Goal: Task Accomplishment & Management: Manage account settings

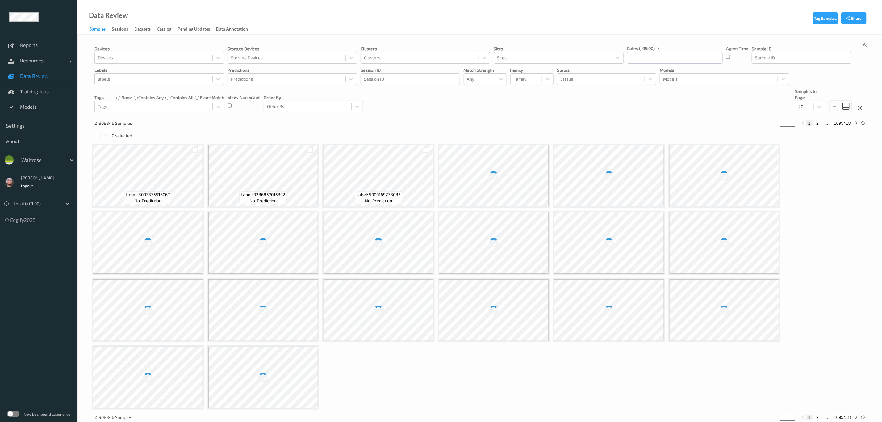
click at [39, 158] on div at bounding box center [42, 159] width 42 height 7
type input "h-"
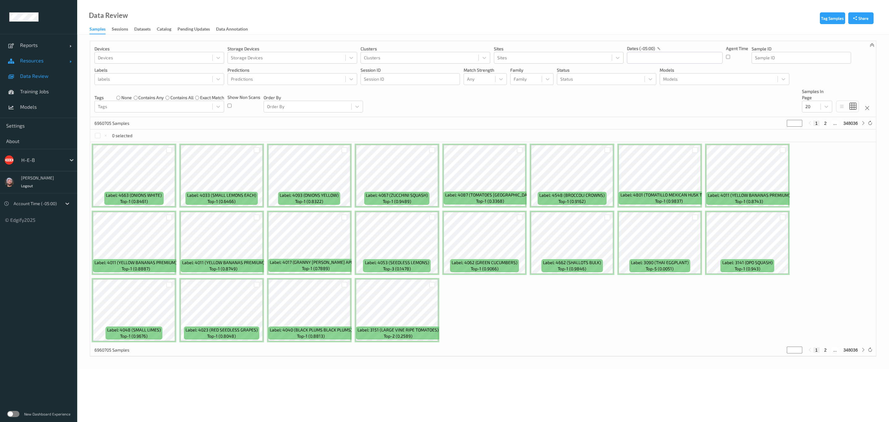
drag, startPoint x: 35, startPoint y: 67, endPoint x: 35, endPoint y: 63, distance: 3.7
click at [35, 66] on link "Resources" at bounding box center [38, 60] width 77 height 15
click at [37, 78] on span "Devices" at bounding box center [45, 76] width 51 height 6
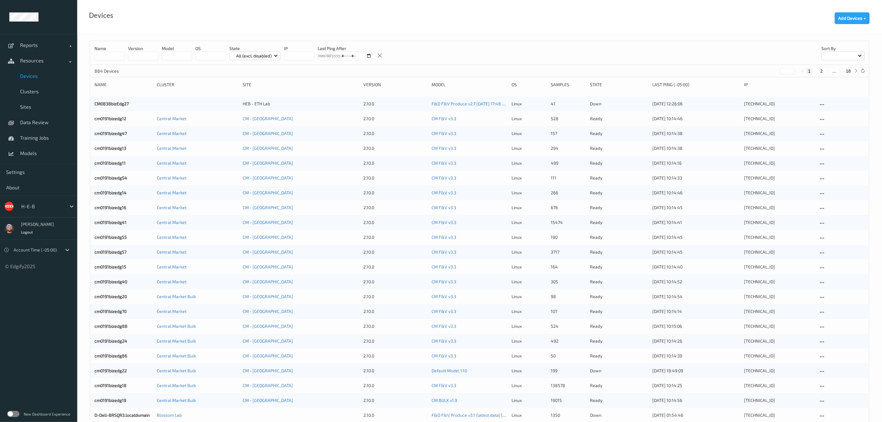
click at [848, 73] on button "18" at bounding box center [848, 71] width 9 height 6
type input "**"
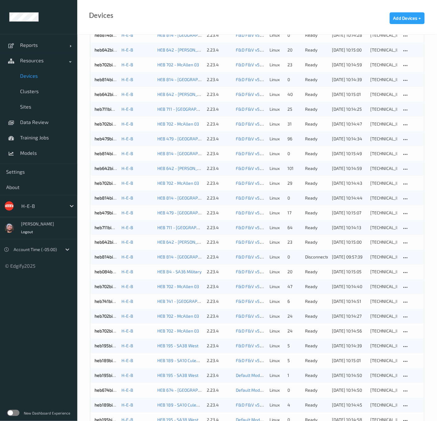
scroll to position [198, 0]
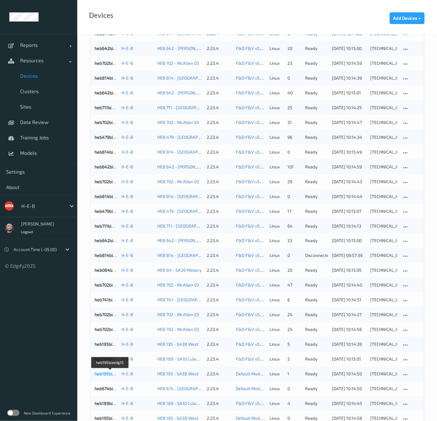
click at [107, 372] on link "heb195bizedg15" at bounding box center [109, 374] width 31 height 5
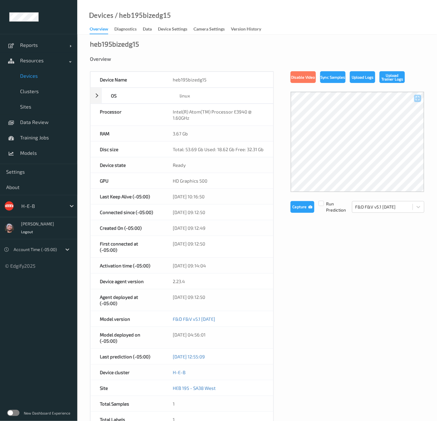
click at [40, 76] on span "Devices" at bounding box center [45, 76] width 51 height 6
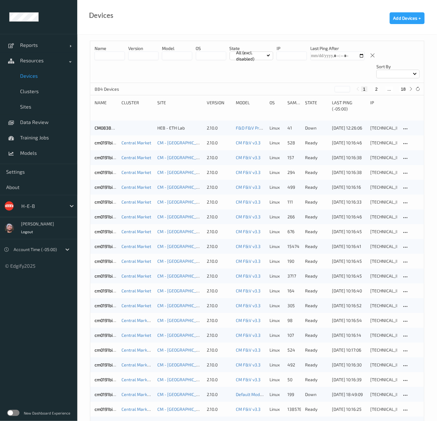
click at [403, 86] on button "18" at bounding box center [403, 89] width 9 height 6
type input "**"
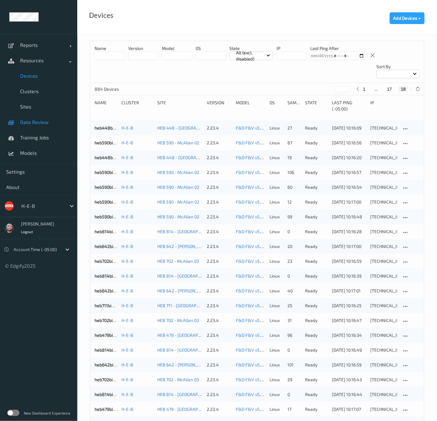
click at [38, 117] on link "Data Review" at bounding box center [38, 122] width 77 height 15
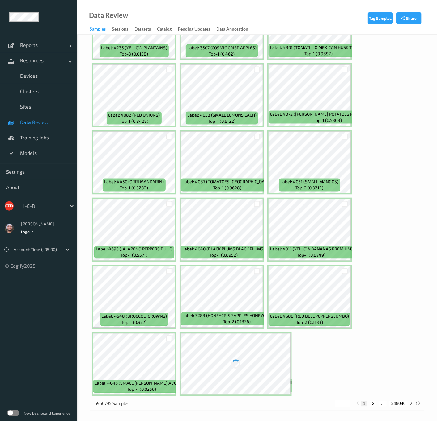
scroll to position [69, 0]
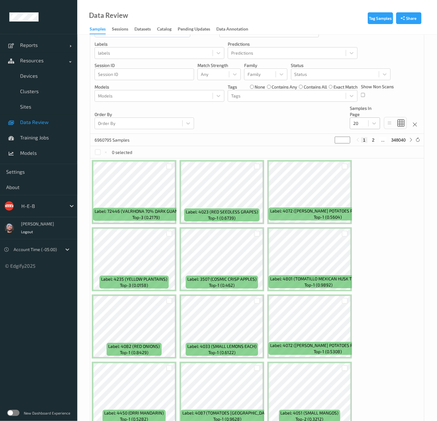
click at [364, 129] on div "20" at bounding box center [365, 124] width 30 height 12
click at [367, 184] on span "200" at bounding box center [365, 183] width 7 height 6
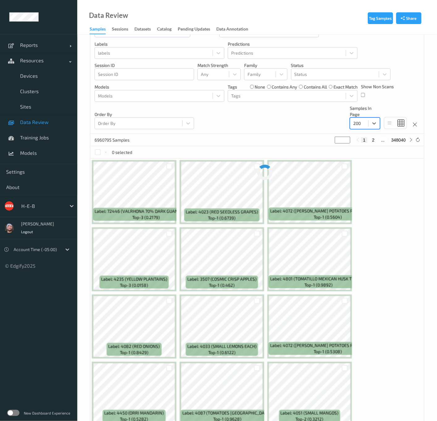
click at [279, 123] on div "Devices Devices Storage Devices Storage Devices Clusters Clusters Sites Sites d…" at bounding box center [256, 53] width 333 height 162
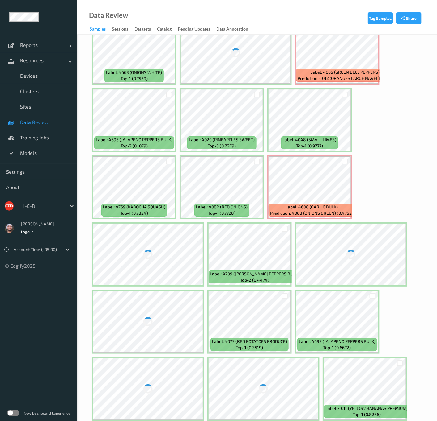
scroll to position [717, 0]
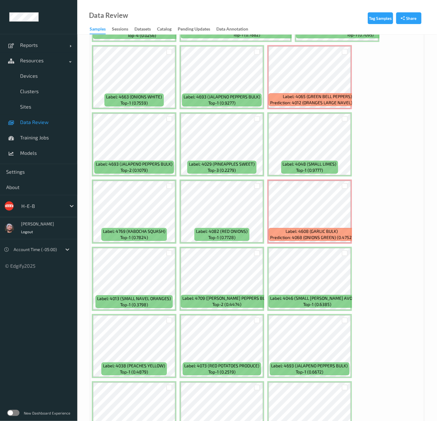
scroll to position [578, 0]
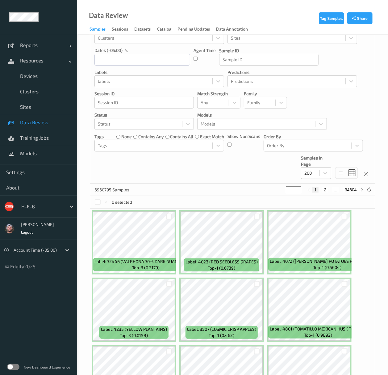
scroll to position [0, 0]
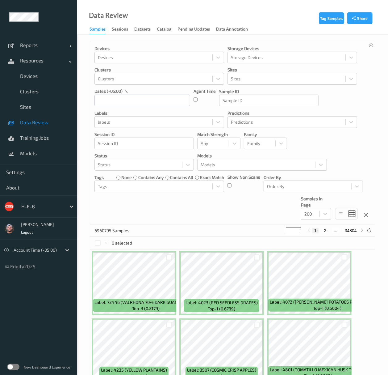
click at [241, 210] on div "Devices Devices Storage Devices Storage Devices Clusters Clusters Sites Sites d…" at bounding box center [232, 132] width 285 height 183
click at [239, 214] on div "Devices Devices Storage Devices Storage Devices Clusters Clusters Sites Sites d…" at bounding box center [232, 132] width 285 height 183
click at [239, 218] on div "Devices Devices Storage Devices Storage Devices Clusters Clusters Sites Sites d…" at bounding box center [232, 132] width 285 height 183
click at [238, 216] on div "Devices Devices Storage Devices Storage Devices Clusters Clusters Sites Sites d…" at bounding box center [232, 132] width 285 height 183
click at [238, 218] on div "Devices Devices Storage Devices Storage Devices Clusters Clusters Sites Sites d…" at bounding box center [232, 132] width 285 height 183
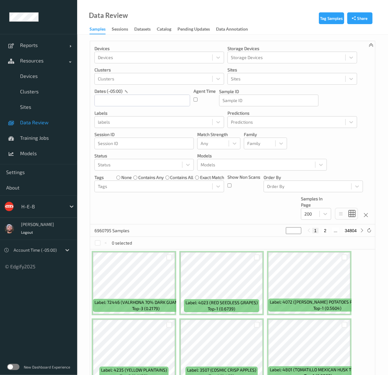
click at [238, 216] on div "Devices Devices Storage Devices Storage Devices Clusters Clusters Sites Sites d…" at bounding box center [232, 132] width 285 height 183
click at [44, 87] on link "Clusters" at bounding box center [38, 91] width 77 height 15
click at [43, 82] on link "Devices" at bounding box center [38, 75] width 77 height 15
click at [43, 77] on span "Devices" at bounding box center [45, 76] width 51 height 6
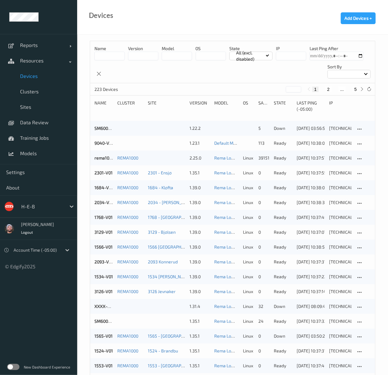
click at [353, 90] on button "5" at bounding box center [356, 89] width 6 height 6
type input "*"
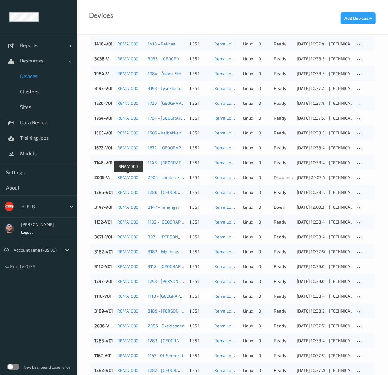
scroll to position [100, 0]
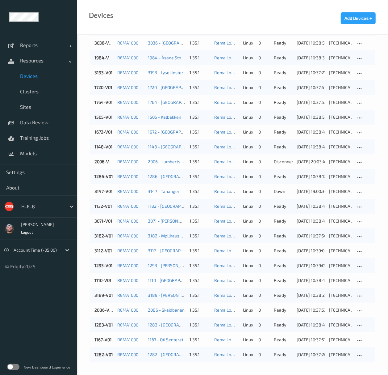
click at [27, 210] on div "H-E-B" at bounding box center [42, 206] width 48 height 10
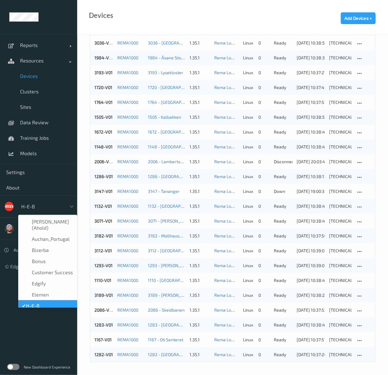
scroll to position [7, 0]
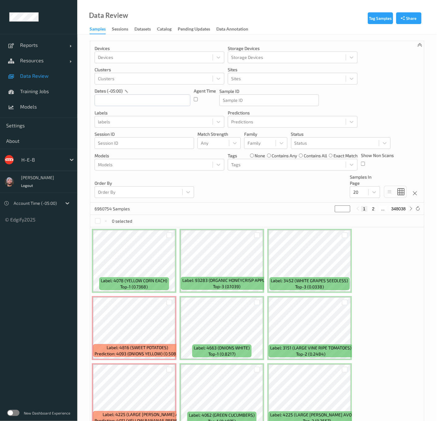
click at [287, 109] on div "Devices Devices Storage Devices Storage Devices Clusters Clusters Sites Sites d…" at bounding box center [256, 122] width 333 height 162
click at [47, 114] on link "Models" at bounding box center [38, 106] width 77 height 15
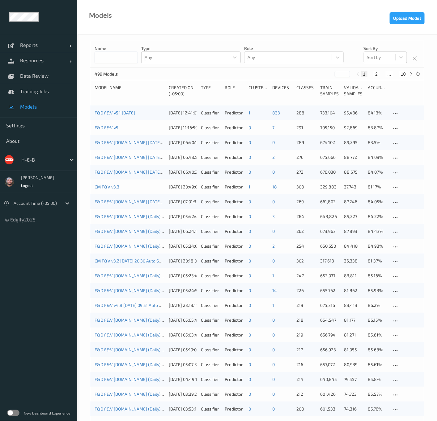
click at [118, 112] on link "F&D F&V v5.1 2025-10-10" at bounding box center [114, 112] width 40 height 5
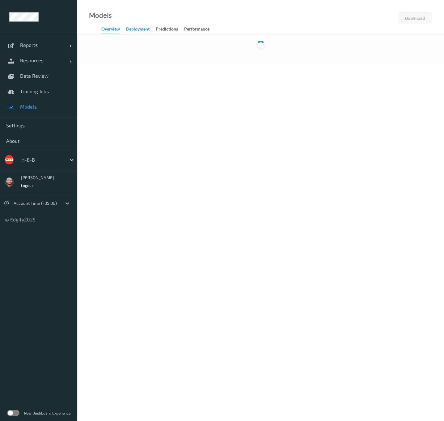
click at [149, 32] on div "Deployment" at bounding box center [137, 30] width 23 height 8
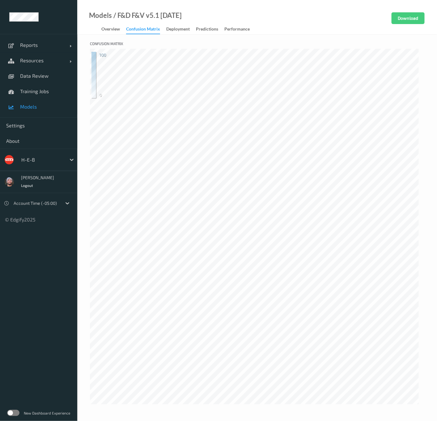
click at [165, 31] on link "Confusion matrix" at bounding box center [146, 29] width 40 height 9
click at [181, 31] on div "Deployment" at bounding box center [177, 30] width 23 height 8
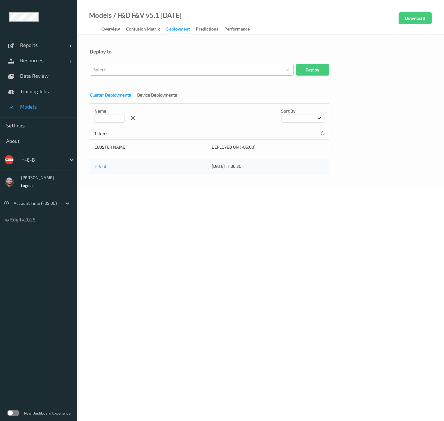
click at [177, 69] on div at bounding box center [185, 69] width 185 height 7
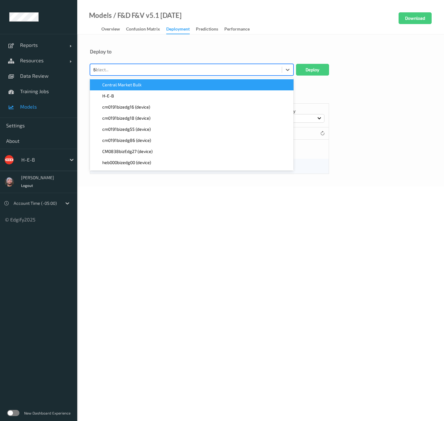
type input "674"
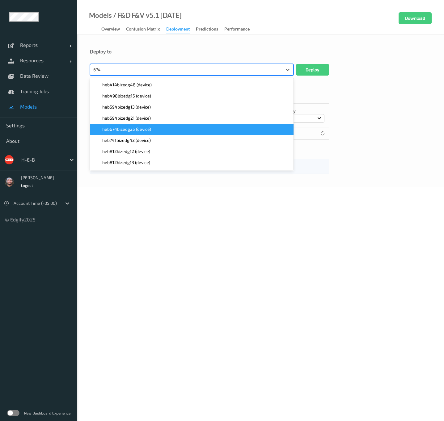
scroll to position [10, 0]
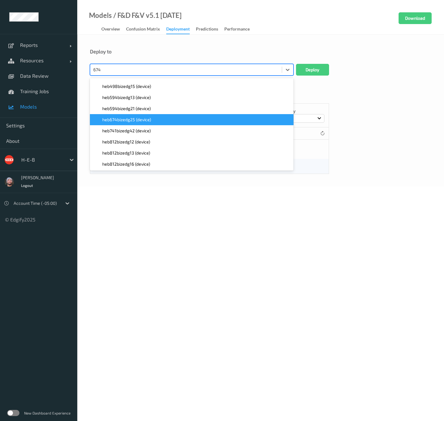
click at [140, 119] on span "heb674bizedg25 (device)" at bounding box center [126, 120] width 49 height 6
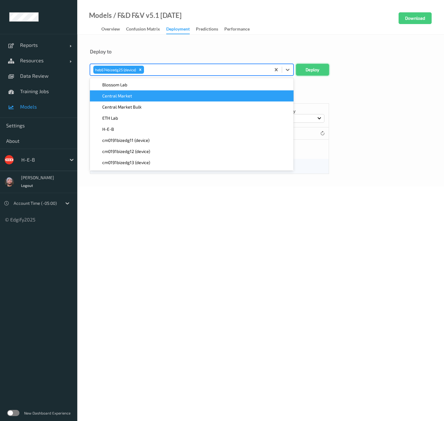
click at [287, 70] on button "Deploy" at bounding box center [312, 70] width 33 height 12
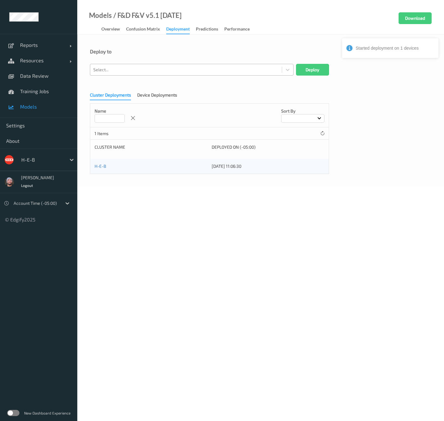
click at [177, 69] on div at bounding box center [185, 69] width 185 height 7
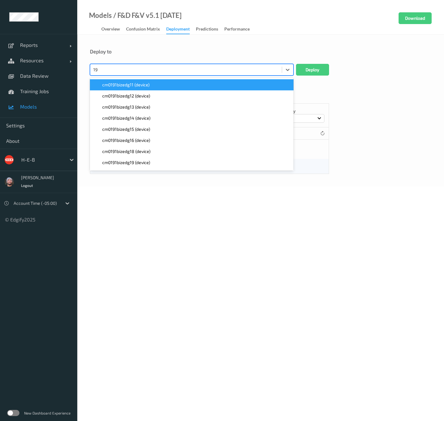
type input "195"
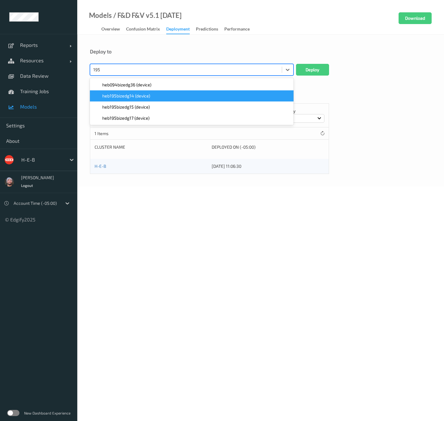
click at [164, 96] on div "heb195bizedg14 (device)" at bounding box center [192, 96] width 196 height 6
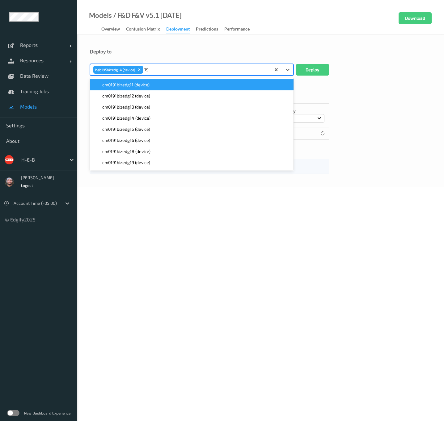
type input "195"
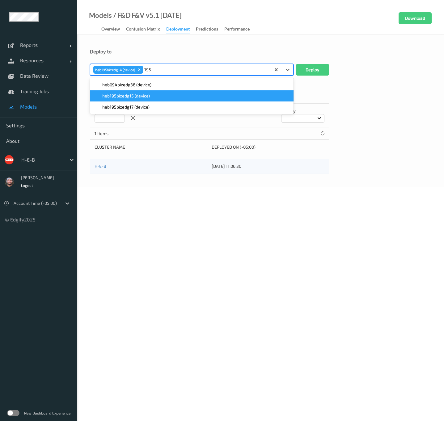
click at [159, 100] on div "heb195bizedg15 (device)" at bounding box center [191, 95] width 203 height 11
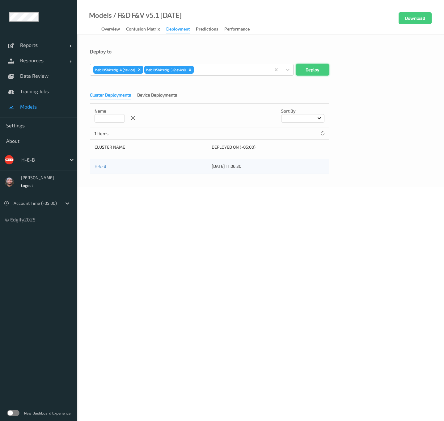
click at [287, 68] on button "Deploy" at bounding box center [312, 70] width 33 height 12
drag, startPoint x: 379, startPoint y: 265, endPoint x: 405, endPoint y: 259, distance: 26.5
click at [287, 261] on body "Reports Default Report Customized Report Resources Devices Clusters Sites Data …" at bounding box center [222, 210] width 444 height 421
click at [38, 60] on span "Resources" at bounding box center [44, 60] width 49 height 6
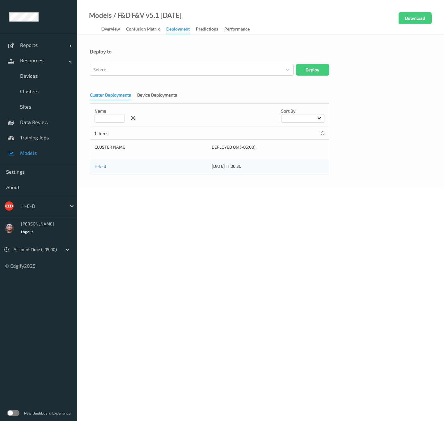
click at [37, 207] on div at bounding box center [42, 206] width 42 height 7
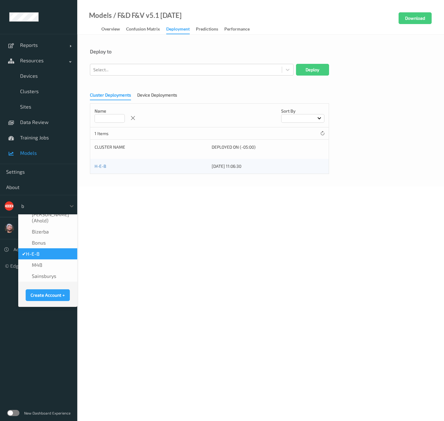
scroll to position [0, 0]
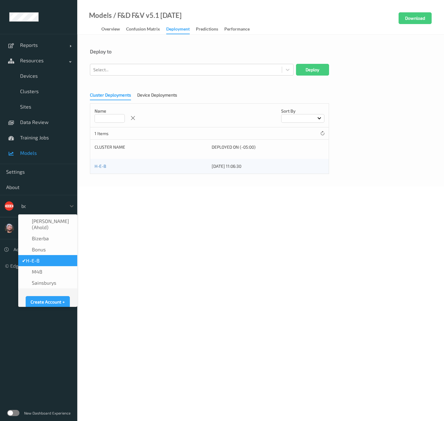
type input "bonu"
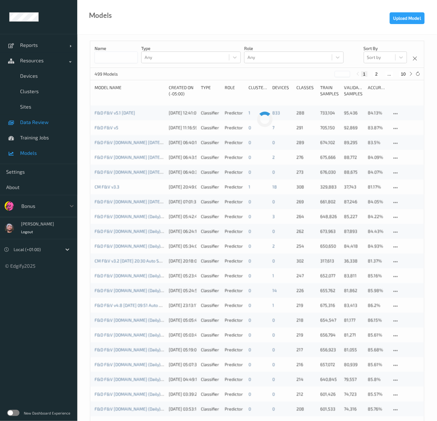
click at [40, 122] on span "Data Review" at bounding box center [45, 122] width 51 height 6
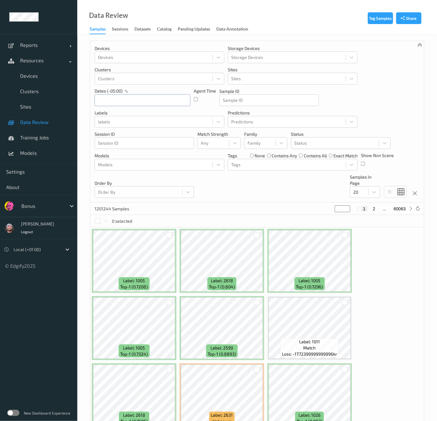
click at [157, 106] on input "text" at bounding box center [142, 100] width 96 height 12
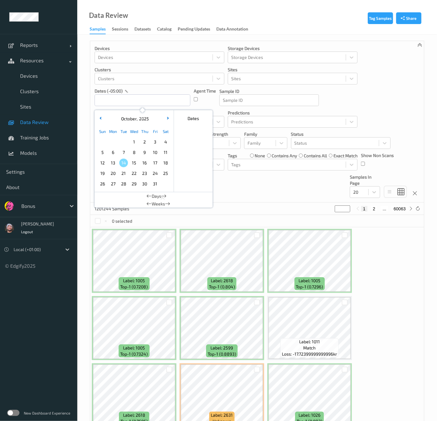
click at [123, 163] on span "14" at bounding box center [123, 163] width 9 height 9
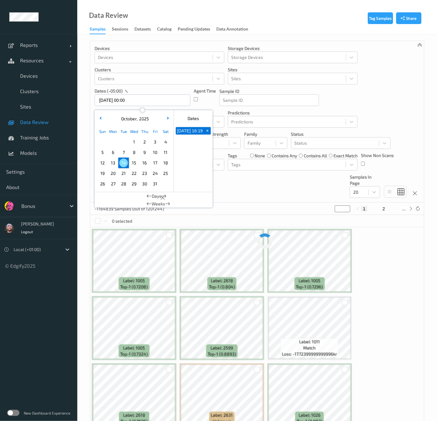
click at [123, 163] on span "14" at bounding box center [123, 163] width 9 height 9
type input "14/10/2025 00:00 -> 14/10/2025 23:59"
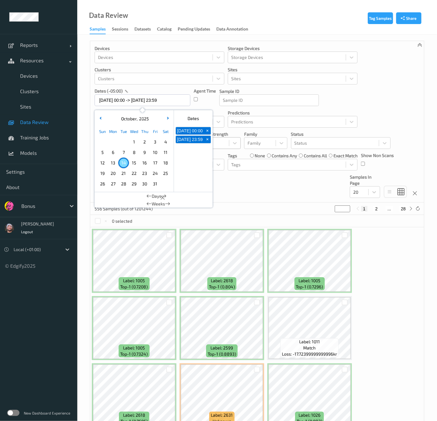
click at [213, 139] on div "Any" at bounding box center [218, 143] width 43 height 12
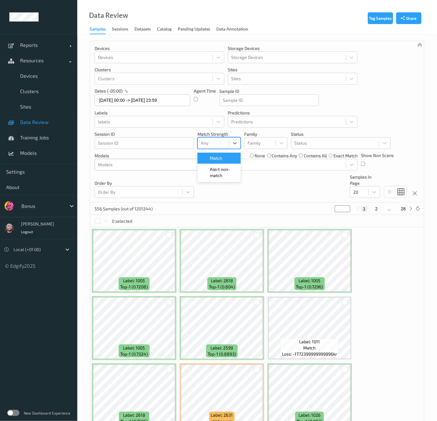
click at [216, 172] on span "Alert non-match" at bounding box center [223, 172] width 27 height 12
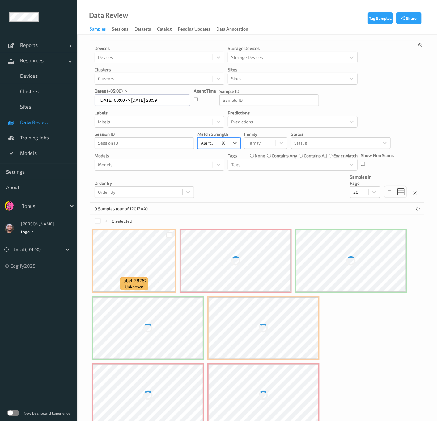
click at [287, 192] on div "Devices Devices Storage Devices Storage Devices Clusters Clusters Sites Sites d…" at bounding box center [256, 122] width 333 height 162
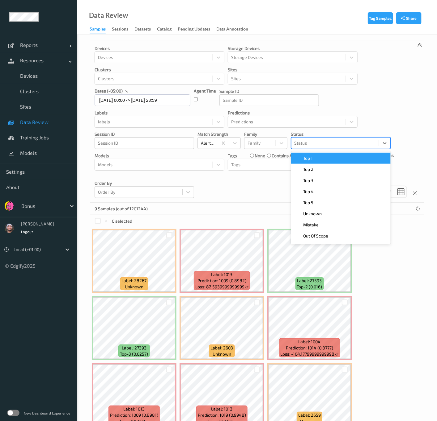
click at [287, 139] on div "Status" at bounding box center [334, 143] width 87 height 10
click at [287, 161] on div "Top 1" at bounding box center [341, 158] width 92 height 6
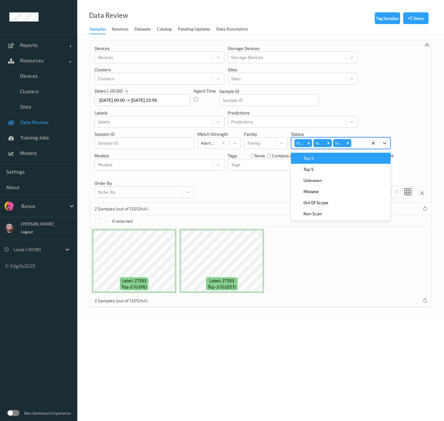
click at [287, 126] on div "Devices Devices Storage Devices Storage Devices Clusters Clusters Sites Sites d…" at bounding box center [260, 122] width 341 height 162
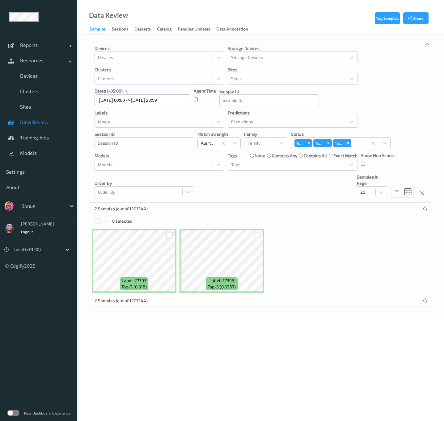
click at [170, 238] on div at bounding box center [169, 235] width 6 height 6
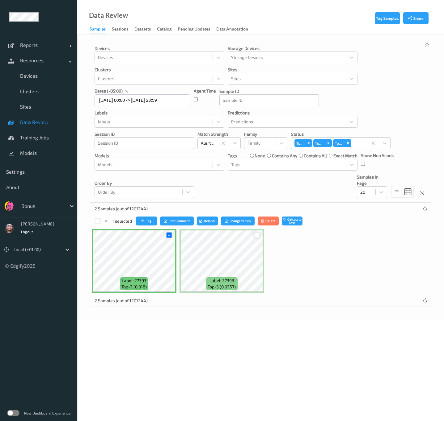
click at [255, 235] on div at bounding box center [257, 235] width 6 height 6
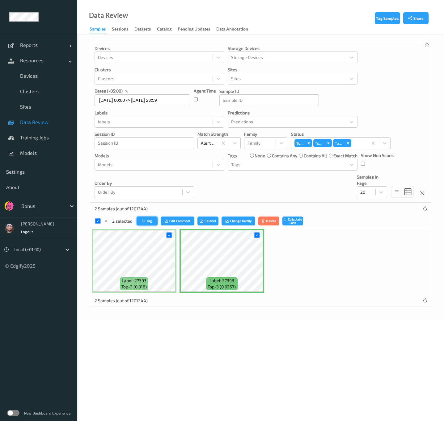
click at [148, 224] on button "Tag" at bounding box center [146, 221] width 21 height 9
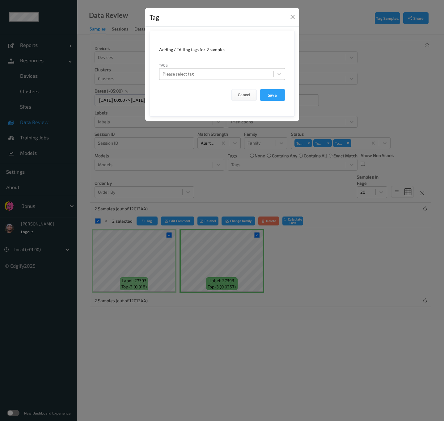
click at [250, 77] on div at bounding box center [216, 73] width 108 height 7
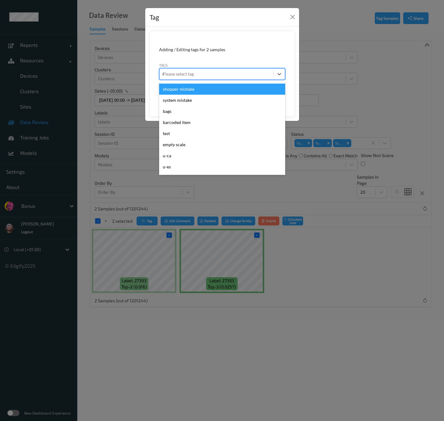
type input "ca"
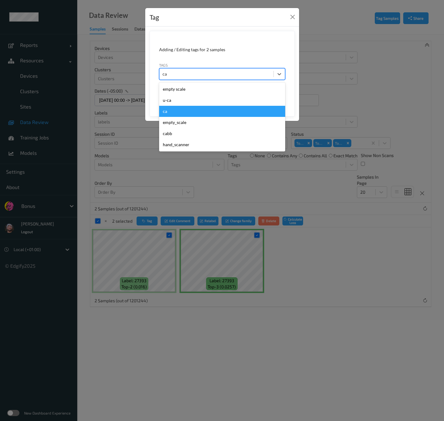
click at [191, 113] on div "ca" at bounding box center [222, 111] width 126 height 11
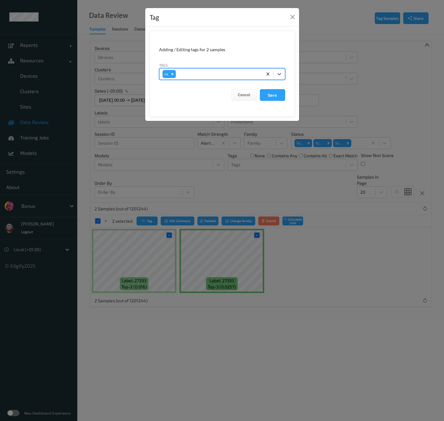
type input "s"
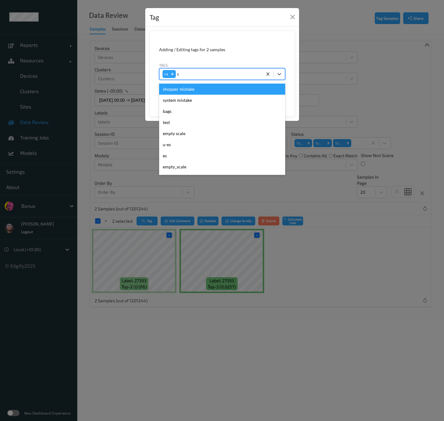
click at [195, 88] on div "shopper mistake" at bounding box center [222, 89] width 126 height 11
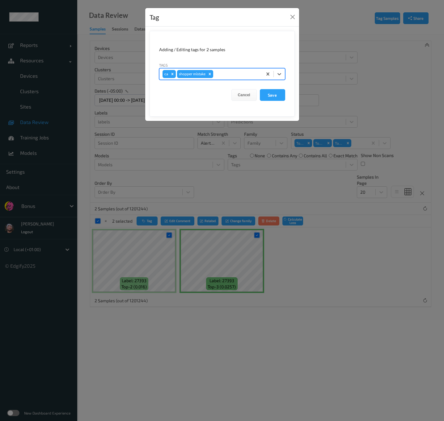
click at [258, 97] on div "Cancel Save" at bounding box center [222, 95] width 126 height 12
click at [267, 97] on button "Save" at bounding box center [272, 95] width 25 height 12
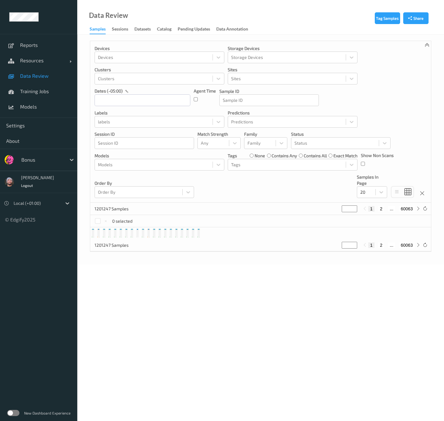
click at [148, 95] on input "text" at bounding box center [142, 100] width 96 height 12
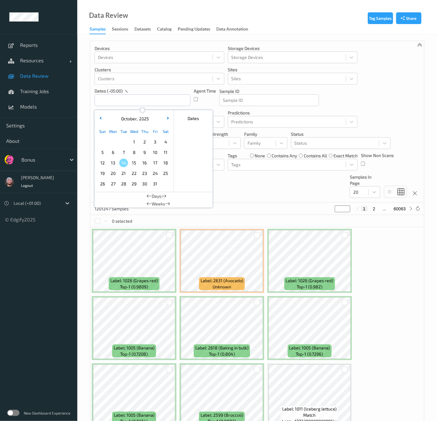
click at [122, 164] on span "14" at bounding box center [123, 163] width 9 height 9
type input "[DATE] 00:00 -> [DATE] 23:59"
click at [249, 180] on div "Devices Devices Storage Devices Storage Devices Clusters Clusters Sites Sites d…" at bounding box center [256, 122] width 333 height 162
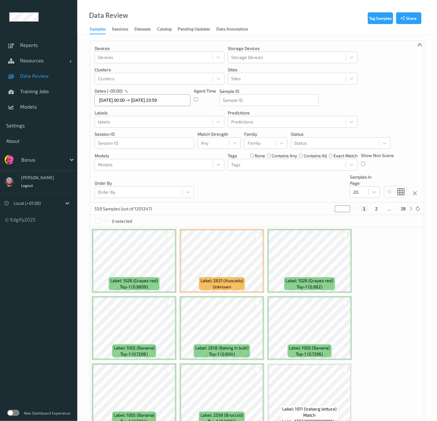
click at [153, 102] on input "14/10/2025 00:00 -> 14/10/2025 23:59" at bounding box center [142, 100] width 96 height 12
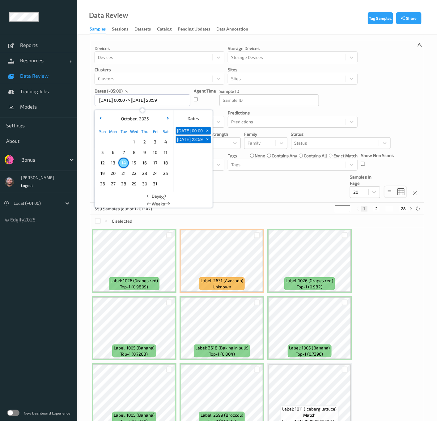
click at [251, 197] on div "Devices Devices Storage Devices Storage Devices Clusters Clusters Sites Sites d…" at bounding box center [256, 122] width 333 height 162
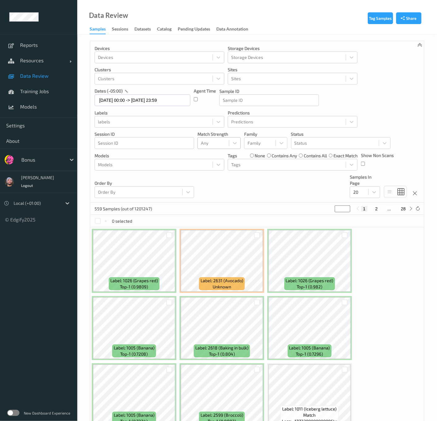
click at [216, 140] on div "Any" at bounding box center [213, 143] width 31 height 10
click at [217, 176] on span "Alert non-match" at bounding box center [223, 172] width 27 height 12
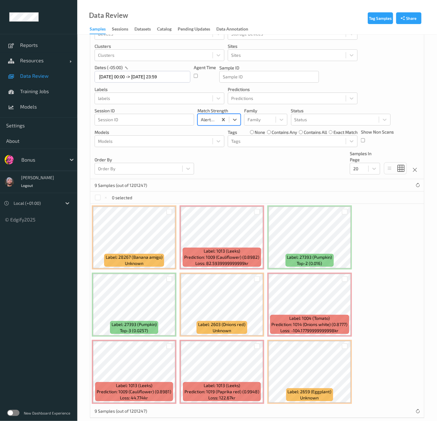
scroll to position [34, 0]
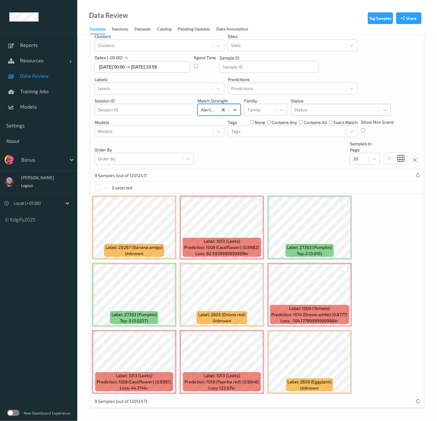
click at [309, 114] on div at bounding box center [334, 109] width 81 height 7
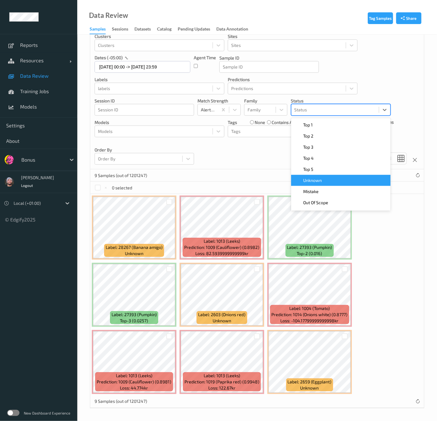
click at [312, 181] on span "Unknown" at bounding box center [312, 181] width 19 height 6
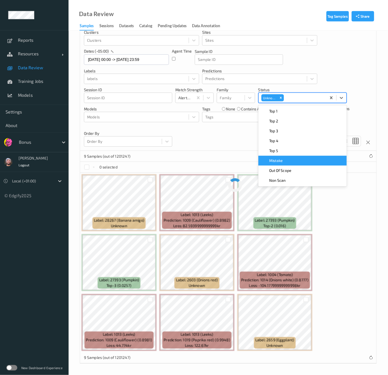
scroll to position [0, 0]
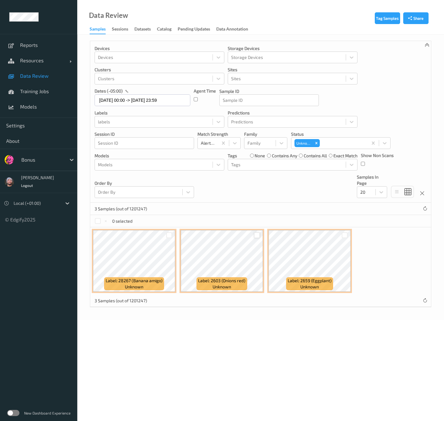
click at [256, 237] on div at bounding box center [257, 235] width 6 height 6
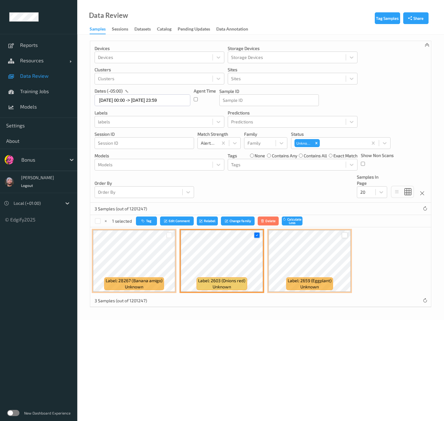
click at [344, 237] on div at bounding box center [344, 235] width 6 height 6
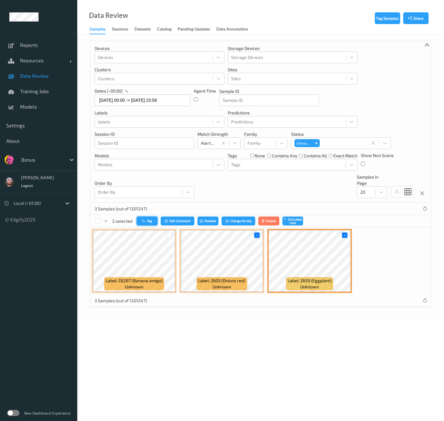
click at [150, 224] on button "Tag" at bounding box center [146, 221] width 21 height 9
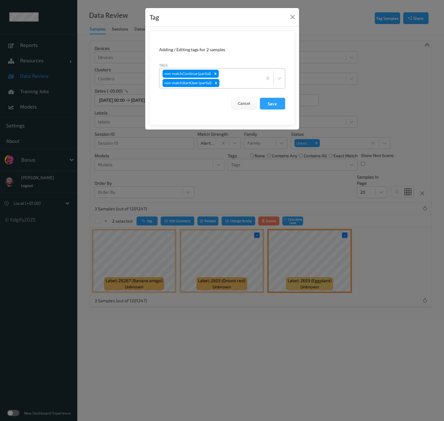
click at [237, 78] on div "non-matchContinue (partial) non-matchStartOver (partial)" at bounding box center [210, 79] width 103 height 20
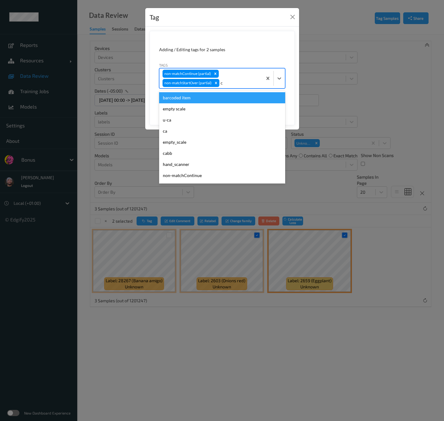
type input "ca"
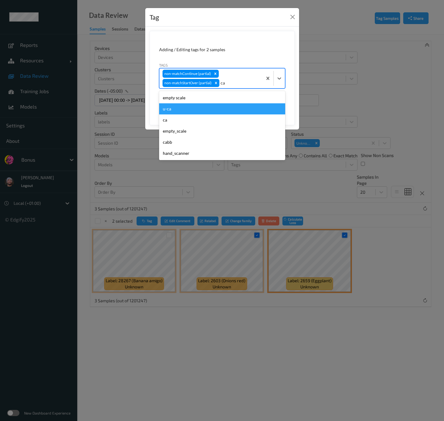
click at [193, 108] on div "u-ca" at bounding box center [222, 108] width 126 height 11
type input "s"
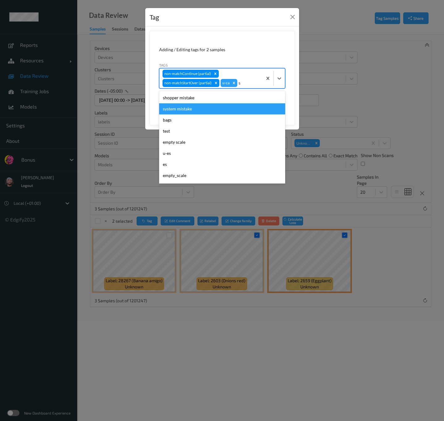
click at [197, 105] on div "system mistake" at bounding box center [222, 108] width 126 height 11
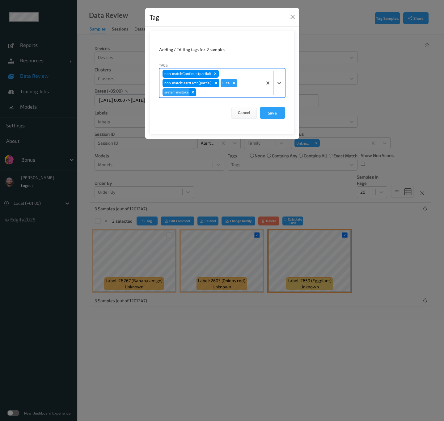
click at [195, 94] on icon "Remove system mistake" at bounding box center [193, 92] width 4 height 4
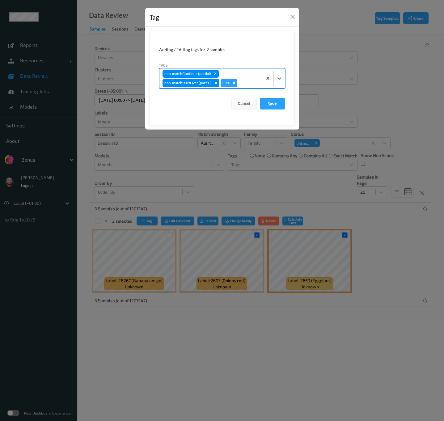
type input "s"
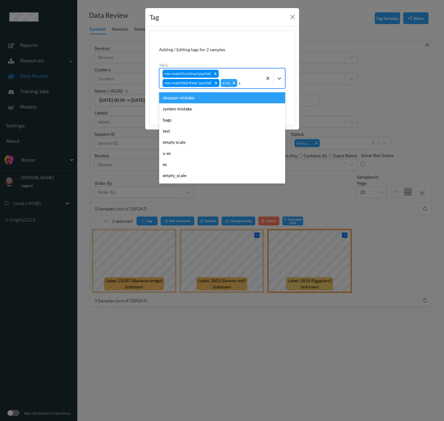
click at [198, 103] on div "shopper mistake" at bounding box center [222, 97] width 126 height 11
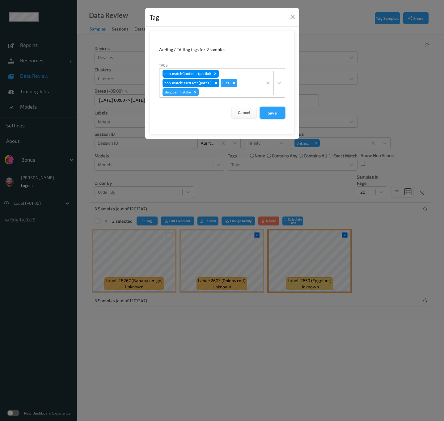
click at [268, 111] on button "Save" at bounding box center [272, 113] width 25 height 12
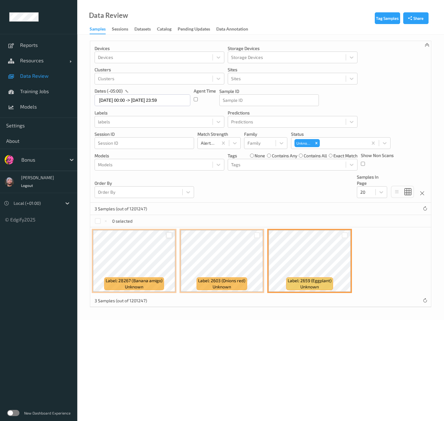
click at [168, 237] on div at bounding box center [169, 235] width 6 height 6
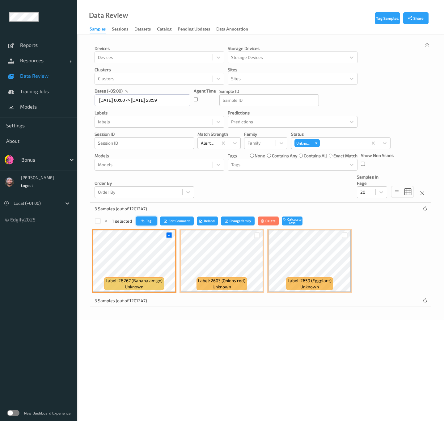
click at [152, 223] on button "Tag" at bounding box center [146, 221] width 21 height 9
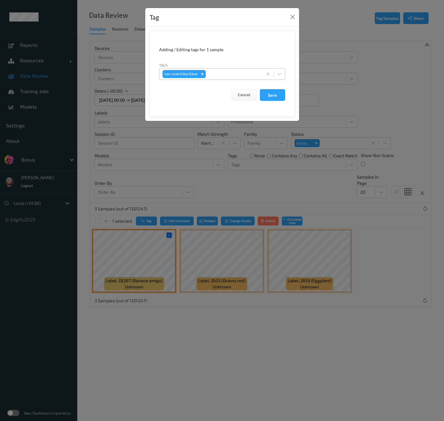
click at [220, 74] on div at bounding box center [233, 73] width 52 height 7
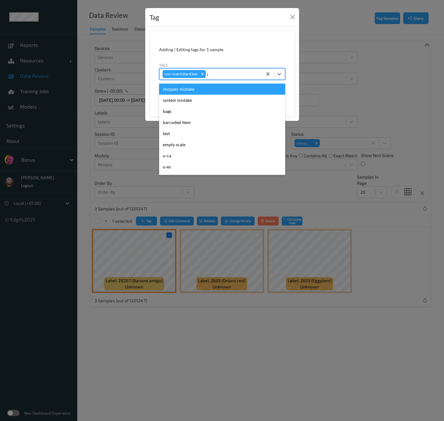
type input "gi"
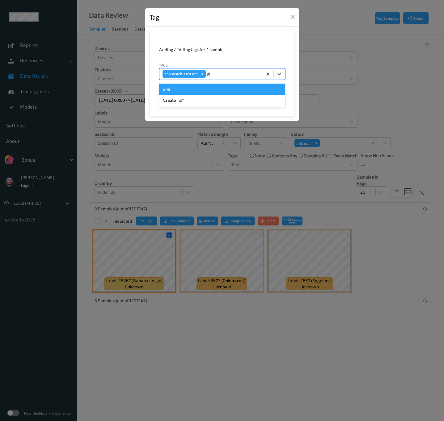
click at [198, 90] on div "u-gi" at bounding box center [222, 89] width 126 height 11
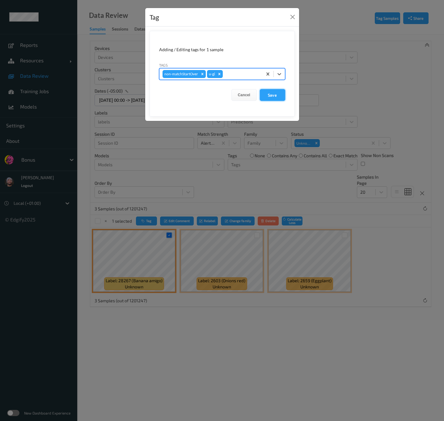
click at [263, 93] on button "Save" at bounding box center [272, 95] width 25 height 12
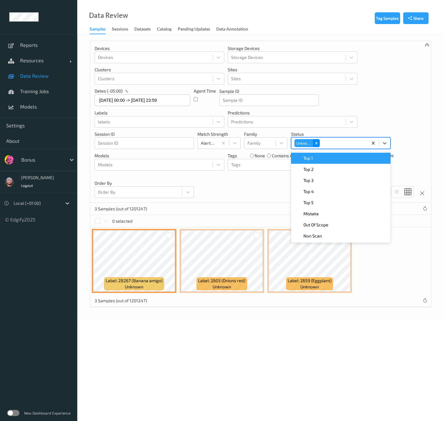
click at [314, 144] on div "Unknown" at bounding box center [306, 143] width 25 height 8
click at [316, 144] on icon "Remove Unknown" at bounding box center [316, 143] width 2 height 2
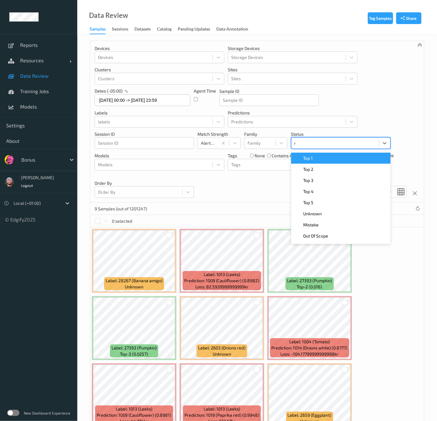
type input "mi"
click at [303, 161] on span "Mistake" at bounding box center [310, 158] width 15 height 6
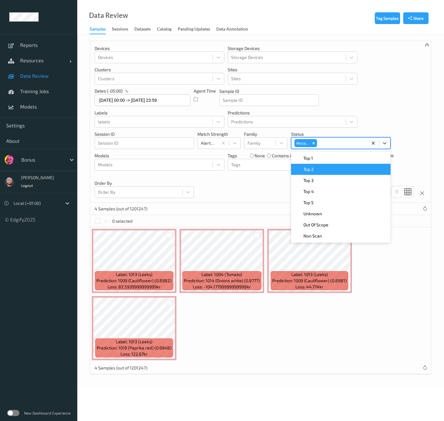
click at [252, 196] on div "Devices Devices Storage Devices Storage Devices Clusters Clusters Sites Sites d…" at bounding box center [260, 122] width 341 height 162
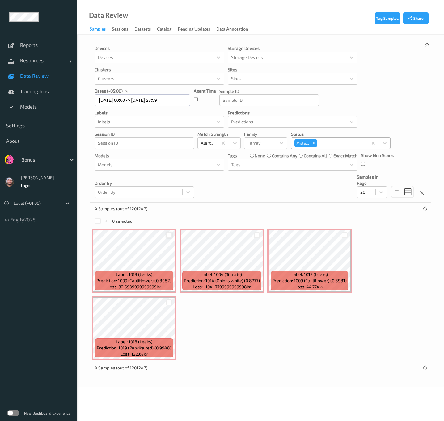
click at [170, 236] on div at bounding box center [169, 235] width 6 height 6
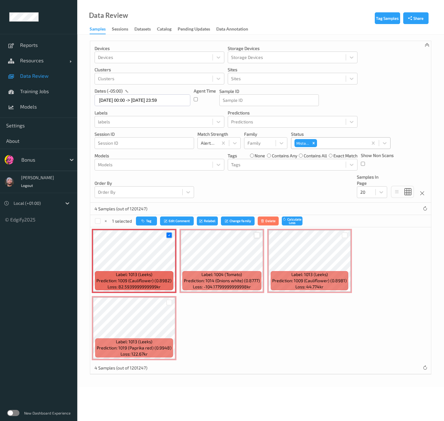
click at [256, 237] on div at bounding box center [257, 235] width 6 height 6
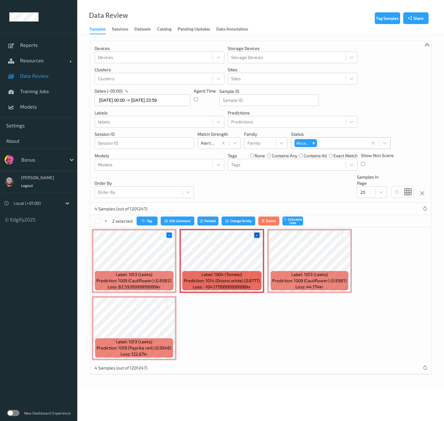
click at [257, 237] on icon at bounding box center [257, 235] width 4 height 4
click at [344, 237] on div at bounding box center [344, 235] width 6 height 6
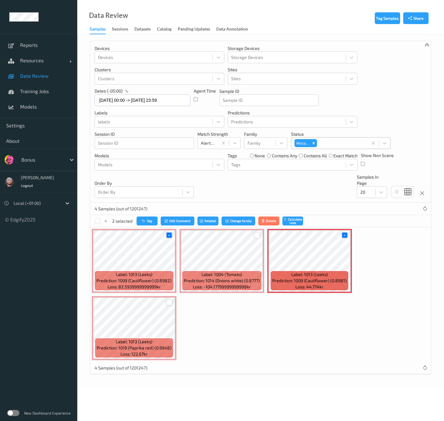
click at [171, 304] on div at bounding box center [169, 303] width 6 height 6
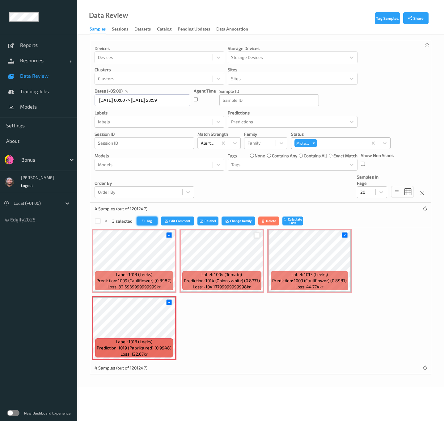
click at [155, 223] on button "Tag" at bounding box center [146, 221] width 21 height 9
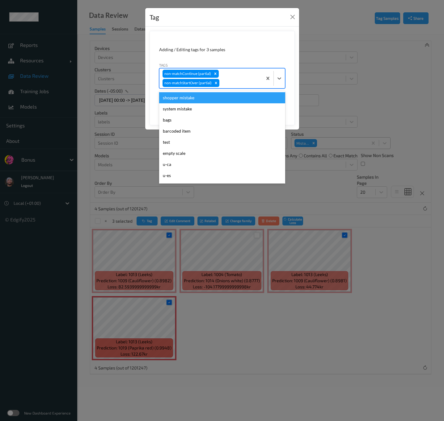
click at [234, 80] on div at bounding box center [239, 82] width 39 height 7
type input "ca"
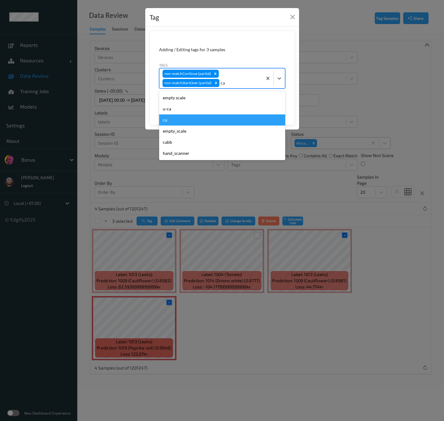
click at [209, 121] on div "ca" at bounding box center [222, 120] width 126 height 11
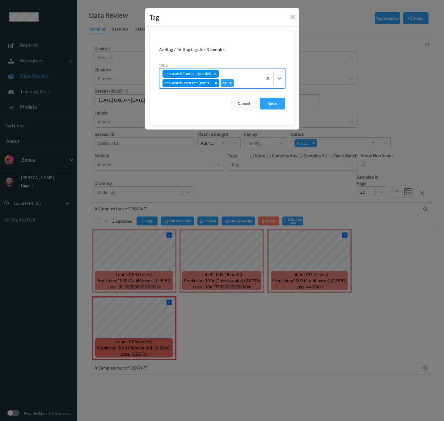
type input "s"
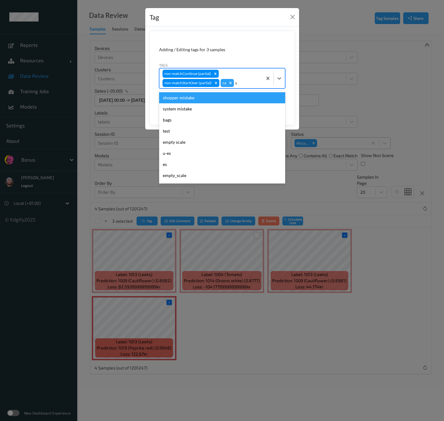
click at [199, 98] on div "shopper mistake" at bounding box center [222, 97] width 126 height 11
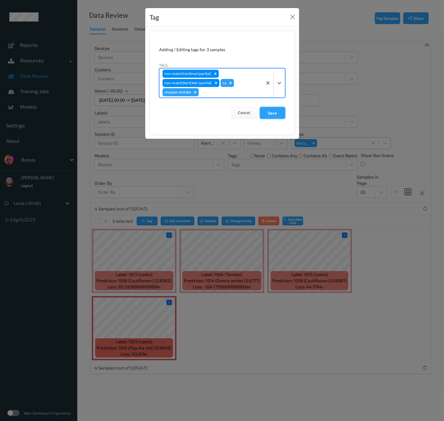
click at [264, 113] on button "Save" at bounding box center [272, 113] width 25 height 12
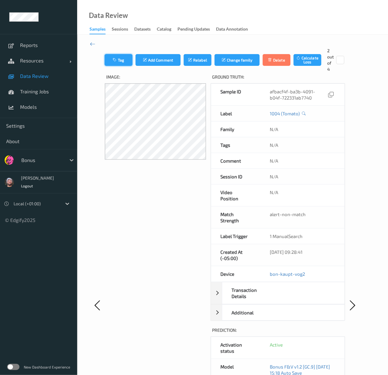
click at [104, 56] on div at bounding box center [97, 305] width 15 height 515
click at [120, 62] on button "Tag" at bounding box center [119, 60] width 28 height 12
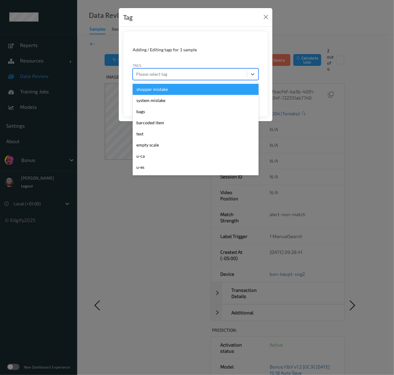
click at [215, 76] on div at bounding box center [190, 73] width 108 height 7
type input "ca"
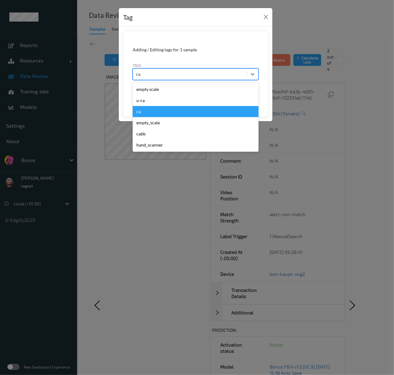
click at [151, 111] on div "ca" at bounding box center [196, 111] width 126 height 11
type input "s"
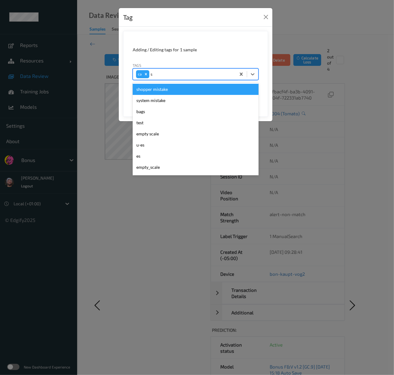
click at [163, 88] on div "shopper mistake" at bounding box center [196, 89] width 126 height 11
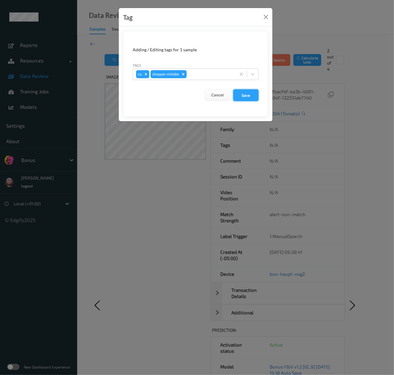
click at [239, 95] on button "Save" at bounding box center [245, 95] width 25 height 12
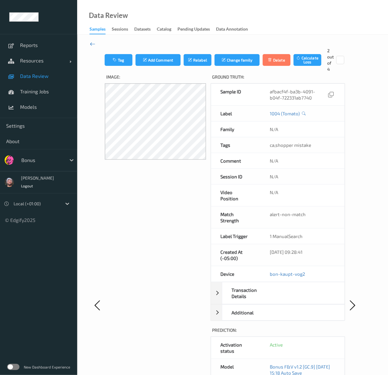
click at [94, 43] on icon at bounding box center [93, 43] width 6 height 7
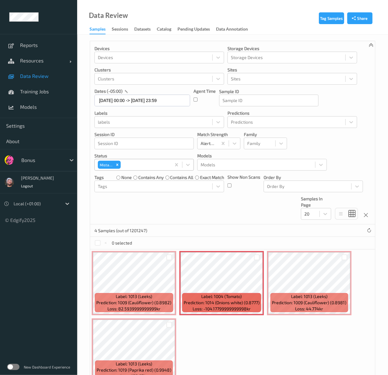
click at [128, 165] on div at bounding box center [145, 164] width 46 height 7
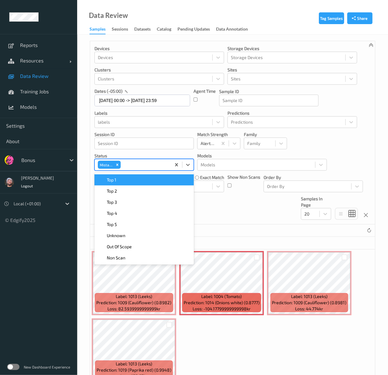
click at [121, 168] on div "Mistake" at bounding box center [109, 164] width 24 height 9
click at [120, 168] on div "Mistake" at bounding box center [109, 164] width 24 height 9
click at [122, 167] on input "text" at bounding box center [122, 164] width 1 height 6
click at [120, 167] on div "Remove Mistake" at bounding box center [117, 165] width 7 height 8
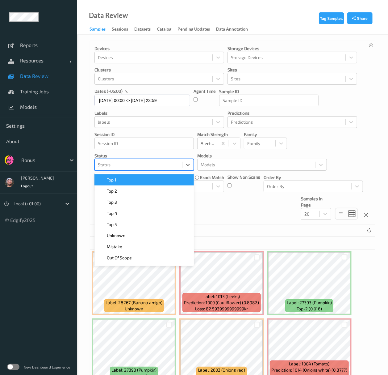
click at [235, 224] on div "Devices Devices Storage Devices Storage Devices Clusters Clusters Sites Sites d…" at bounding box center [232, 132] width 285 height 183
click at [151, 162] on div at bounding box center [138, 164] width 81 height 7
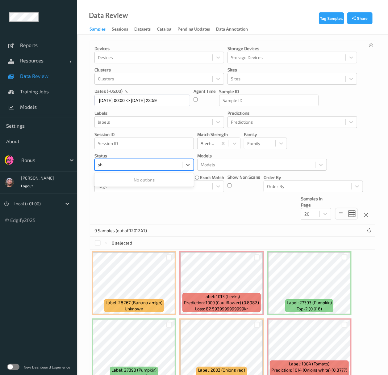
type input "sh"
click at [153, 223] on div "Devices Devices Storage Devices Storage Devices Clusters Clusters Sites Sites d…" at bounding box center [232, 132] width 285 height 183
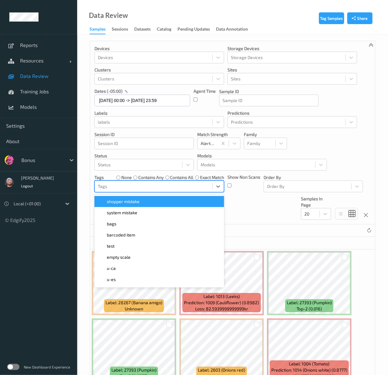
click at [171, 186] on div at bounding box center [153, 185] width 111 height 7
type input "sh"
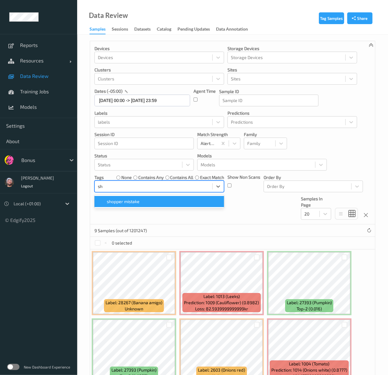
click at [160, 202] on div "shopper mistake" at bounding box center [159, 201] width 122 height 6
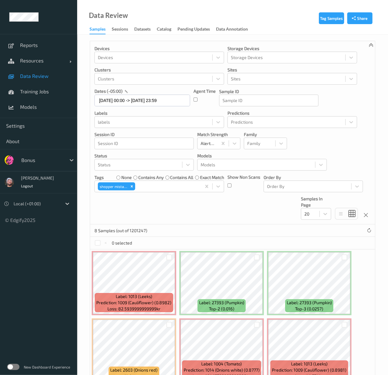
click at [246, 214] on div "Devices Devices Storage Devices Storage Devices Clusters Clusters Sites Sites d…" at bounding box center [232, 132] width 285 height 183
click at [133, 188] on icon "Remove shopper mistake" at bounding box center [132, 186] width 4 height 4
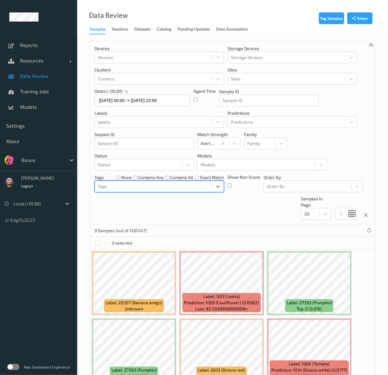
click at [55, 163] on div at bounding box center [42, 159] width 42 height 7
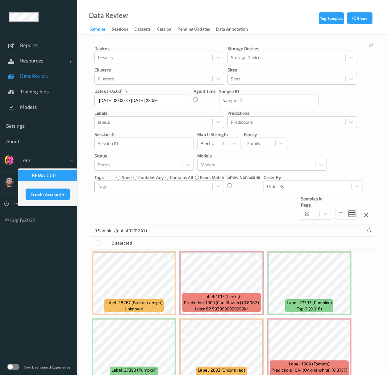
type input "rema"
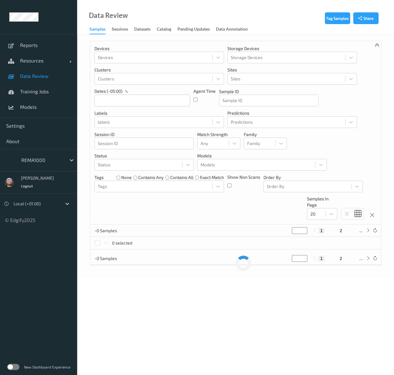
click at [59, 63] on span "Resources" at bounding box center [44, 60] width 49 height 6
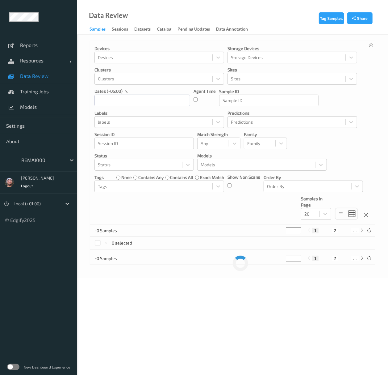
click at [50, 76] on span "Devices" at bounding box center [45, 76] width 51 height 6
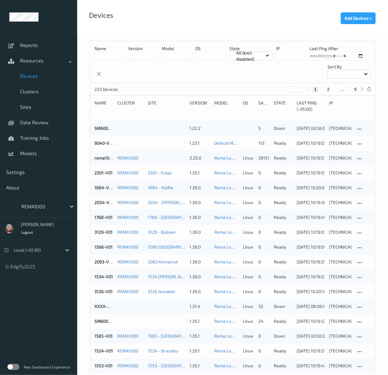
click at [356, 89] on button "5" at bounding box center [356, 89] width 6 height 6
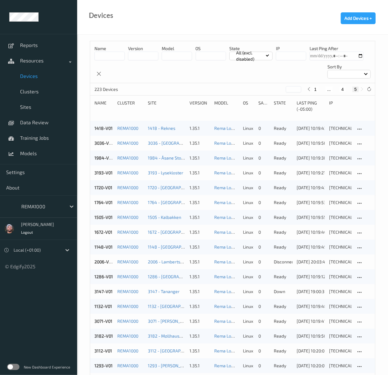
click at [344, 90] on button "4" at bounding box center [343, 89] width 6 height 6
click at [336, 90] on button "3" at bounding box center [336, 89] width 6 height 6
click at [327, 88] on button "2" at bounding box center [326, 89] width 6 height 6
type input "*"
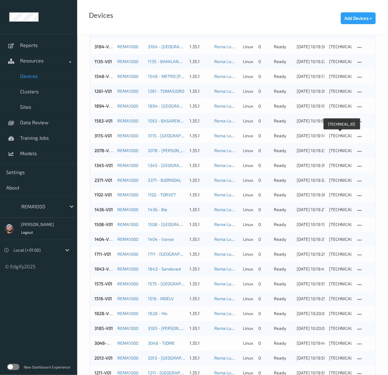
scroll to position [500, 0]
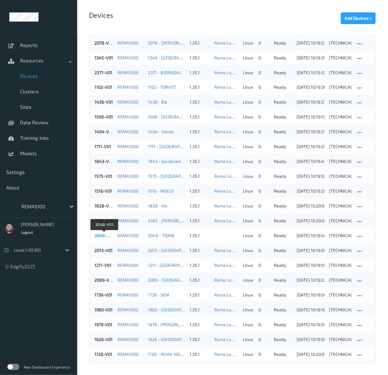
click at [106, 237] on link "3048-V01" at bounding box center [103, 235] width 19 height 5
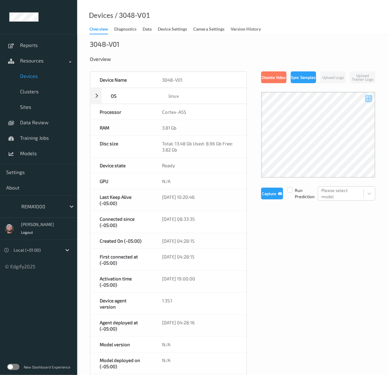
click at [122, 15] on div "/ 3048-V01" at bounding box center [131, 15] width 37 height 6
click at [125, 13] on div "/ 3048-V01" at bounding box center [131, 15] width 37 height 6
drag, startPoint x: 165, startPoint y: 21, endPoint x: 161, endPoint y: 14, distance: 8.2
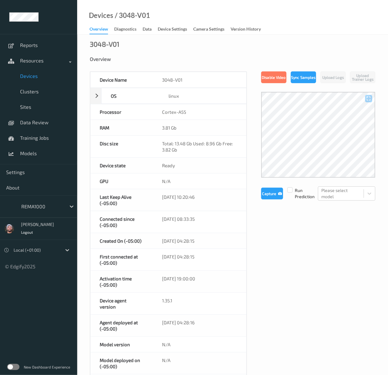
click at [118, 15] on div "Devices / 3048-V01 Overview Diagnostics Data Device Settings Camera Settings Ve…" at bounding box center [232, 17] width 311 height 35
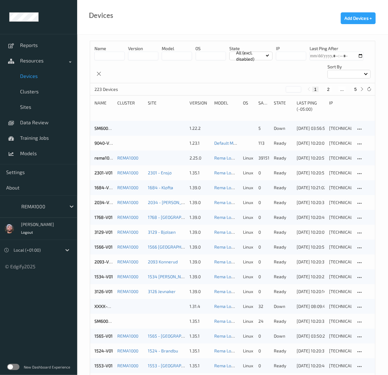
click at [326, 87] on button "2" at bounding box center [328, 89] width 6 height 6
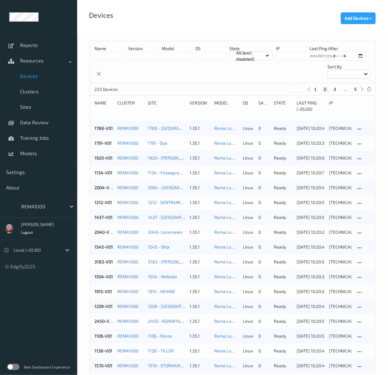
click at [335, 89] on button "3" at bounding box center [335, 89] width 6 height 6
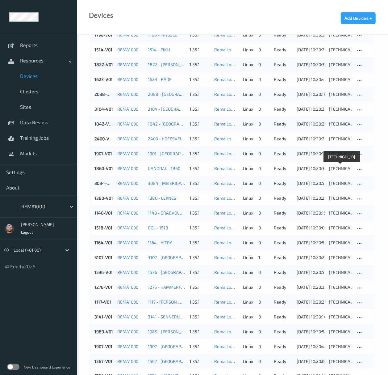
scroll to position [6, 0]
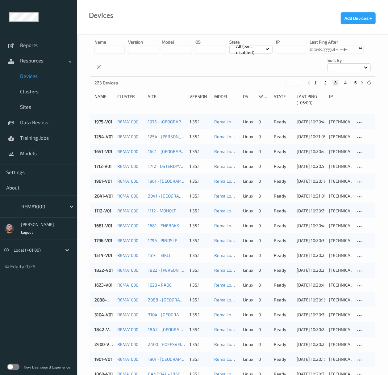
click at [317, 82] on button "1" at bounding box center [315, 83] width 6 height 6
type input "*"
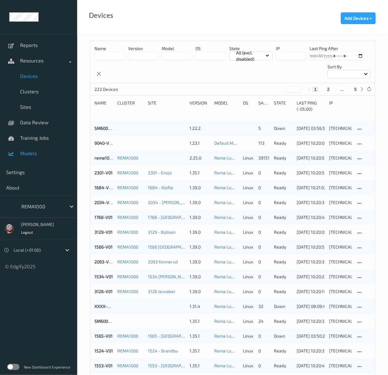
click at [35, 151] on span "Models" at bounding box center [45, 153] width 51 height 6
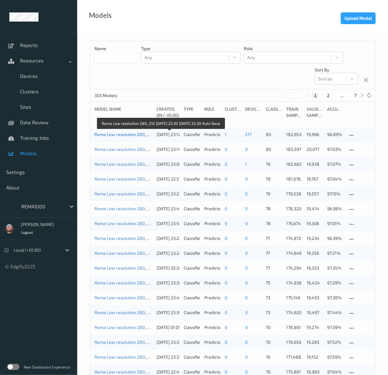
click at [124, 135] on link "Rema Low resolution 280_210 [DATE] 22:30 [DATE] 22:30 Auto Save" at bounding box center [160, 134] width 132 height 5
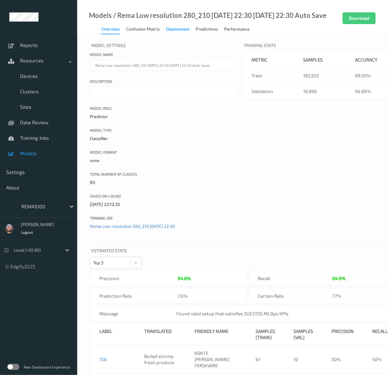
click at [176, 29] on div "Deployment" at bounding box center [177, 30] width 23 height 8
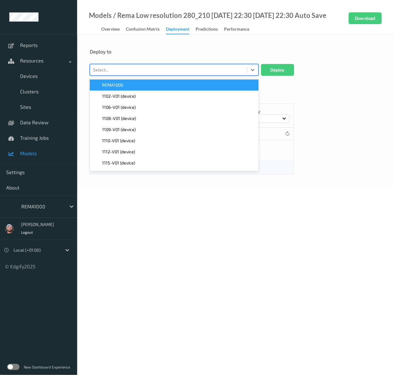
click at [146, 67] on div at bounding box center [168, 69] width 151 height 7
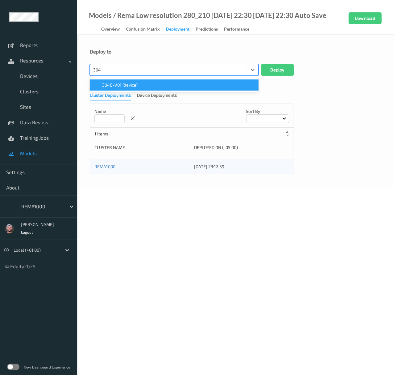
type input "3048"
click at [148, 83] on div "3048-V01 (device)" at bounding box center [174, 85] width 161 height 6
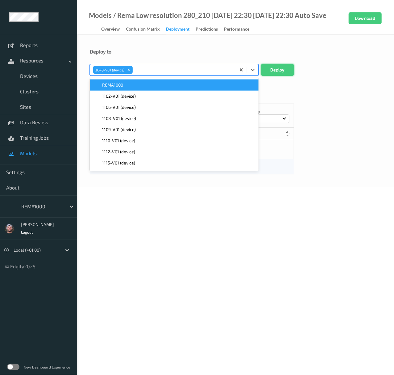
click at [279, 74] on button "Deploy" at bounding box center [277, 70] width 33 height 12
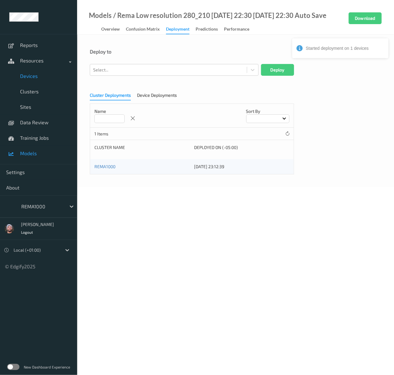
click at [41, 77] on span "Devices" at bounding box center [45, 76] width 51 height 6
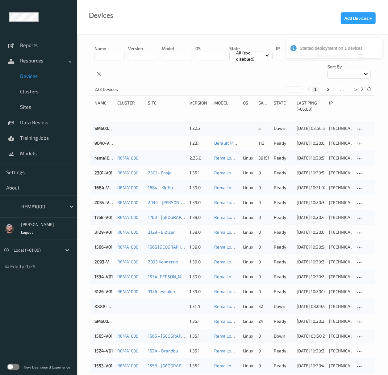
click at [357, 89] on button "5" at bounding box center [356, 89] width 6 height 6
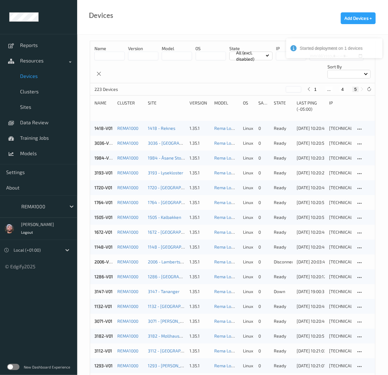
click at [340, 91] on button "4" at bounding box center [343, 89] width 6 height 6
click at [366, 91] on div at bounding box center [369, 89] width 7 height 7
click at [368, 91] on icon at bounding box center [369, 89] width 5 height 5
click at [228, 74] on div "Name version model OS State All (excl. disabled) IP Last Ping After Sort by" at bounding box center [232, 62] width 285 height 42
click at [231, 86] on div "223 Devices * 1 ... 3 4 5" at bounding box center [232, 89] width 285 height 12
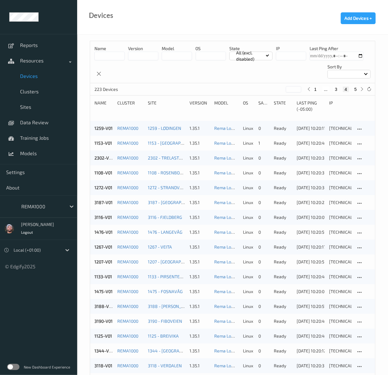
click at [356, 90] on button "5" at bounding box center [356, 89] width 6 height 6
type input "*"
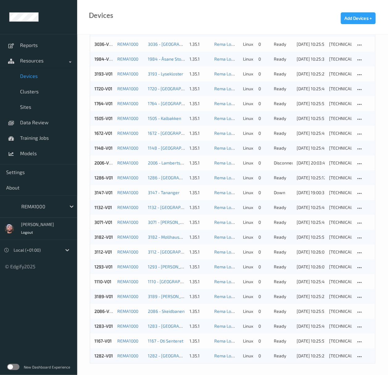
scroll to position [100, 0]
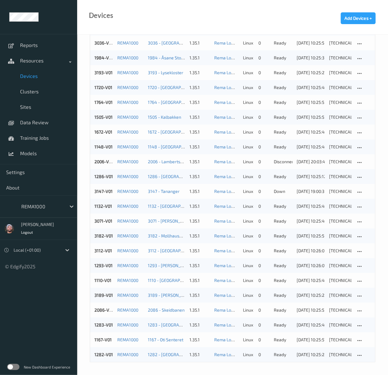
click at [208, 27] on div "Devices Add Devices +" at bounding box center [232, 17] width 311 height 35
click at [38, 76] on span "Devices" at bounding box center [45, 76] width 51 height 6
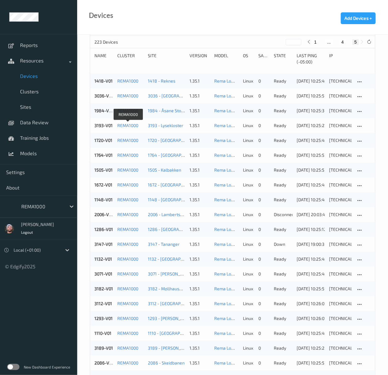
scroll to position [18, 0]
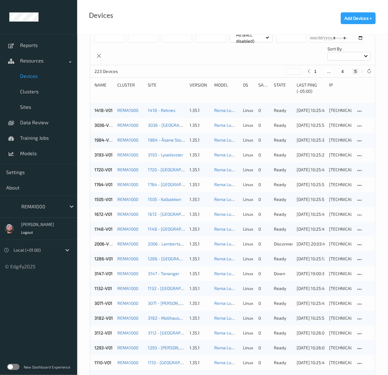
click at [48, 202] on div "REMA1000" at bounding box center [42, 206] width 48 height 10
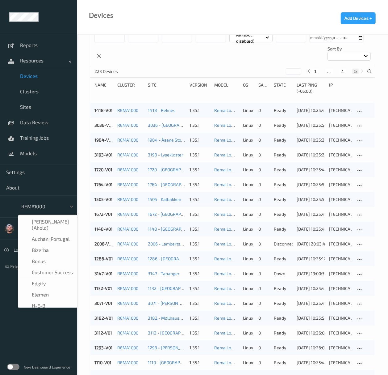
scroll to position [63, 0]
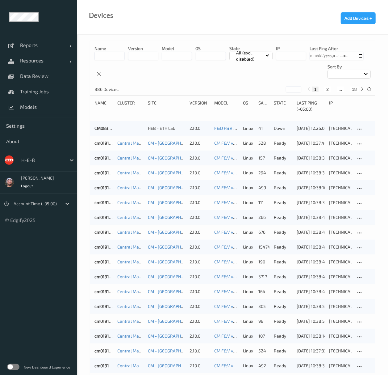
click at [355, 90] on button "18" at bounding box center [354, 89] width 9 height 6
type input "**"
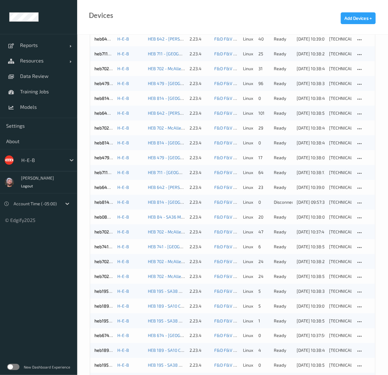
scroll to position [293, 0]
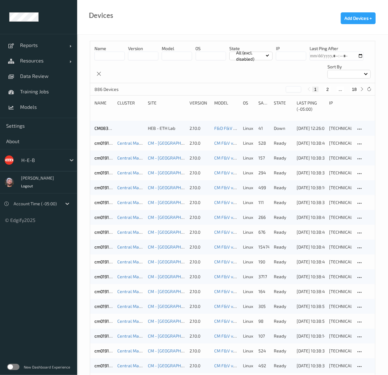
click at [111, 57] on input at bounding box center [109, 56] width 30 height 9
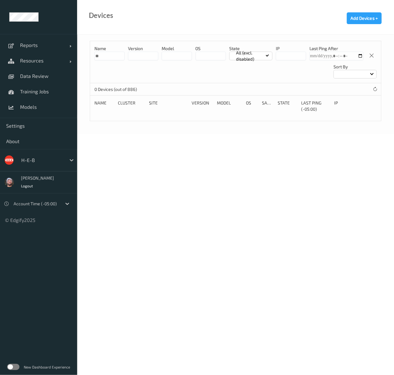
type input "*"
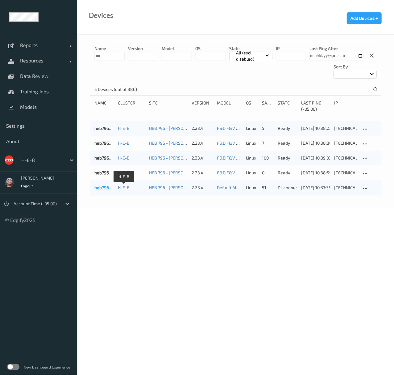
type input "***"
click at [107, 186] on link "heb796bizedg64" at bounding box center [110, 187] width 33 height 5
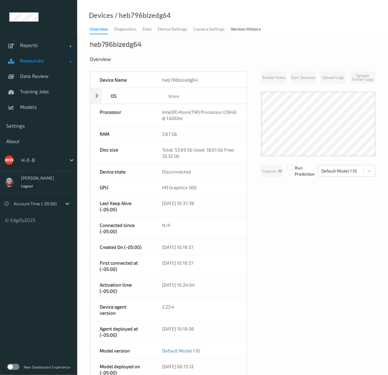
drag, startPoint x: 41, startPoint y: 62, endPoint x: 40, endPoint y: 68, distance: 6.0
click at [41, 62] on span "Resources" at bounding box center [44, 60] width 49 height 6
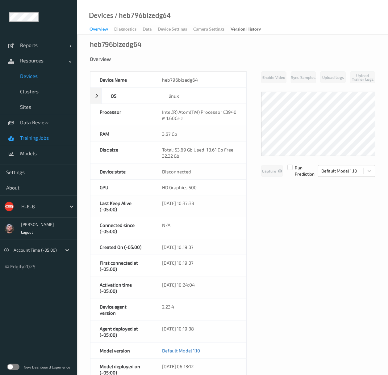
click at [33, 145] on link "Training Jobs" at bounding box center [38, 137] width 77 height 15
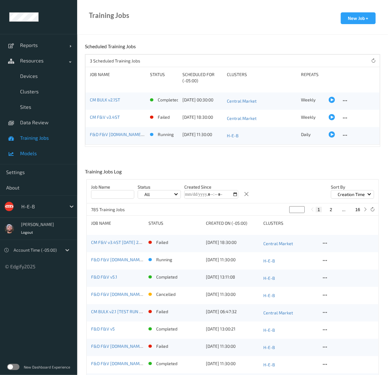
click at [33, 151] on span "Models" at bounding box center [45, 153] width 51 height 6
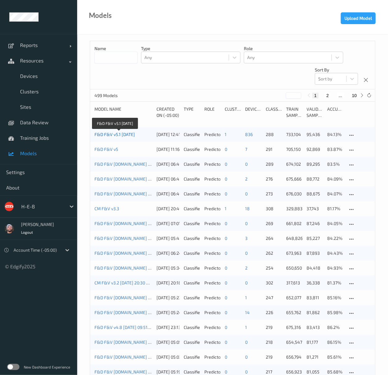
click at [127, 135] on link "F&D F&V v5.1 [DATE]" at bounding box center [114, 134] width 40 height 5
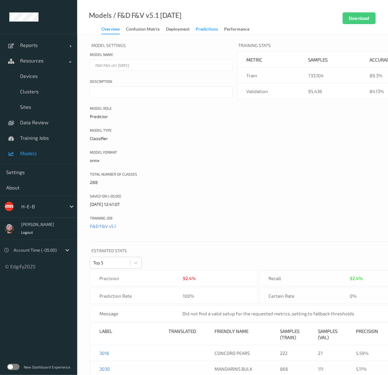
click at [147, 31] on div "Confusion matrix" at bounding box center [143, 30] width 34 height 8
click at [183, 31] on div "Deployment" at bounding box center [177, 30] width 23 height 8
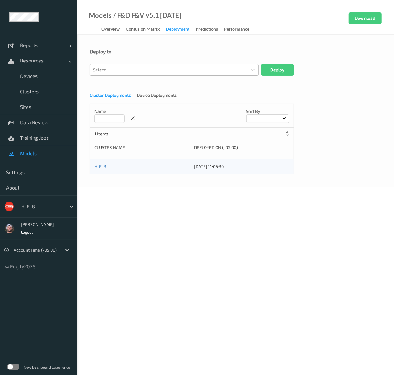
click at [173, 71] on div at bounding box center [168, 69] width 151 height 7
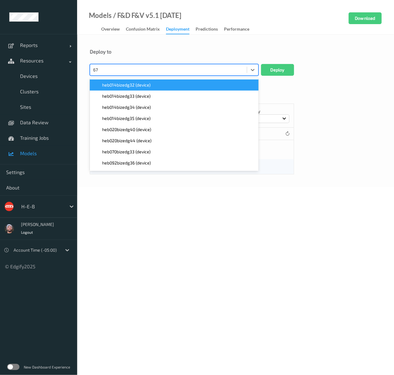
type input "674"
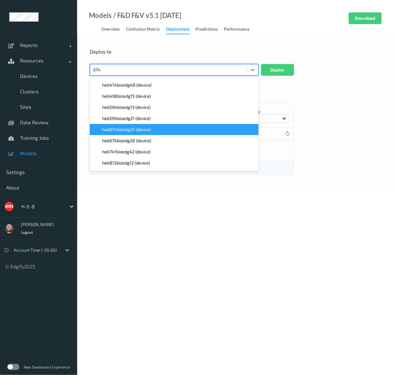
click at [145, 139] on span "heb674bizedg28 (device)" at bounding box center [126, 140] width 49 height 6
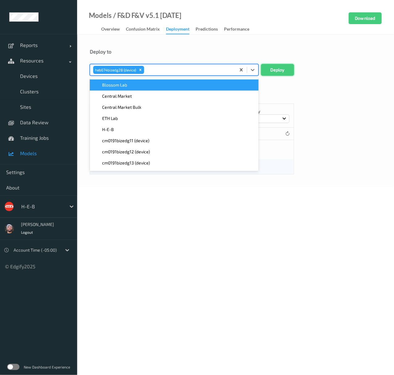
click at [287, 70] on button "Deploy" at bounding box center [277, 70] width 33 height 12
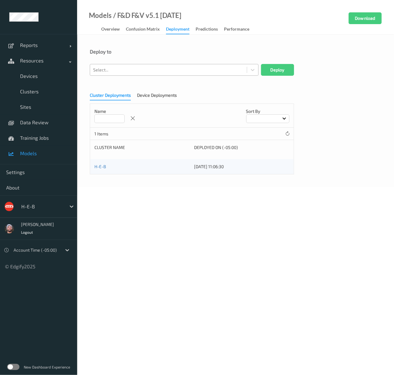
click at [169, 68] on div at bounding box center [168, 69] width 151 height 7
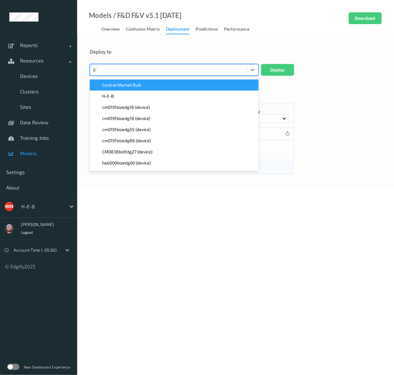
type input "674"
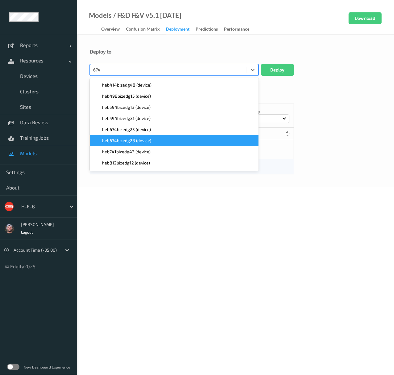
click at [147, 143] on span "heb674bizedg28 (device)" at bounding box center [126, 140] width 49 height 6
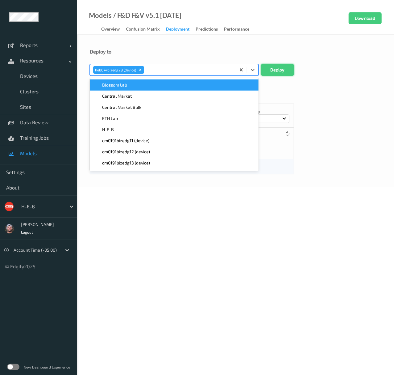
click at [293, 65] on button "Deploy" at bounding box center [277, 70] width 33 height 12
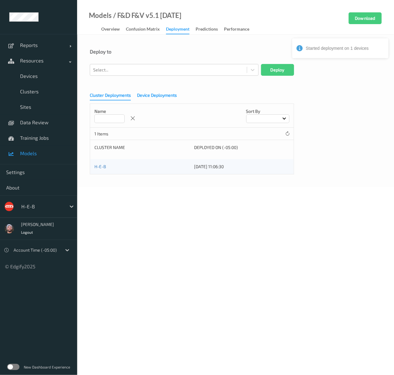
click at [141, 97] on div "Device Deployments" at bounding box center [157, 96] width 40 height 8
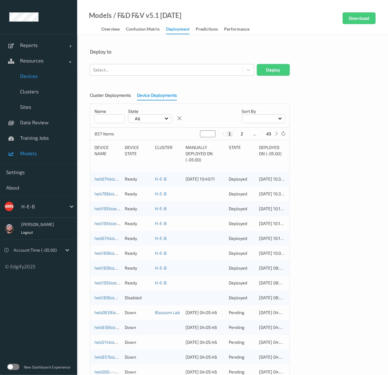
click at [57, 74] on span "Devices" at bounding box center [45, 76] width 51 height 6
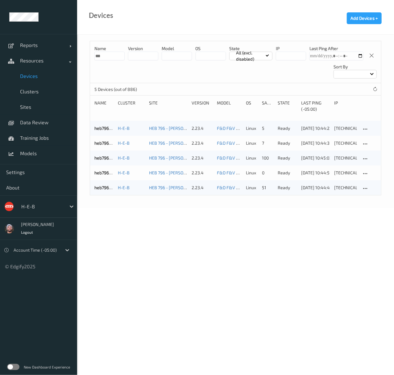
click at [87, 54] on div "Name *** version model OS State All (excl. disabled) IP Last Ping After Sort by…" at bounding box center [235, 121] width 317 height 173
click at [111, 50] on p "Name" at bounding box center [109, 48] width 30 height 6
click at [105, 57] on input "***" at bounding box center [109, 56] width 30 height 9
click at [104, 57] on input "***" at bounding box center [109, 56] width 30 height 9
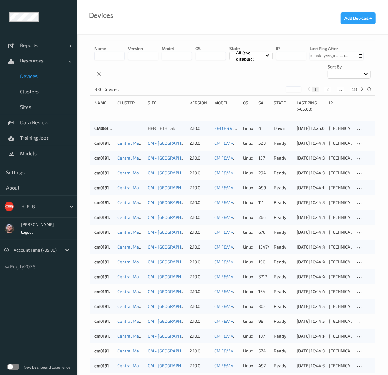
click at [358, 89] on button "18" at bounding box center [354, 89] width 9 height 6
type input "**"
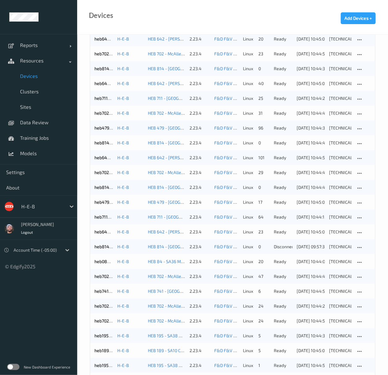
scroll to position [293, 0]
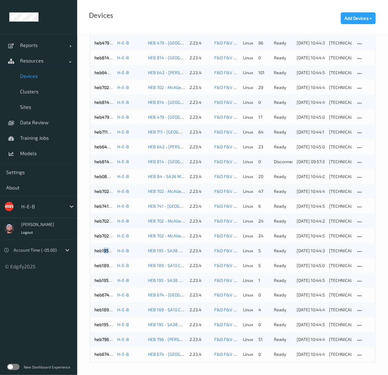
drag, startPoint x: 100, startPoint y: 248, endPoint x: 104, endPoint y: 249, distance: 3.6
click at [104, 249] on div "heb195bizedg17 H-E-B HEB 195 - SA38 West 2.23.4 F&D F&V v5.1 2025-10-10 linux 5…" at bounding box center [232, 250] width 285 height 15
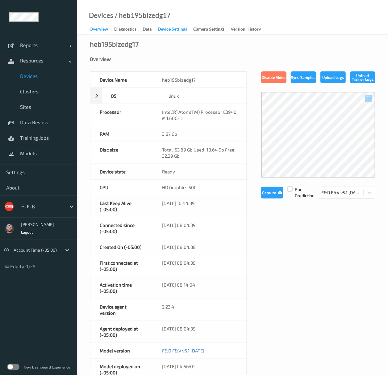
drag, startPoint x: 104, startPoint y: 249, endPoint x: 170, endPoint y: 30, distance: 229.0
click at [170, 30] on div "Device Settings" at bounding box center [172, 30] width 29 height 8
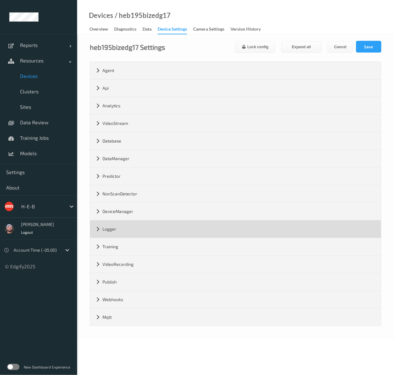
click at [127, 233] on div "Logger" at bounding box center [235, 228] width 291 height 17
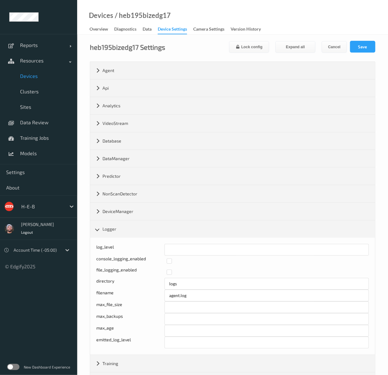
drag, startPoint x: 153, startPoint y: 245, endPoint x: 157, endPoint y: 250, distance: 5.9
click at [147, 247] on div "log_level * console_logging_enabled file_logging_enabled directory logs filenam…" at bounding box center [232, 295] width 285 height 117
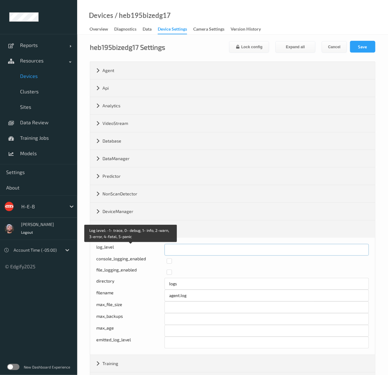
drag, startPoint x: 165, startPoint y: 251, endPoint x: 188, endPoint y: 252, distance: 23.8
click at [188, 252] on input "*" at bounding box center [267, 250] width 204 height 12
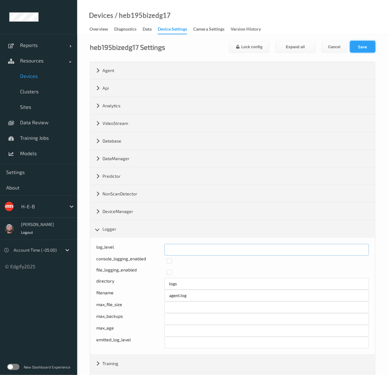
type input "*"
click at [364, 42] on button "Save" at bounding box center [362, 47] width 25 height 12
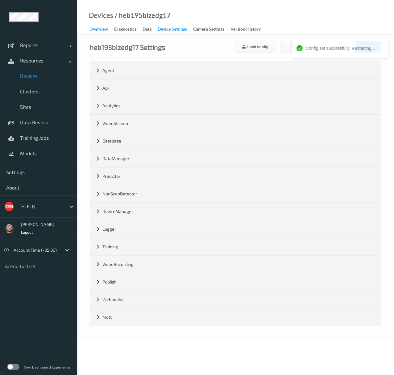
click at [107, 28] on div "Overview" at bounding box center [99, 30] width 19 height 8
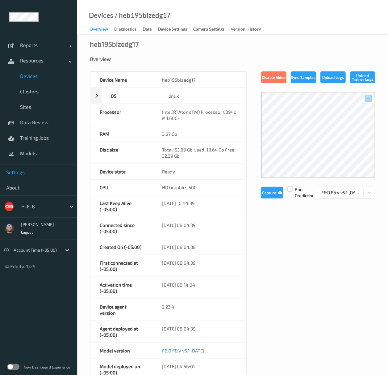
click at [45, 173] on span "Settings" at bounding box center [38, 172] width 65 height 6
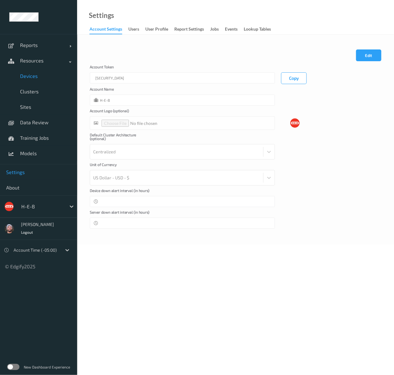
click at [45, 73] on span "Devices" at bounding box center [45, 76] width 51 height 6
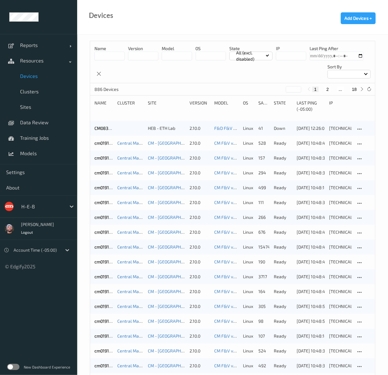
click at [47, 161] on div "Reports Default Report Customized Report Resources Devices Clusters Sites Data …" at bounding box center [38, 99] width 77 height 130
click at [51, 157] on link "Models" at bounding box center [38, 152] width 77 height 15
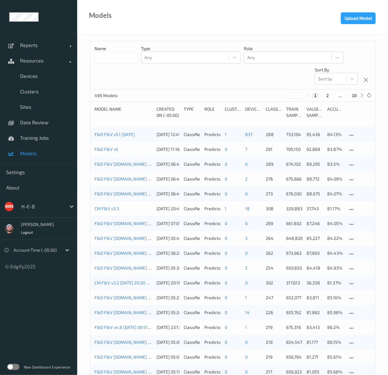
drag, startPoint x: 127, startPoint y: 136, endPoint x: 127, endPoint y: 132, distance: 4.0
click at [127, 136] on link "F&D F&V v5.1 [DATE]" at bounding box center [114, 134] width 40 height 5
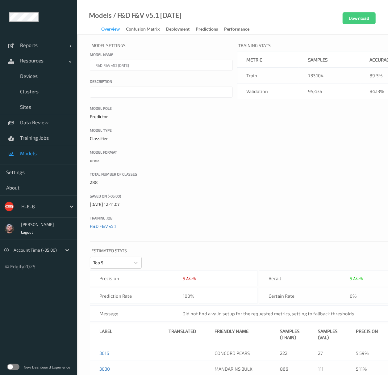
click at [111, 226] on link "F&D F&V v5.1" at bounding box center [103, 225] width 26 height 5
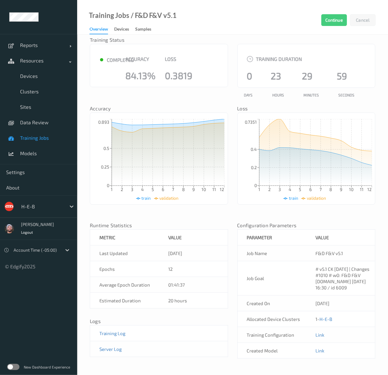
scroll to position [19, 0]
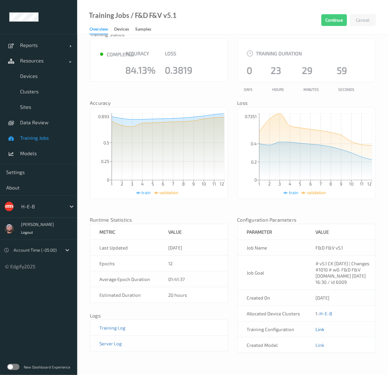
click at [319, 328] on link "Link" at bounding box center [320, 329] width 9 height 6
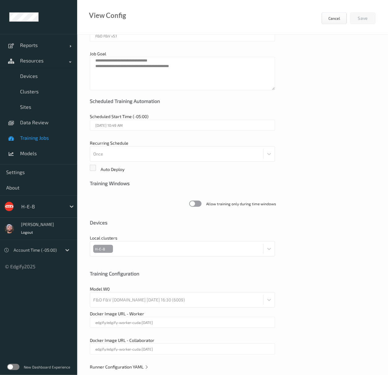
scroll to position [51, 0]
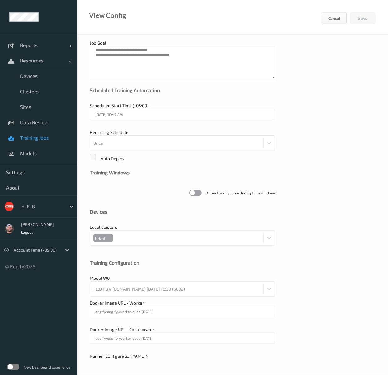
click at [124, 359] on div "**********" at bounding box center [232, 179] width 311 height 391
click at [125, 354] on span "Runner Configuration YAML" at bounding box center [119, 355] width 59 height 5
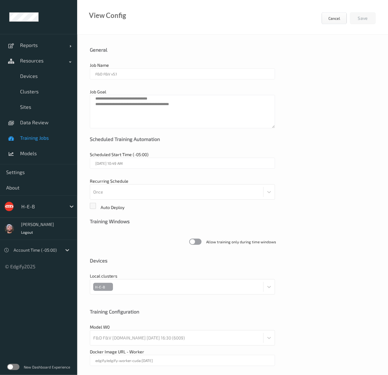
scroll to position [0, 0]
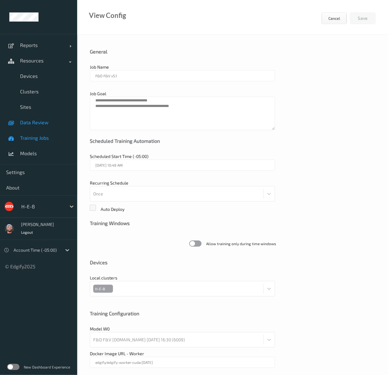
click at [52, 124] on span "Data Review" at bounding box center [45, 122] width 51 height 6
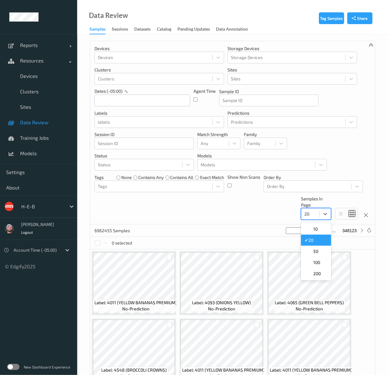
click at [314, 214] on div at bounding box center [310, 213] width 12 height 7
click at [316, 274] on span "200" at bounding box center [316, 273] width 7 height 6
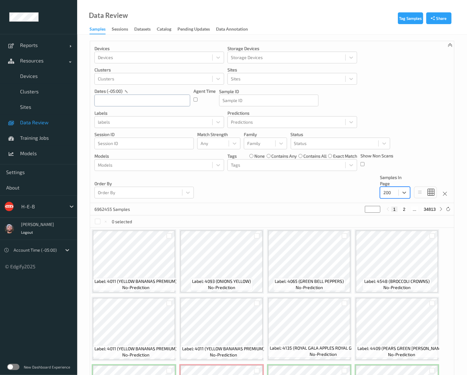
click at [111, 103] on input "text" at bounding box center [142, 100] width 96 height 12
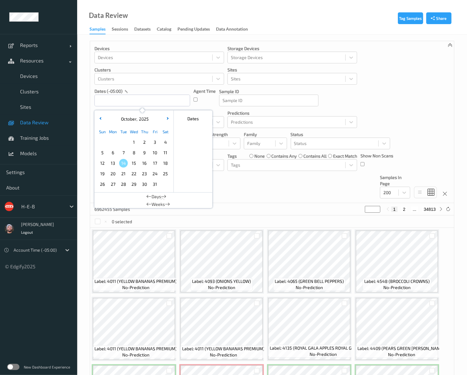
click at [115, 162] on span "13" at bounding box center [113, 163] width 9 height 9
type input "13/10/2025 00:00 -> 13/10/2025 23:59"
click at [264, 196] on div "Devices Devices Storage Devices Storage Devices Clusters Clusters Sites Sites d…" at bounding box center [272, 122] width 364 height 162
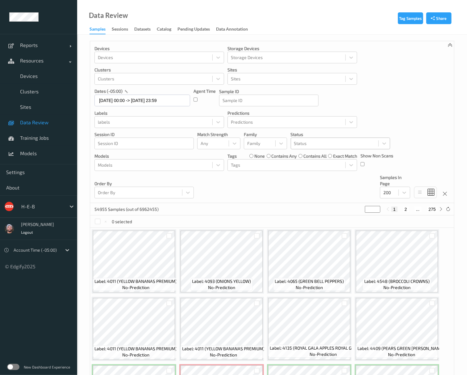
click at [314, 143] on div at bounding box center [334, 143] width 81 height 7
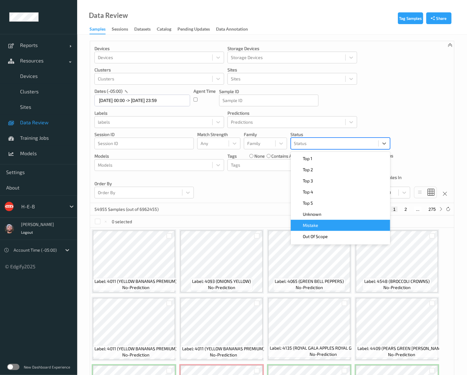
click at [333, 226] on div "Mistake" at bounding box center [341, 225] width 92 height 6
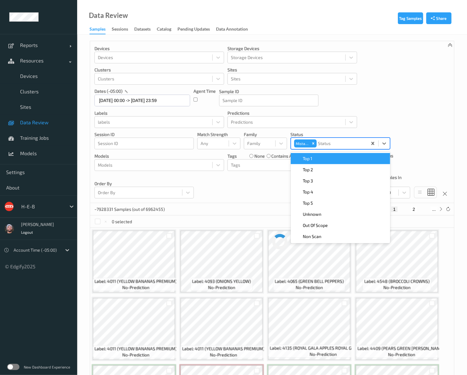
click at [252, 196] on div "Devices Devices Storage Devices Storage Devices Clusters Clusters Sites Sites d…" at bounding box center [272, 122] width 364 height 162
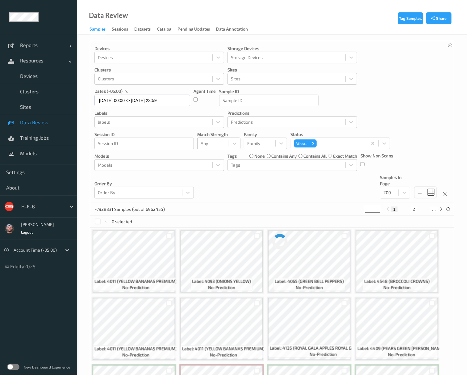
click at [215, 147] on div at bounding box center [213, 143] width 25 height 7
click at [286, 193] on div "Devices Devices Storage Devices Storage Devices Clusters Clusters Sites Sites d…" at bounding box center [272, 122] width 364 height 162
click at [214, 148] on div "Any" at bounding box center [213, 143] width 31 height 10
click at [256, 141] on div at bounding box center [259, 143] width 25 height 7
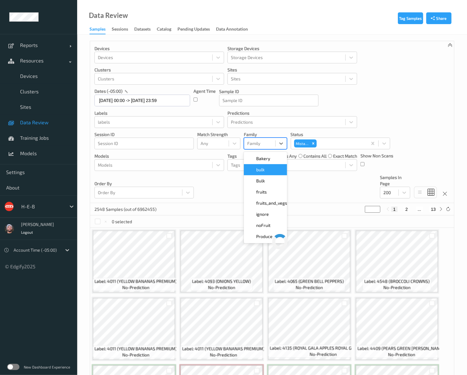
click at [176, 181] on div "Order By Order By" at bounding box center [143, 186] width 99 height 24
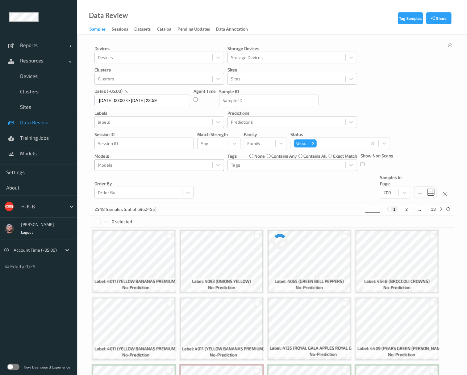
click at [173, 168] on div at bounding box center [153, 164] width 111 height 7
click at [247, 183] on div "Devices Devices Storage Devices Storage Devices Clusters Clusters Sites Sites d…" at bounding box center [272, 122] width 364 height 162
click at [46, 121] on span "Data Review" at bounding box center [45, 122] width 51 height 6
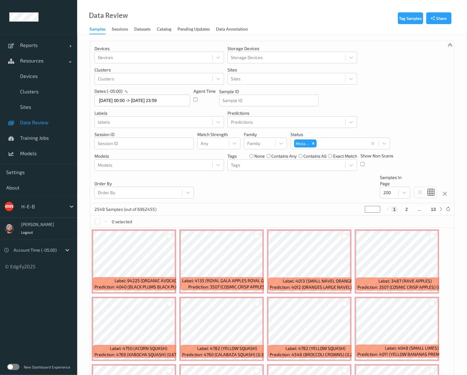
click at [394, 210] on button "2" at bounding box center [407, 209] width 6 height 6
type input "*"
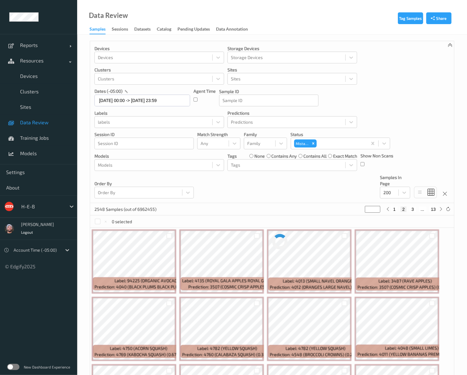
click at [394, 210] on button "3" at bounding box center [413, 209] width 6 height 6
type input "*"
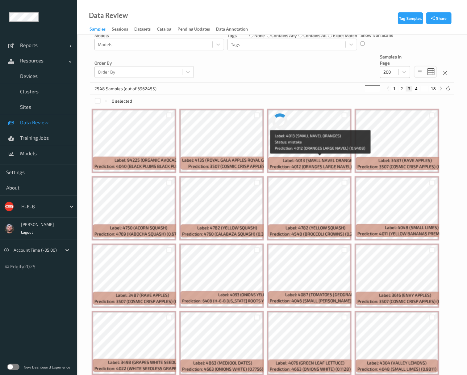
scroll to position [124, 0]
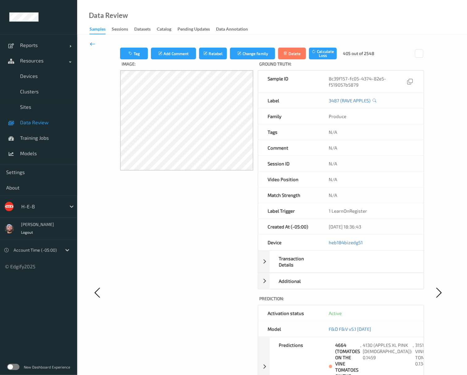
click at [93, 42] on icon at bounding box center [93, 43] width 6 height 7
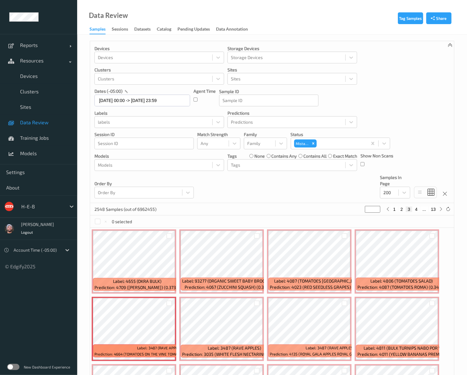
click at [238, 194] on div "Devices Devices Storage Devices Storage Devices Clusters Clusters Sites Sites d…" at bounding box center [272, 122] width 364 height 162
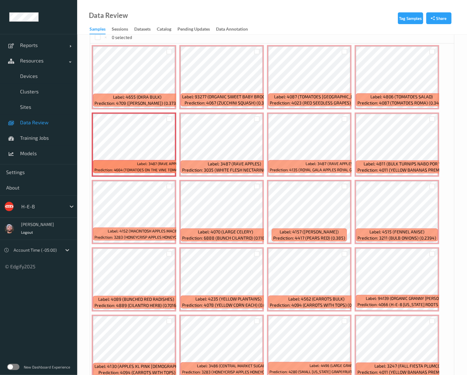
scroll to position [165, 0]
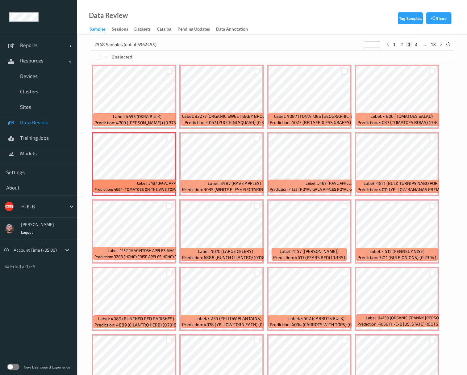
click at [345, 73] on div at bounding box center [345, 71] width 6 height 6
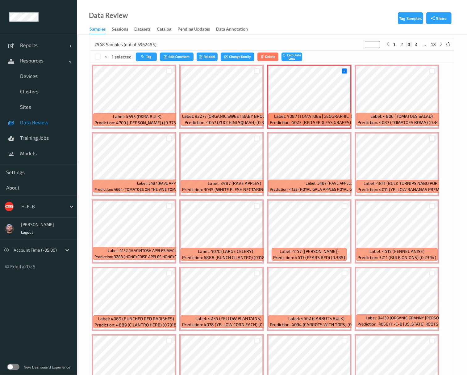
click at [394, 136] on div at bounding box center [432, 139] width 6 height 6
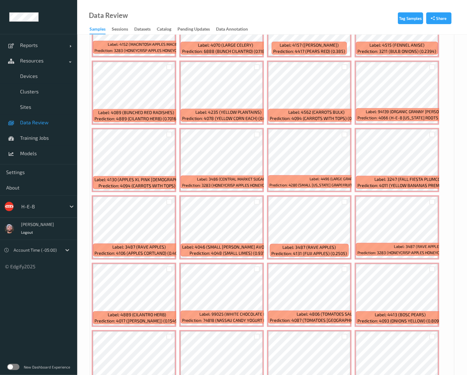
scroll to position [412, 0]
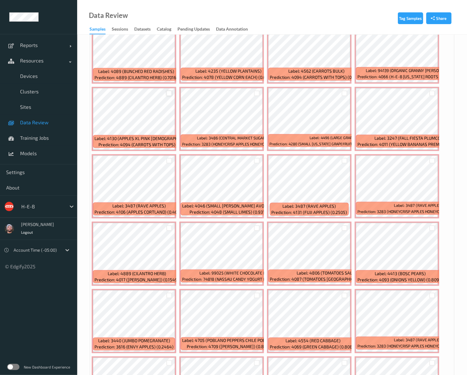
click at [168, 93] on div at bounding box center [169, 93] width 6 height 6
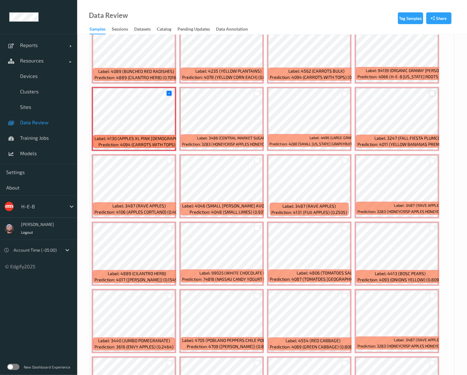
click at [394, 94] on div at bounding box center [432, 93] width 6 height 6
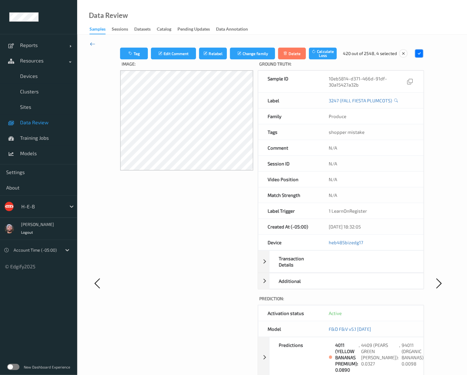
click at [90, 43] on icon at bounding box center [93, 43] width 6 height 7
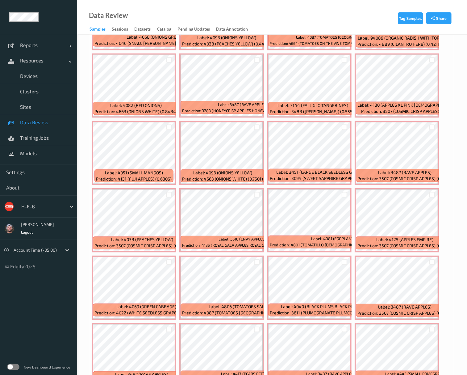
scroll to position [3272, 0]
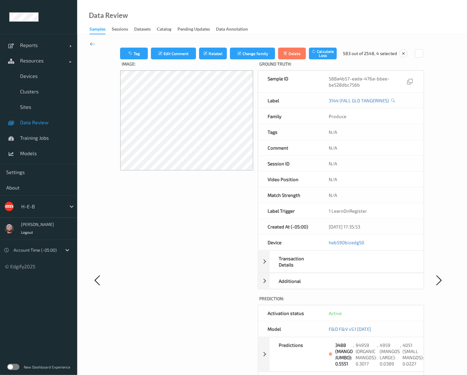
click at [91, 41] on icon at bounding box center [93, 43] width 6 height 7
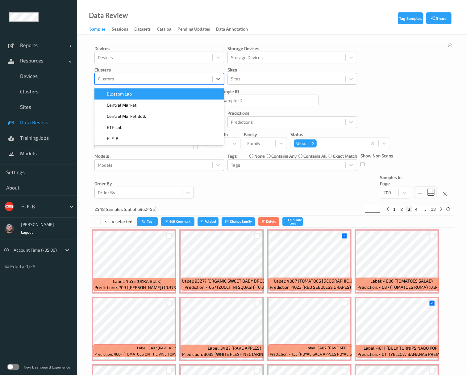
drag, startPoint x: 165, startPoint y: 82, endPoint x: 143, endPoint y: 111, distance: 36.3
click at [164, 82] on div at bounding box center [153, 78] width 111 height 7
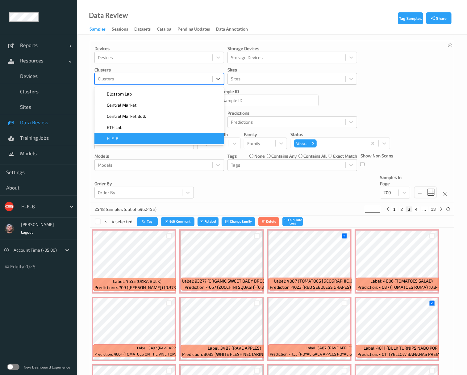
click at [124, 137] on div "H-E-B" at bounding box center [159, 138] width 122 height 6
type input "*"
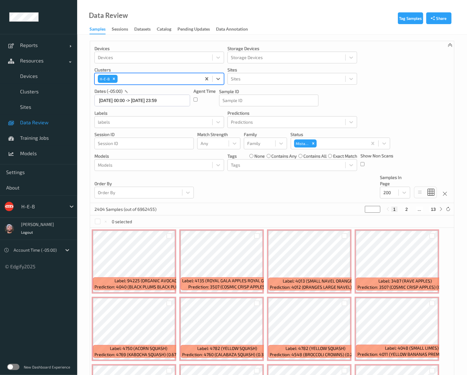
click at [308, 194] on div "Devices Devices Storage Devices Storage Devices Clusters option H-E-B, selected…" at bounding box center [272, 122] width 364 height 162
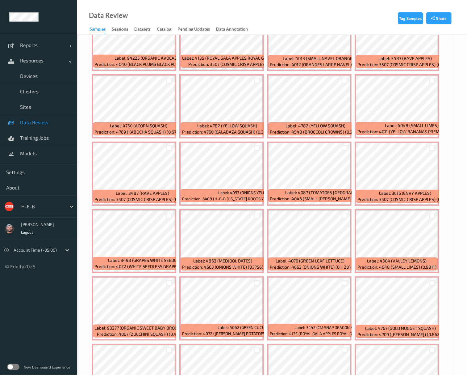
scroll to position [124, 0]
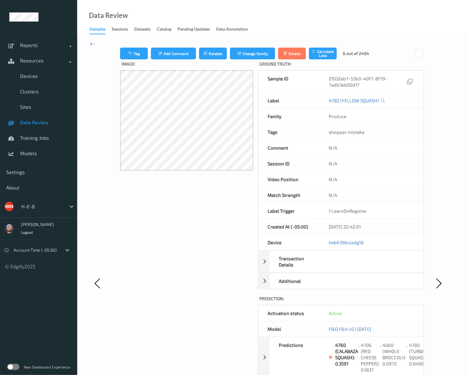
click at [50, 123] on span "Data Review" at bounding box center [45, 122] width 51 height 6
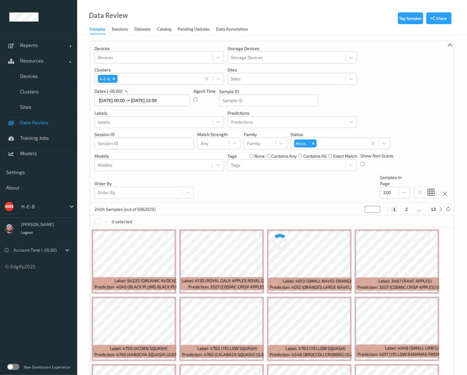
click at [394, 209] on button "2" at bounding box center [407, 209] width 6 height 6
type input "*"
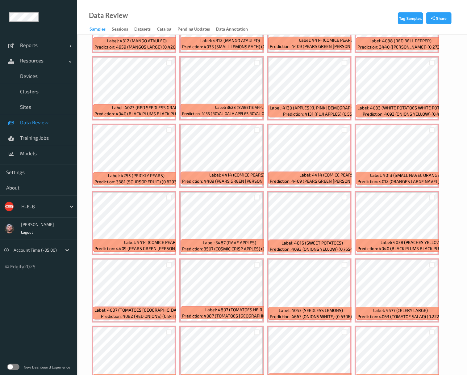
scroll to position [3313, 0]
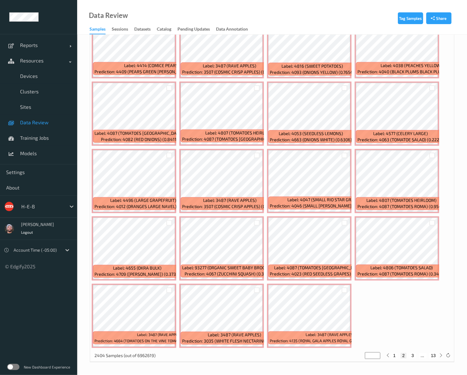
click at [394, 357] on button "3" at bounding box center [413, 356] width 6 height 6
type input "*"
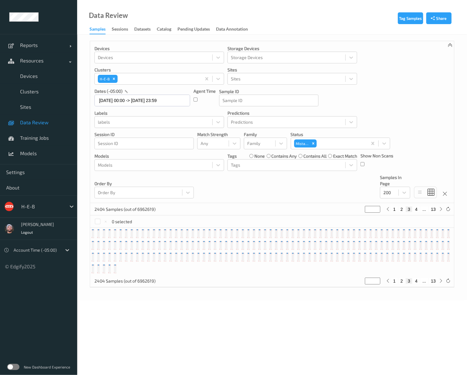
scroll to position [0, 0]
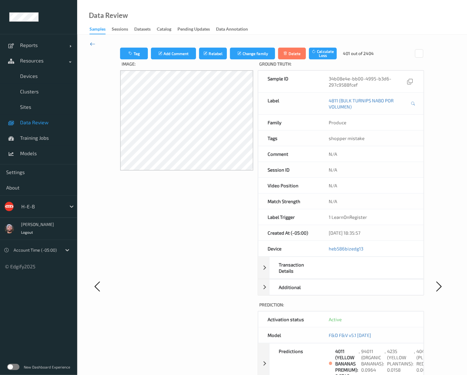
click at [93, 43] on icon at bounding box center [93, 43] width 6 height 7
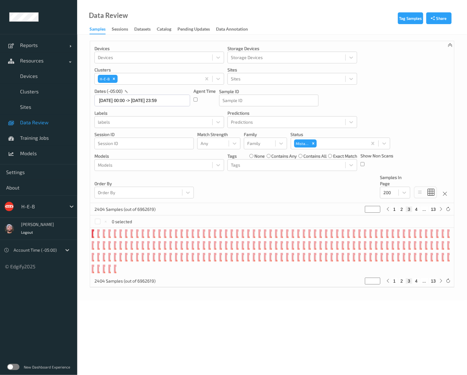
click at [311, 186] on div "Devices Devices Storage Devices Storage Devices Clusters H-E-B Sites Sites date…" at bounding box center [272, 122] width 364 height 162
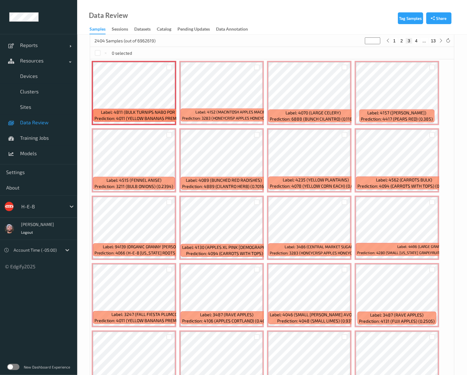
scroll to position [206, 0]
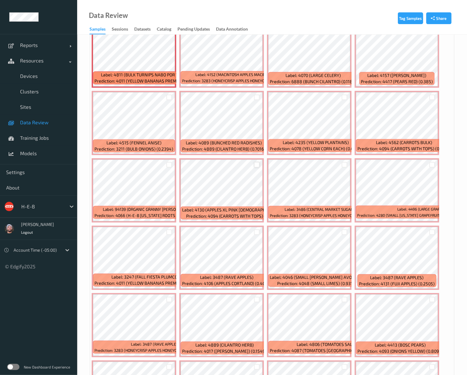
click at [257, 165] on div at bounding box center [257, 165] width 6 height 6
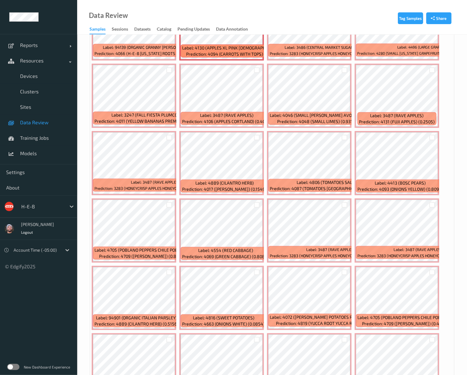
scroll to position [371, 0]
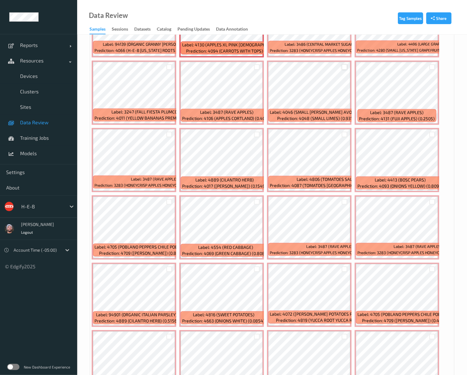
click at [346, 68] on div at bounding box center [345, 67] width 6 height 6
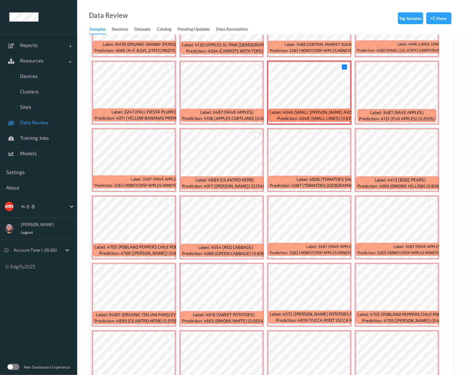
click at [256, 136] on div at bounding box center [257, 135] width 6 height 6
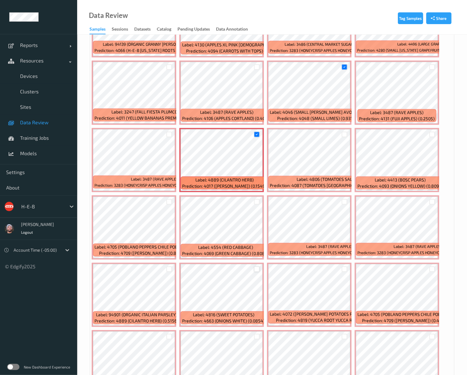
click at [255, 268] on div at bounding box center [257, 269] width 6 height 6
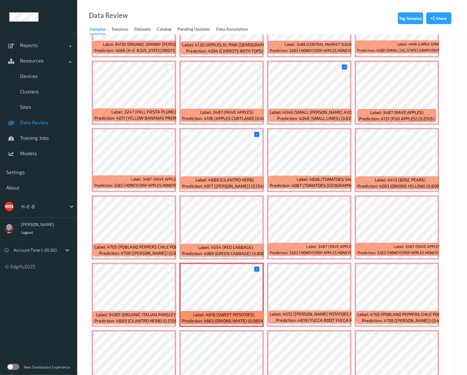
click at [167, 67] on div at bounding box center [169, 67] width 6 height 6
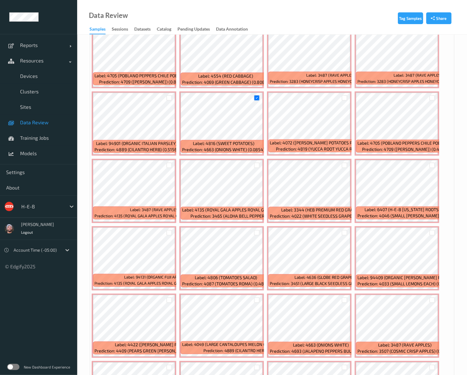
scroll to position [618, 0]
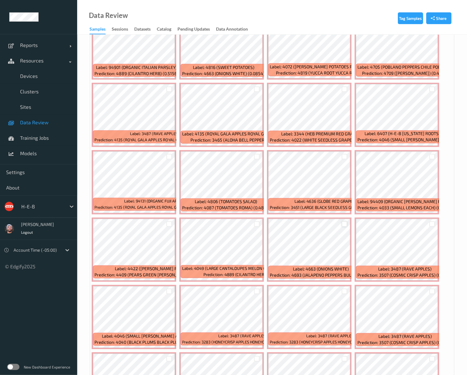
click at [344, 226] on div at bounding box center [345, 224] width 6 height 6
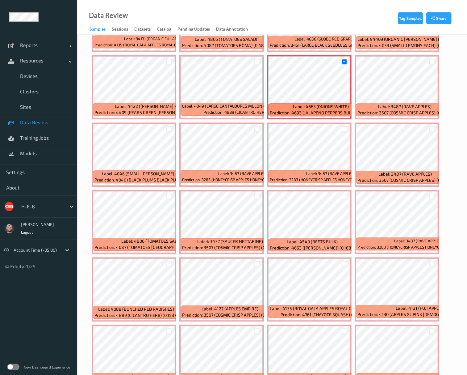
scroll to position [782, 0]
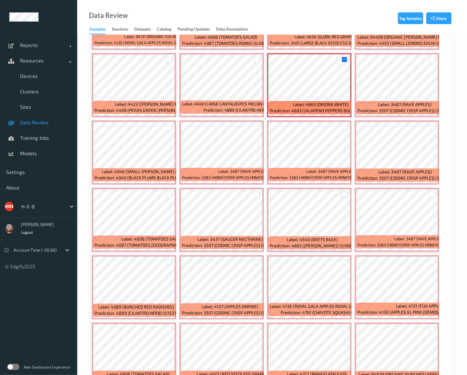
click at [345, 195] on div at bounding box center [345, 194] width 6 height 6
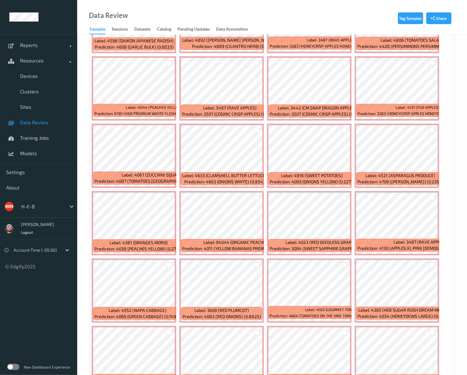
scroll to position [1359, 0]
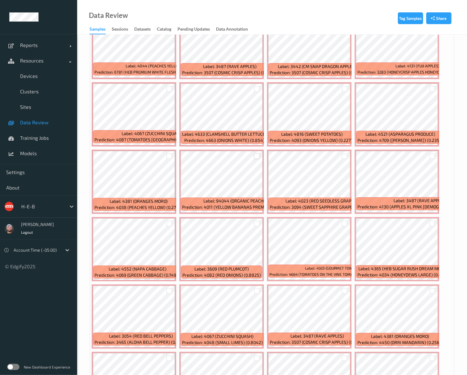
click at [254, 156] on div at bounding box center [257, 156] width 6 height 6
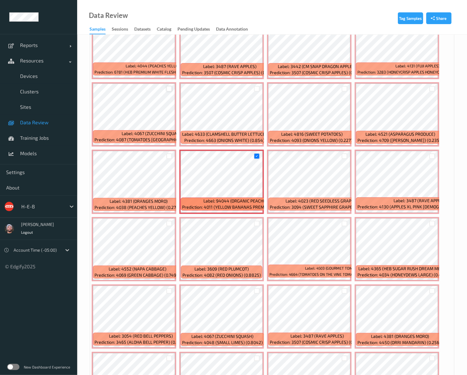
click at [169, 87] on div at bounding box center [169, 89] width 6 height 6
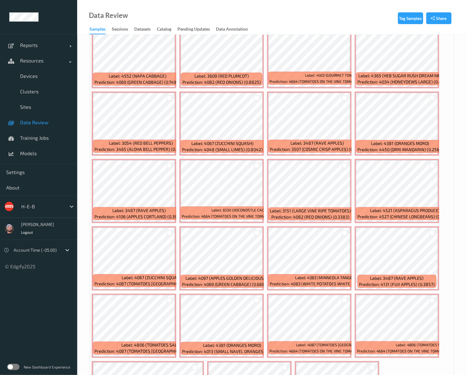
scroll to position [1564, 0]
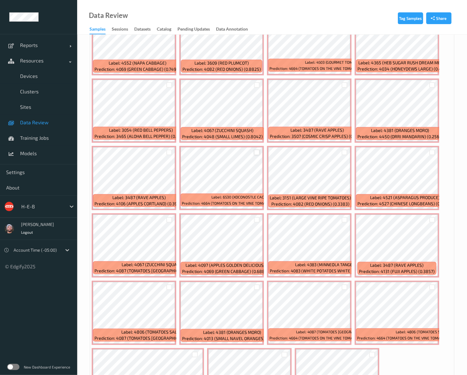
click at [254, 154] on div at bounding box center [257, 152] width 6 height 6
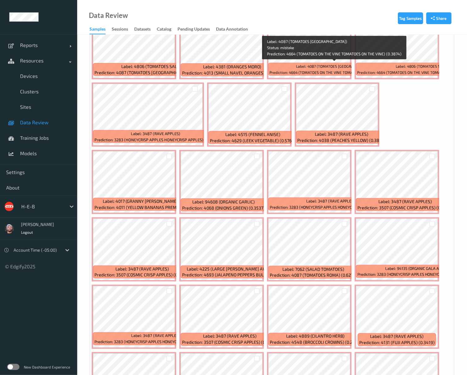
scroll to position [1935, 0]
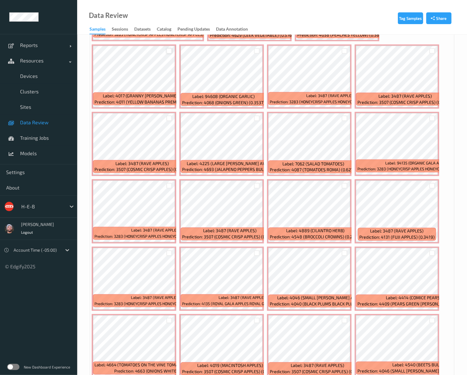
click at [169, 51] on div at bounding box center [169, 51] width 6 height 6
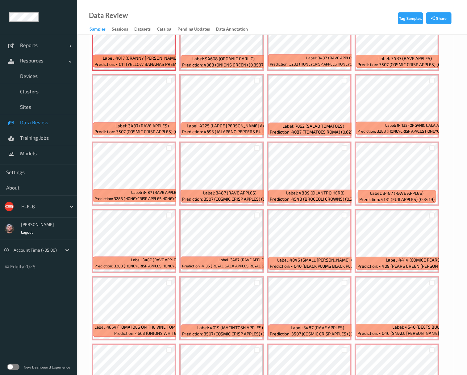
scroll to position [2058, 0]
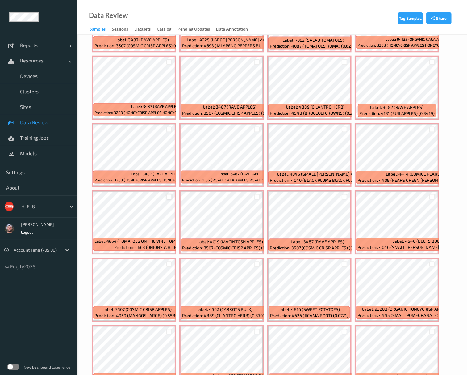
click at [167, 199] on div at bounding box center [169, 197] width 6 height 6
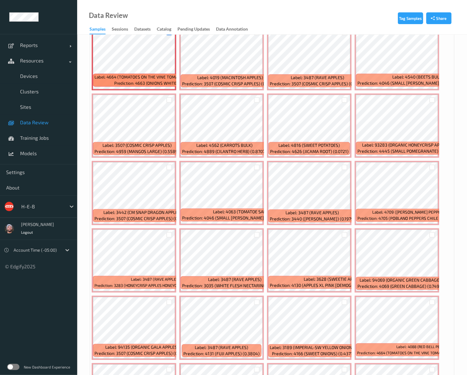
scroll to position [2264, 0]
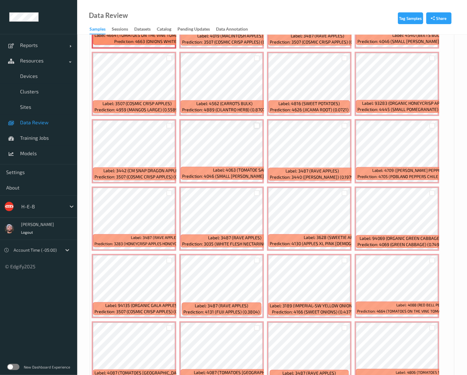
click at [257, 125] on div at bounding box center [257, 126] width 6 height 6
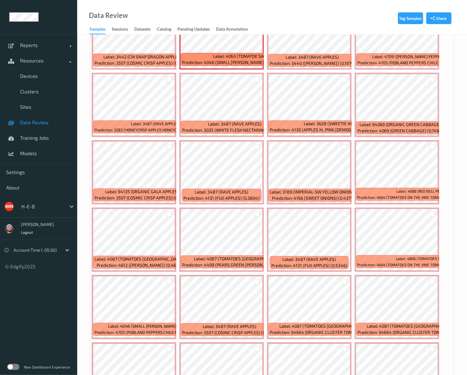
scroll to position [2388, 0]
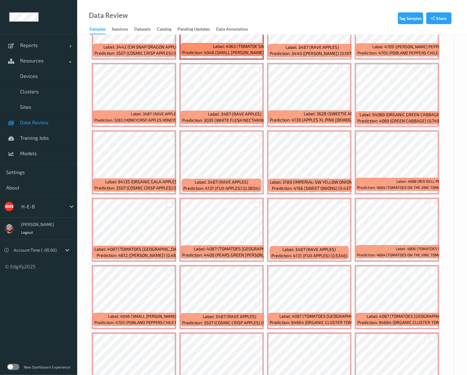
click at [169, 205] on div at bounding box center [169, 204] width 6 height 6
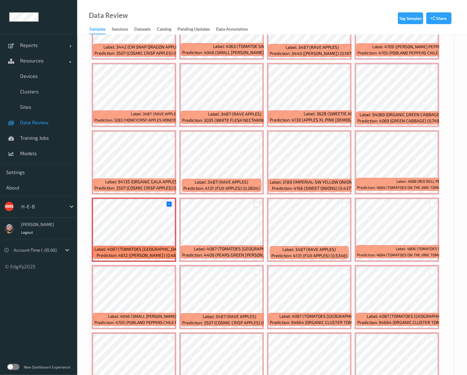
click at [256, 207] on div at bounding box center [257, 204] width 6 height 6
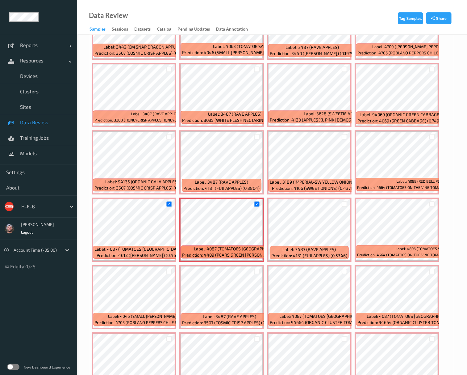
scroll to position [2470, 0]
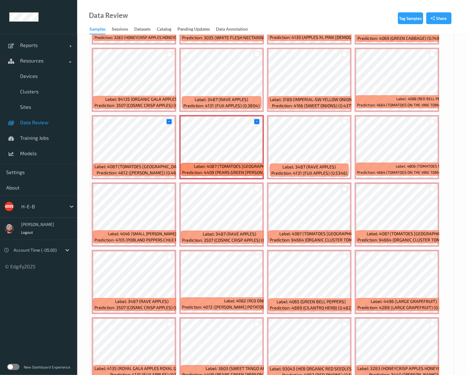
click at [342, 192] on div at bounding box center [345, 189] width 6 height 6
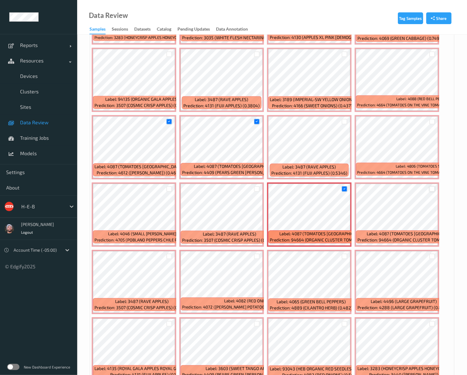
click at [394, 188] on div at bounding box center [432, 189] width 6 height 6
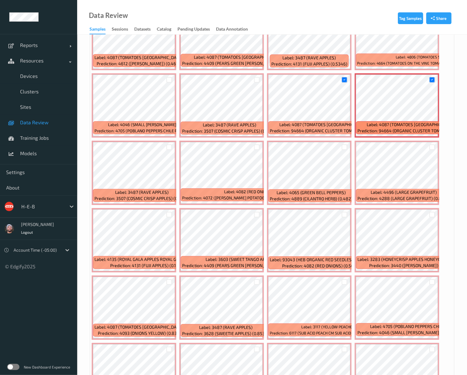
scroll to position [2594, 0]
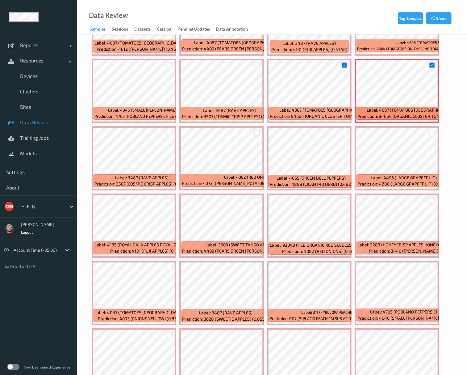
click at [256, 131] on div at bounding box center [257, 133] width 6 height 6
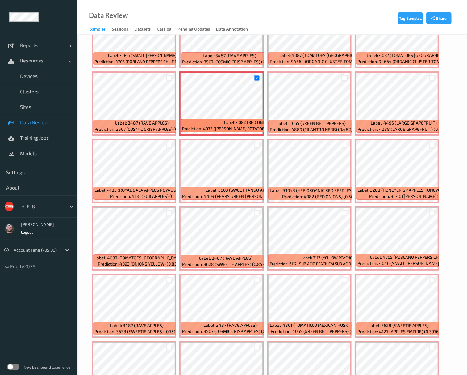
scroll to position [2717, 0]
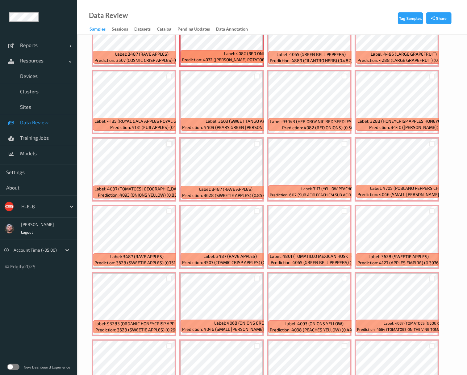
click at [168, 144] on div at bounding box center [169, 144] width 6 height 6
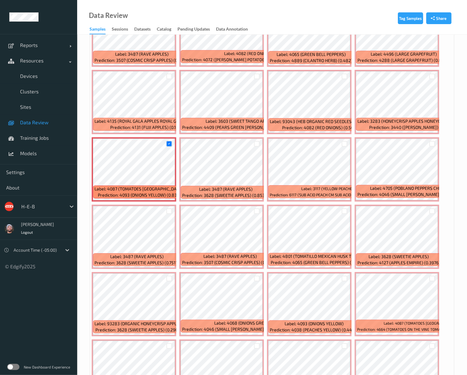
click at [394, 142] on div at bounding box center [432, 143] width 12 height 10
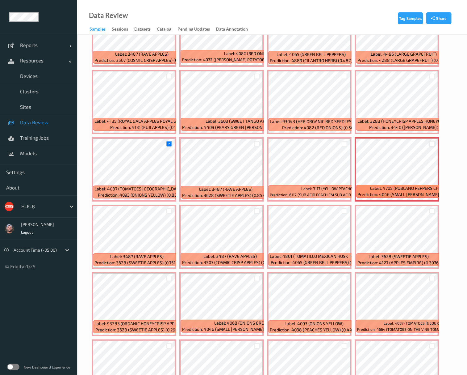
click at [394, 144] on div at bounding box center [432, 144] width 6 height 6
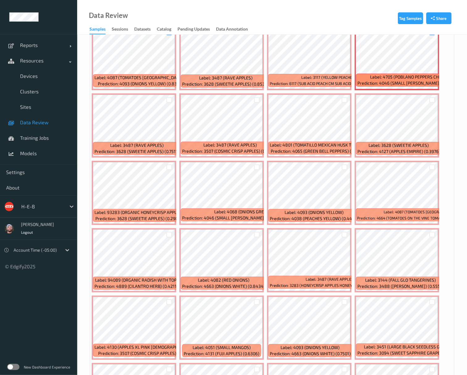
scroll to position [2841, 0]
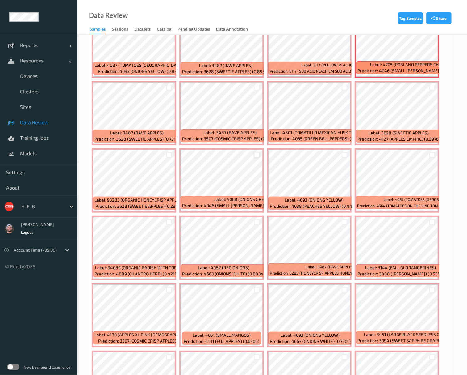
click at [259, 156] on div at bounding box center [257, 155] width 6 height 6
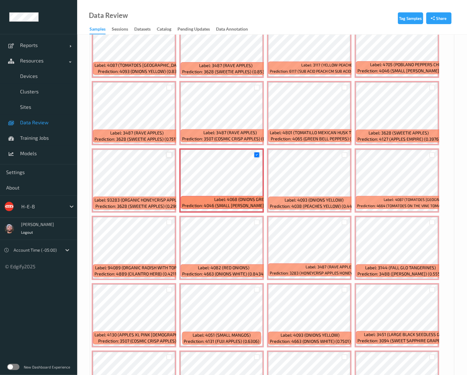
click at [168, 156] on div at bounding box center [169, 155] width 6 height 6
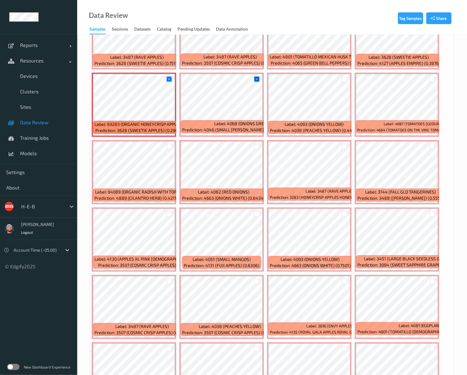
scroll to position [2923, 0]
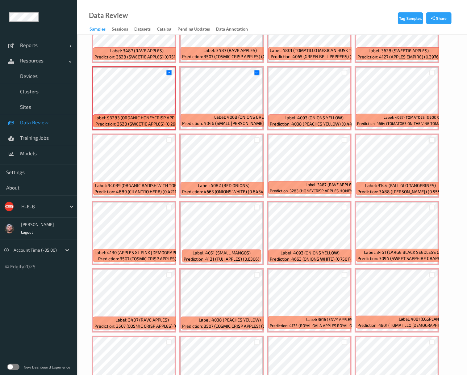
click at [394, 143] on div at bounding box center [432, 140] width 6 height 6
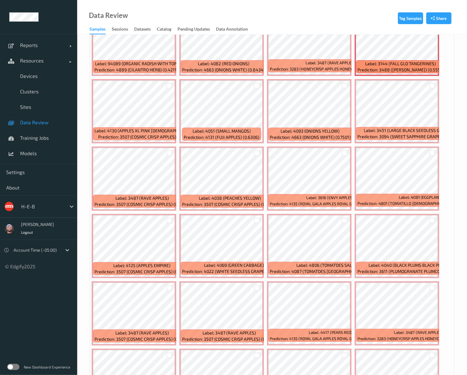
scroll to position [3046, 0]
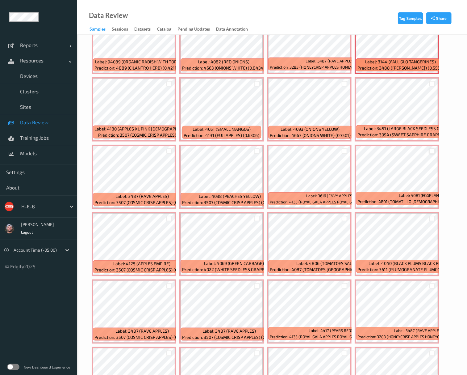
click at [394, 151] on div at bounding box center [432, 151] width 6 height 6
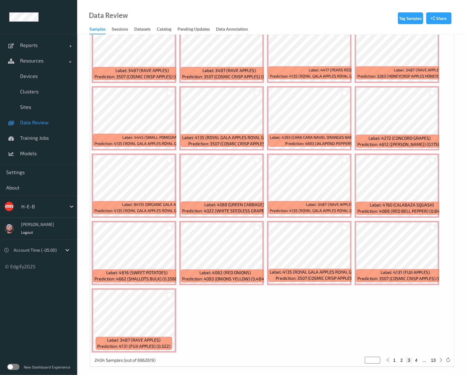
scroll to position [3313, 0]
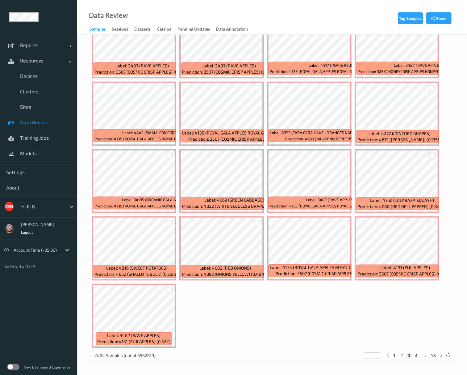
click at [394, 155] on div at bounding box center [432, 156] width 6 height 6
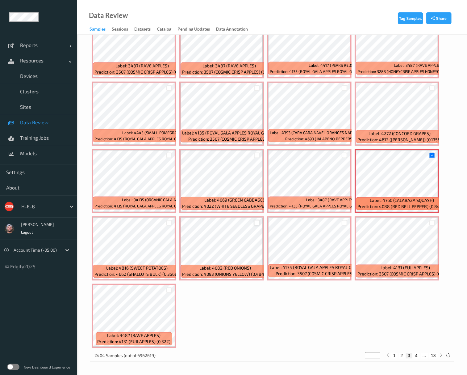
click at [256, 222] on div at bounding box center [257, 223] width 6 height 6
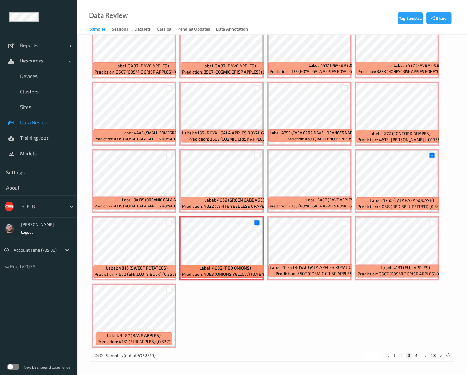
click at [346, 90] on div at bounding box center [345, 88] width 6 height 6
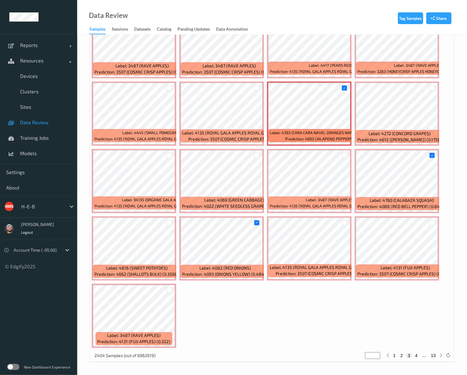
click at [394, 354] on button "4" at bounding box center [416, 356] width 6 height 6
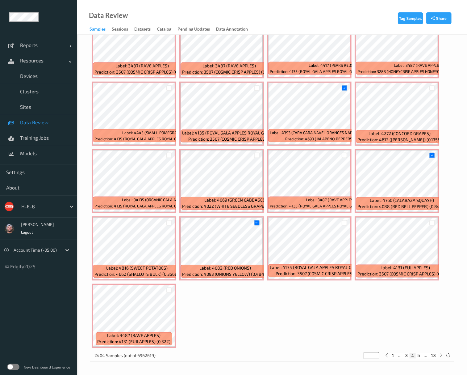
type input "*"
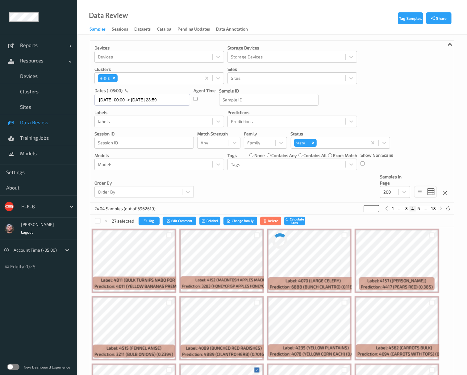
scroll to position [0, 0]
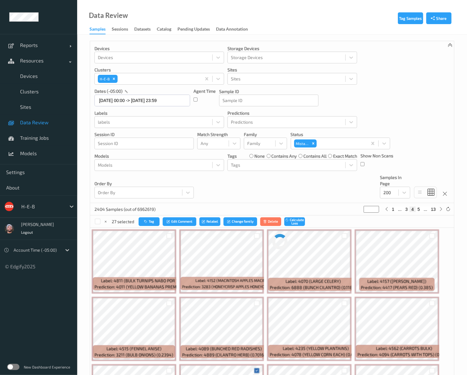
click at [264, 194] on div "Devices Devices Storage Devices Storage Devices Clusters H-E-B Sites Sites date…" at bounding box center [272, 122] width 364 height 162
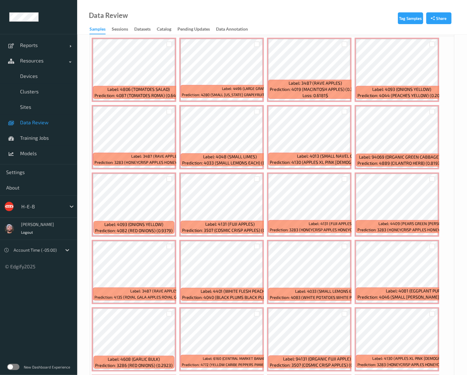
scroll to position [206, 0]
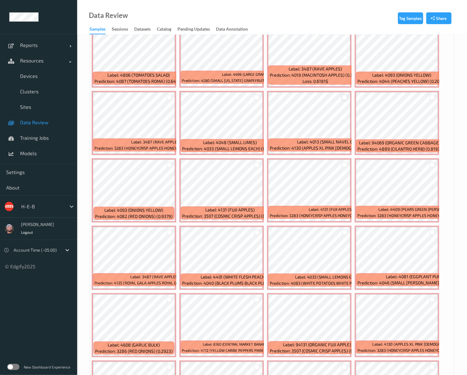
click at [342, 100] on div at bounding box center [345, 97] width 6 height 6
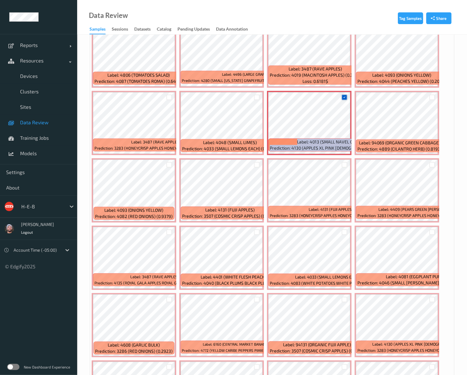
click at [342, 100] on div at bounding box center [345, 97] width 6 height 6
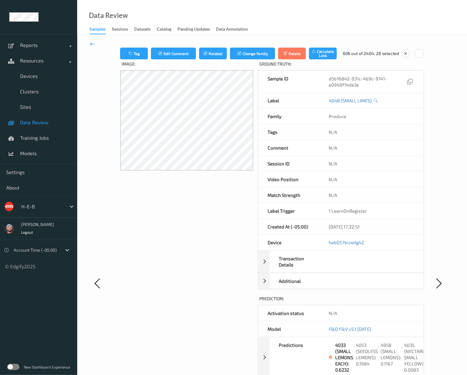
click at [93, 41] on icon at bounding box center [93, 43] width 6 height 7
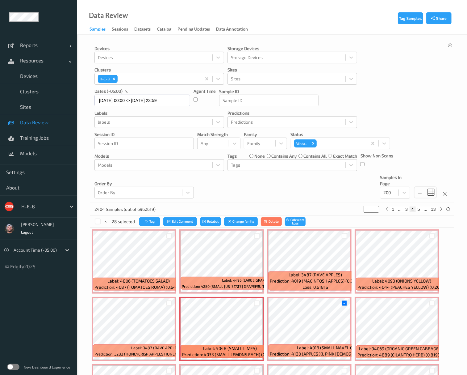
scroll to position [206, 0]
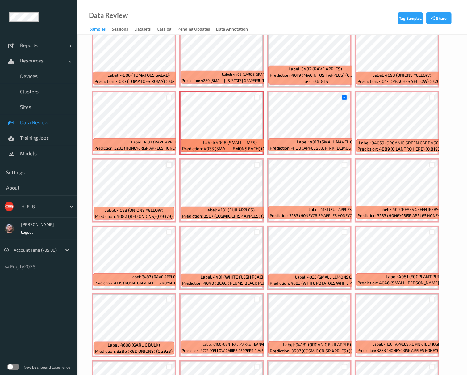
click at [169, 165] on div at bounding box center [169, 165] width 6 height 6
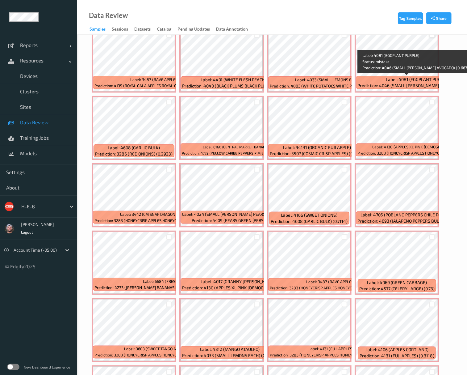
scroll to position [412, 0]
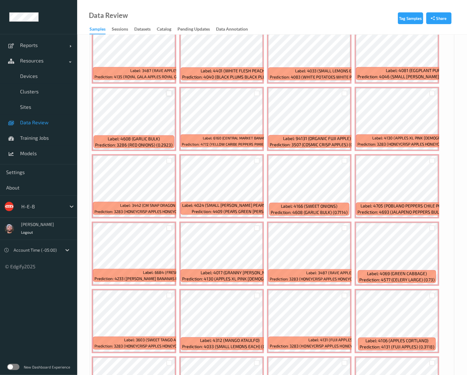
click at [167, 96] on div at bounding box center [169, 93] width 6 height 6
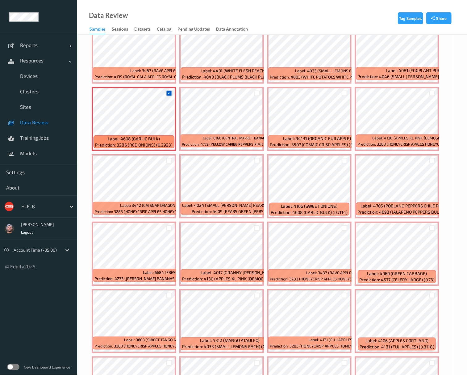
click at [167, 95] on icon at bounding box center [169, 93] width 4 height 4
click at [169, 94] on div at bounding box center [169, 93] width 6 height 6
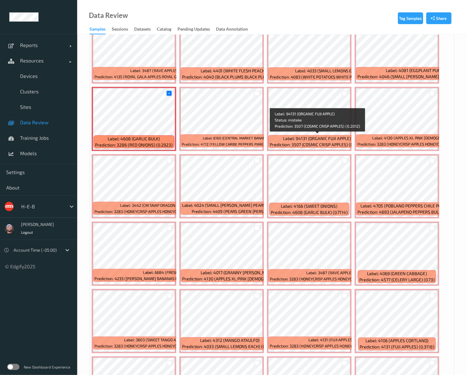
scroll to position [453, 0]
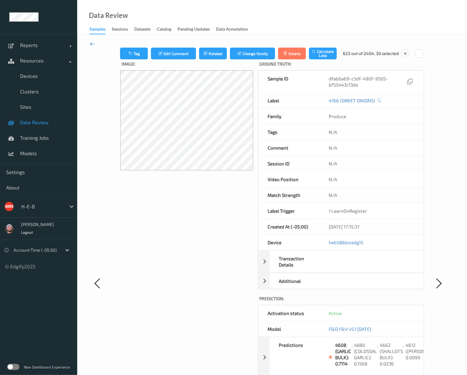
click at [92, 45] on icon at bounding box center [93, 43] width 6 height 7
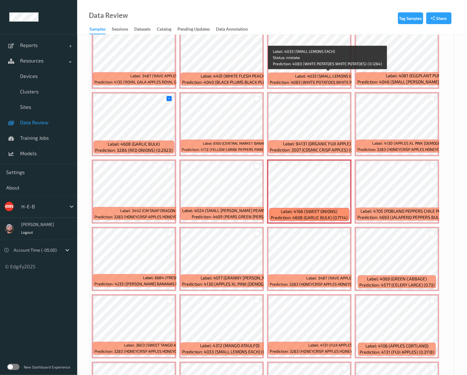
scroll to position [453, 0]
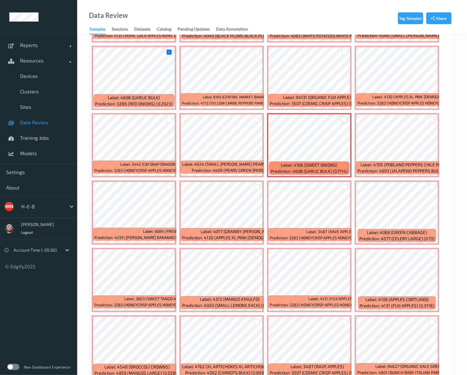
click at [346, 120] on div at bounding box center [345, 120] width 6 height 6
click at [394, 187] on div at bounding box center [432, 187] width 6 height 6
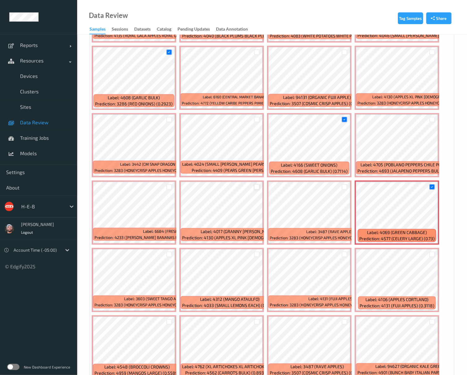
click at [255, 186] on div at bounding box center [257, 187] width 6 height 6
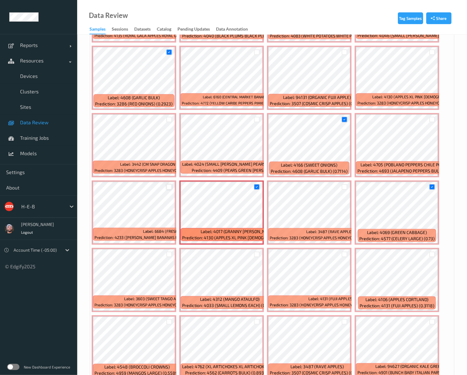
click at [169, 190] on div at bounding box center [169, 187] width 6 height 6
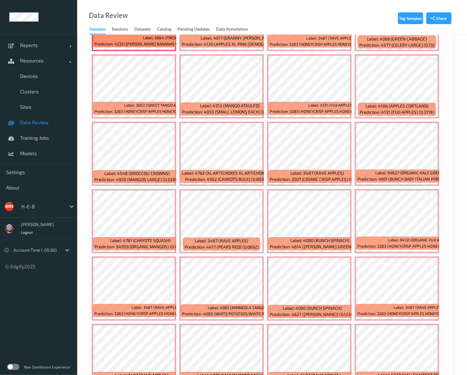
scroll to position [659, 0]
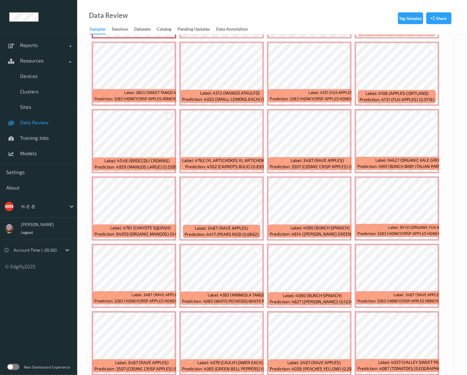
click at [166, 118] on div at bounding box center [169, 116] width 6 height 6
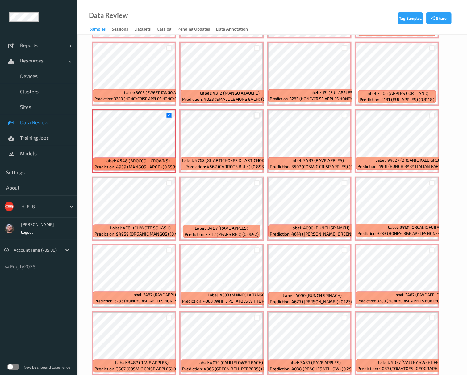
click at [256, 118] on div at bounding box center [257, 116] width 6 height 6
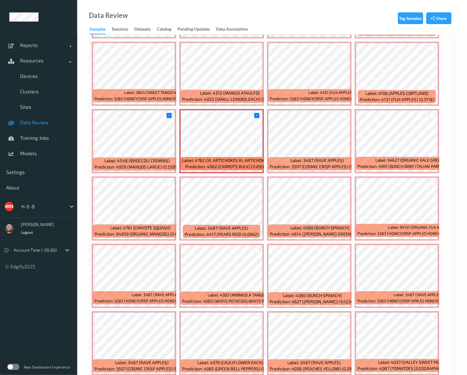
scroll to position [700, 0]
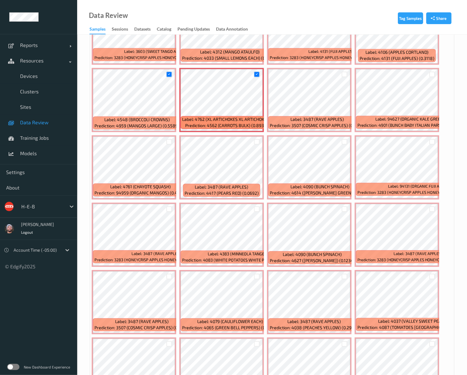
click at [257, 209] on div at bounding box center [257, 209] width 6 height 6
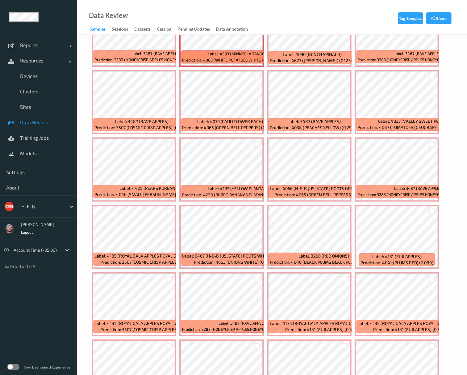
scroll to position [947, 0]
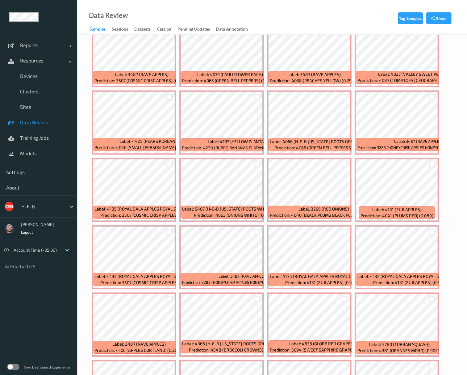
click at [170, 97] on div at bounding box center [169, 97] width 6 height 6
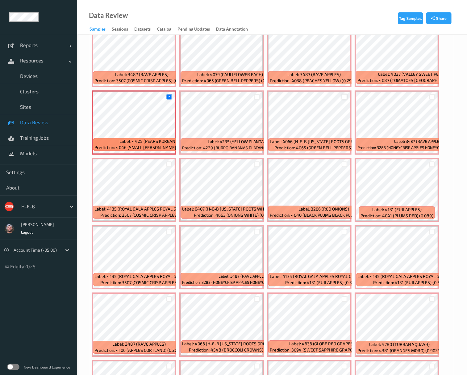
click at [343, 95] on div at bounding box center [345, 97] width 6 height 6
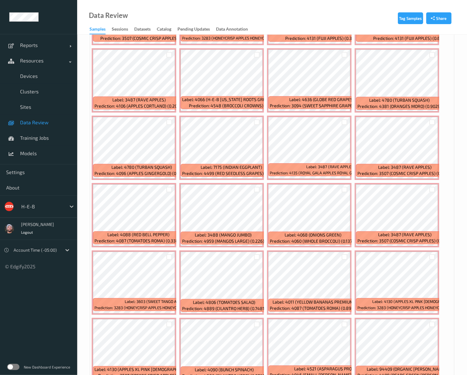
scroll to position [1194, 0]
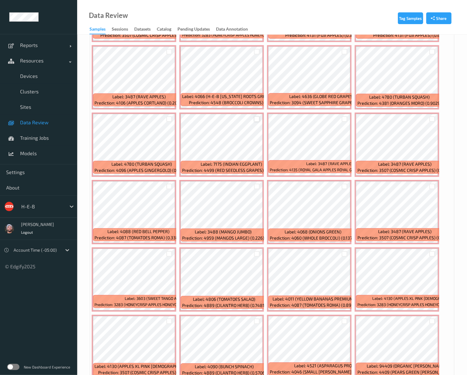
click at [256, 120] on div at bounding box center [257, 119] width 6 height 6
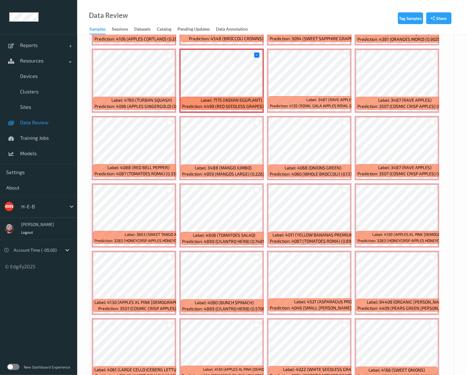
scroll to position [1276, 0]
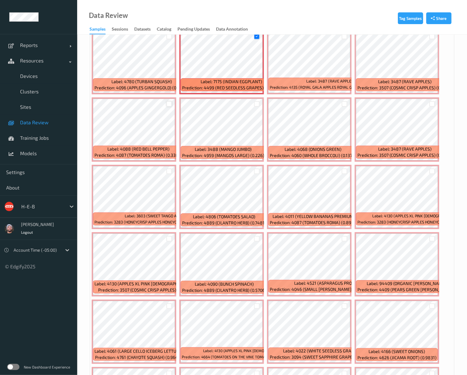
click at [167, 103] on div at bounding box center [169, 104] width 6 height 6
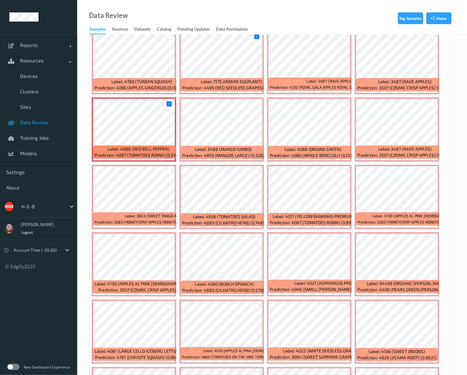
scroll to position [1317, 0]
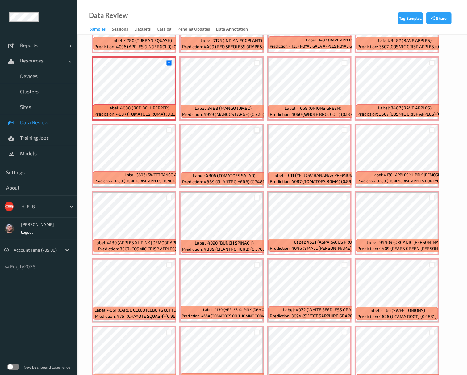
click at [258, 131] on div at bounding box center [257, 130] width 6 height 6
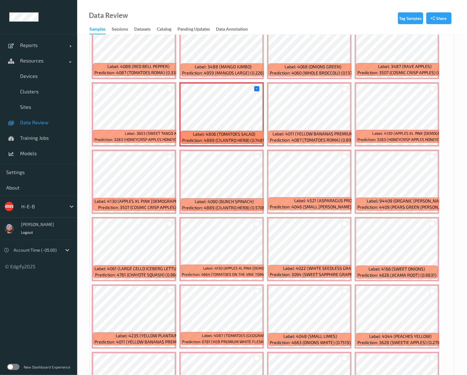
scroll to position [1400, 0]
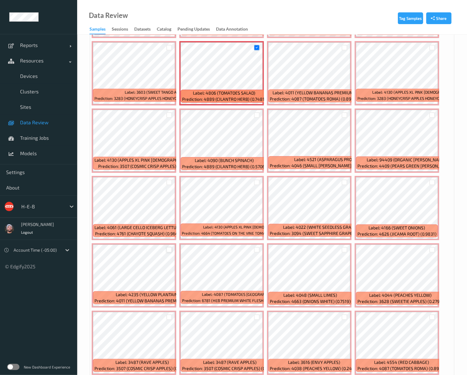
click at [169, 252] on div at bounding box center [169, 250] width 6 height 6
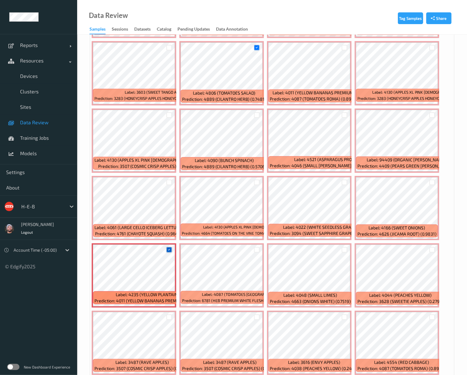
click at [169, 251] on icon at bounding box center [169, 249] width 4 height 4
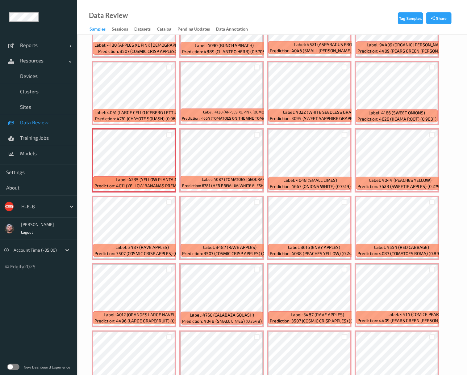
scroll to position [1564, 0]
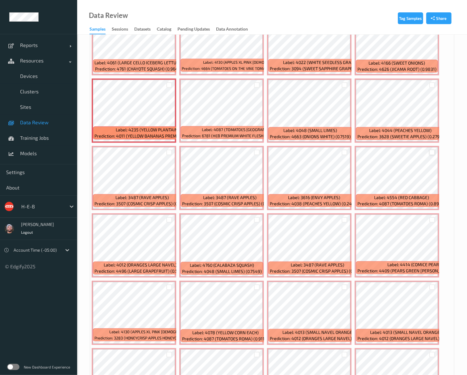
click at [394, 154] on div at bounding box center [432, 152] width 6 height 6
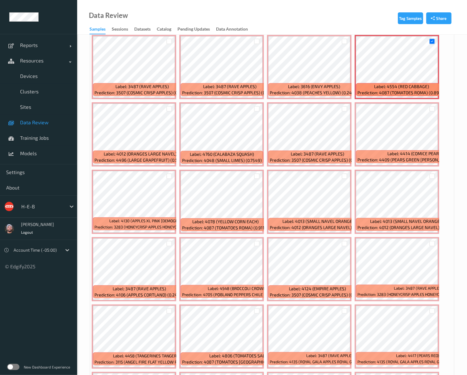
scroll to position [1688, 0]
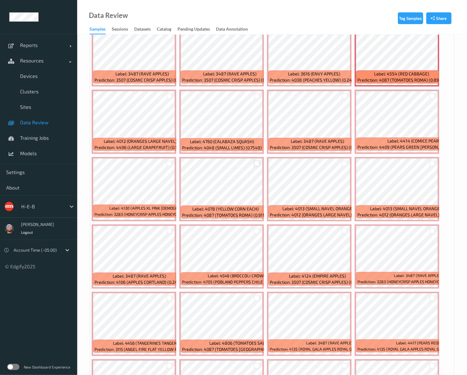
click at [258, 165] on div at bounding box center [257, 164] width 6 height 6
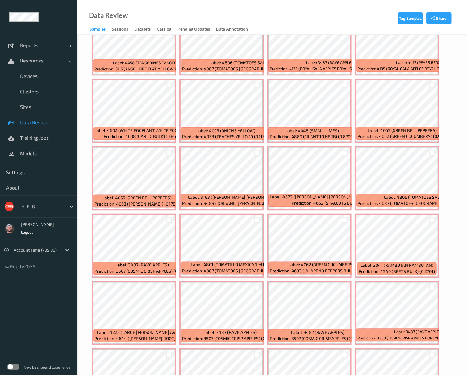
scroll to position [1976, 0]
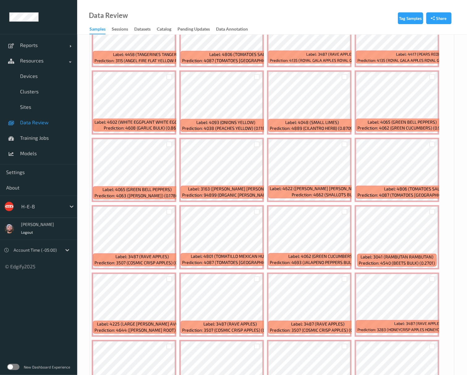
click at [253, 146] on div at bounding box center [257, 144] width 12 height 10
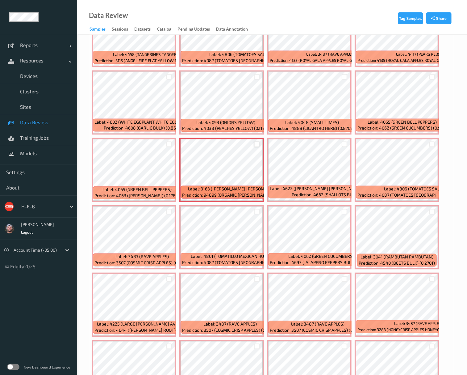
click at [256, 146] on div at bounding box center [257, 144] width 6 height 6
click at [168, 146] on div at bounding box center [169, 144] width 6 height 6
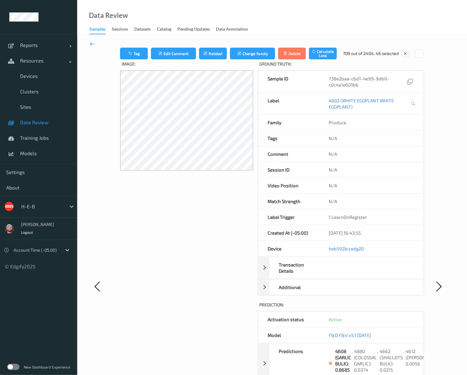
click at [92, 42] on icon at bounding box center [93, 43] width 6 height 7
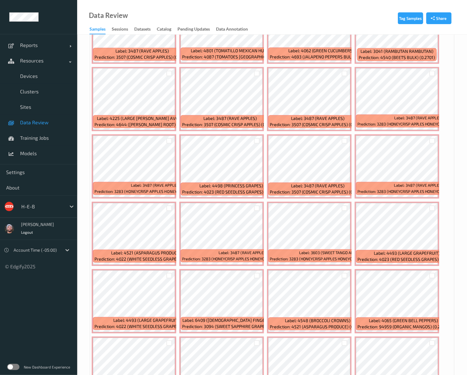
scroll to position [2223, 0]
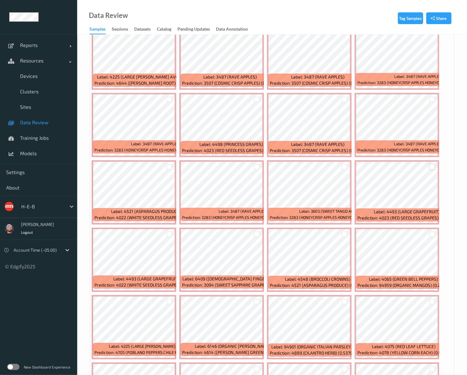
click at [394, 167] on div at bounding box center [432, 167] width 6 height 6
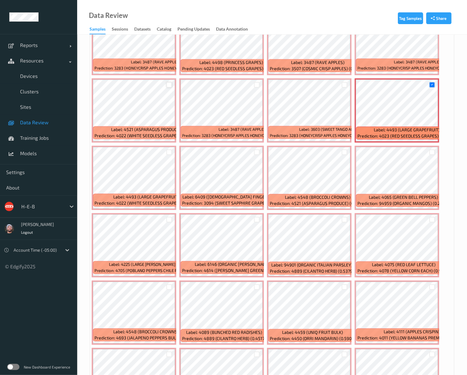
scroll to position [2305, 0]
click at [167, 154] on div at bounding box center [169, 152] width 6 height 6
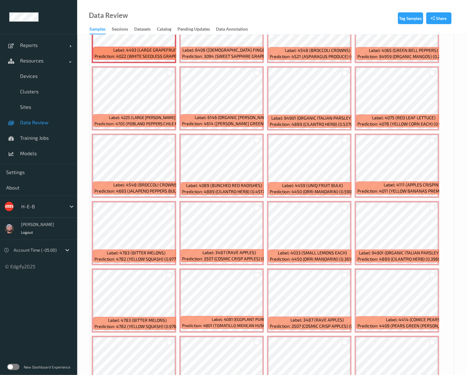
scroll to position [2511, 0]
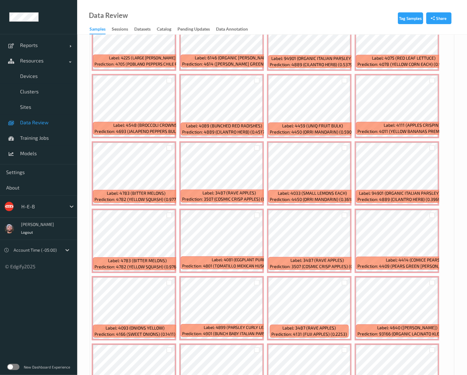
click at [394, 78] on div at bounding box center [432, 80] width 12 height 10
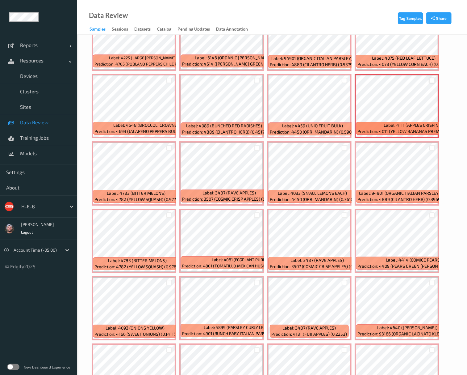
click at [394, 80] on div at bounding box center [432, 80] width 6 height 6
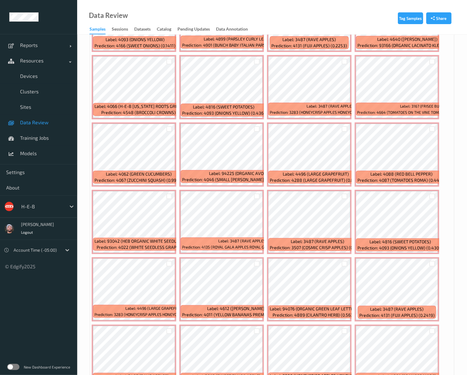
scroll to position [2841, 0]
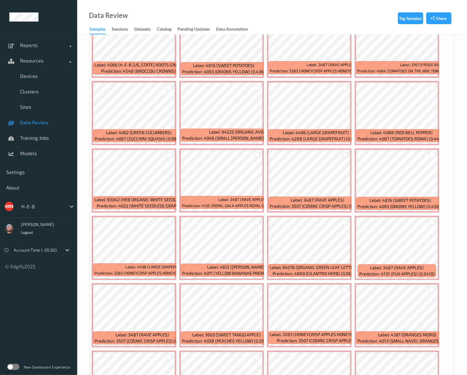
click at [260, 225] on div at bounding box center [257, 222] width 12 height 10
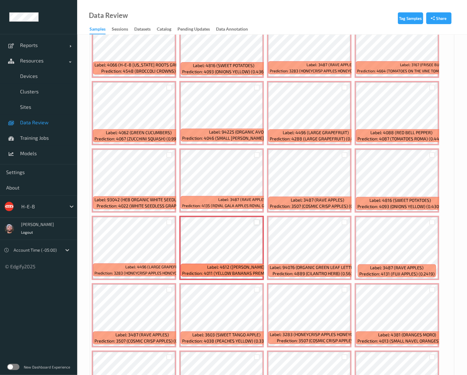
click at [257, 225] on div at bounding box center [257, 222] width 6 height 6
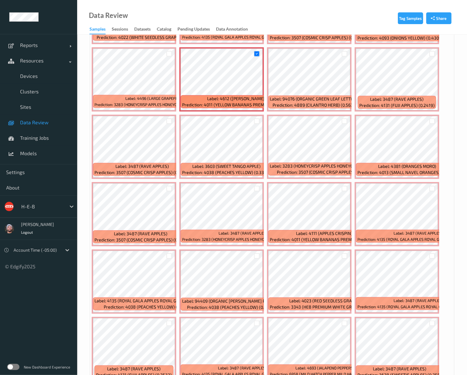
scroll to position [3046, 0]
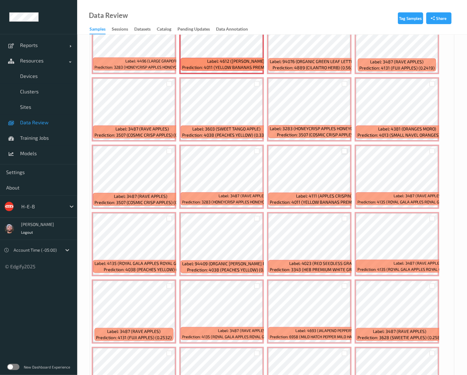
click at [347, 153] on div "Label: 4111 (APPLES CRISPIN) Prediction: 4011 (YELLOW BANANAS PREMIUM) (0.8749)" at bounding box center [309, 176] width 85 height 64
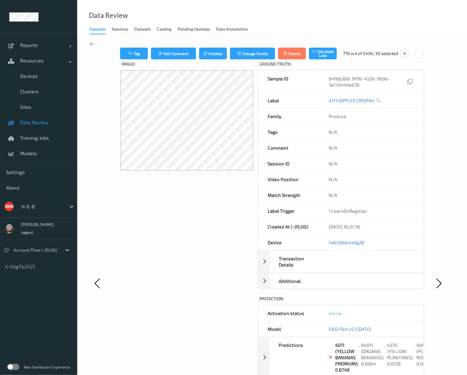
click at [93, 44] on icon at bounding box center [93, 43] width 6 height 7
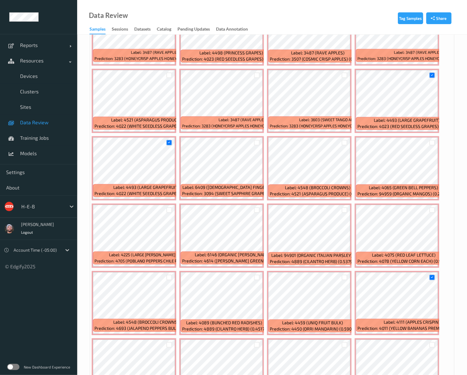
scroll to position [2388, 0]
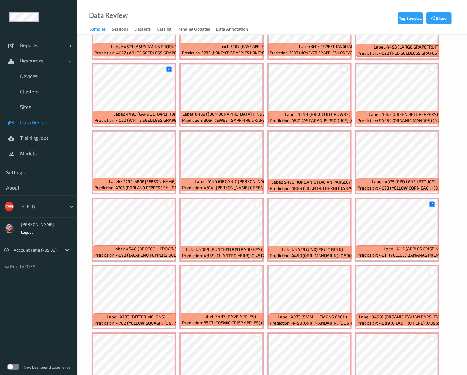
click at [345, 70] on div at bounding box center [345, 69] width 6 height 6
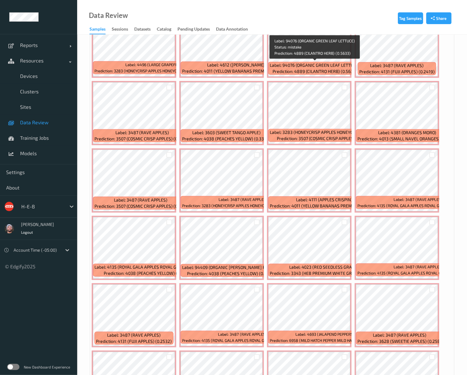
scroll to position [3046, 0]
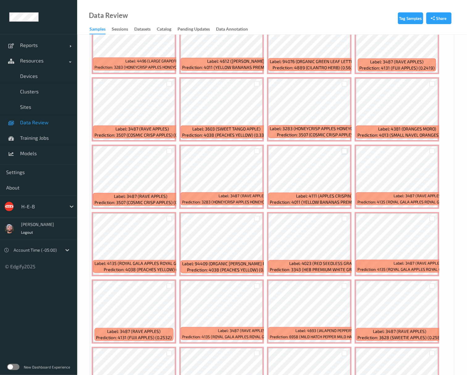
click at [344, 151] on div at bounding box center [345, 151] width 6 height 6
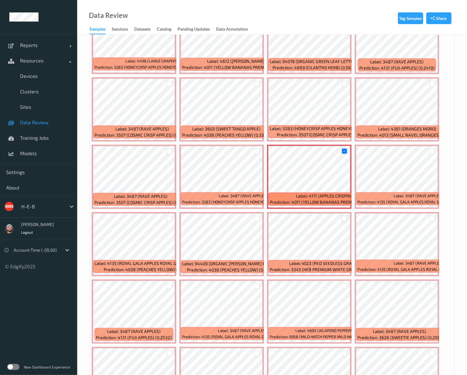
click at [344, 221] on div at bounding box center [345, 219] width 6 height 6
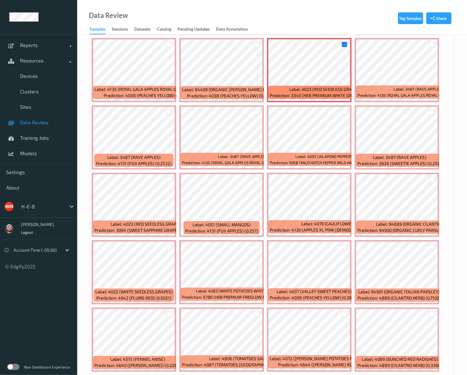
scroll to position [3246, 0]
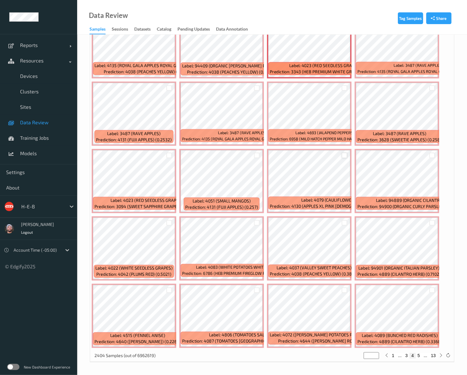
click at [345, 155] on div at bounding box center [345, 156] width 6 height 6
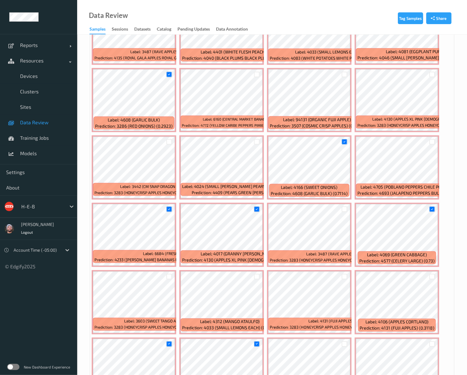
scroll to position [0, 0]
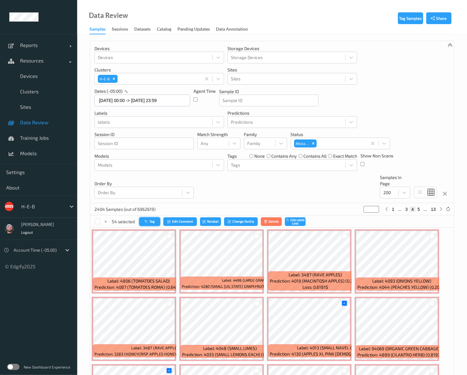
click at [148, 222] on icon "button" at bounding box center [147, 221] width 5 height 4
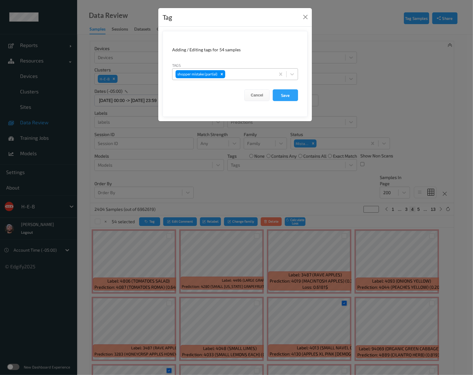
click at [248, 74] on div at bounding box center [250, 73] width 46 height 7
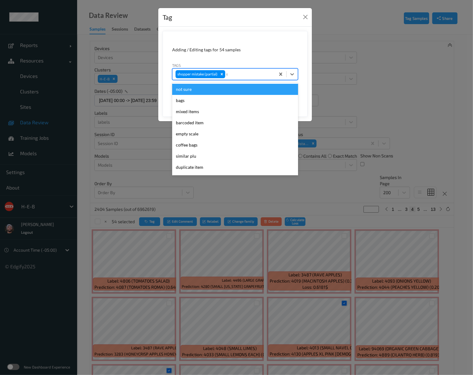
type input "sh"
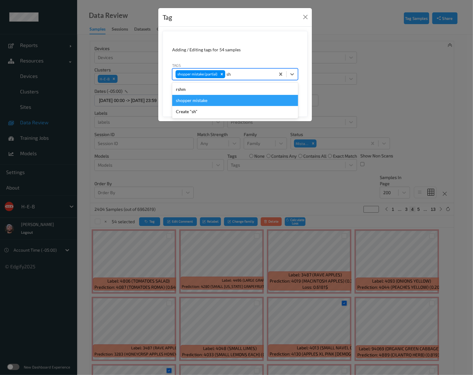
click at [232, 101] on div "shopper mistake" at bounding box center [235, 100] width 126 height 11
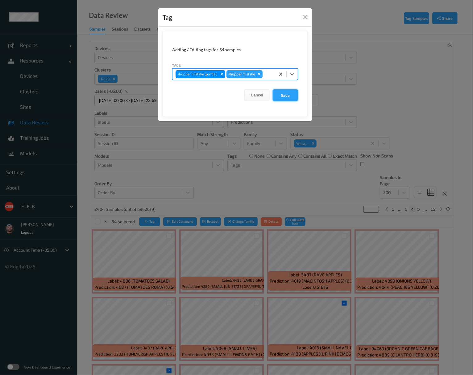
click at [285, 97] on button "Save" at bounding box center [285, 95] width 25 height 12
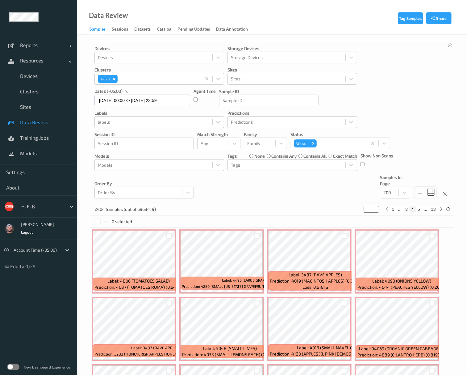
click at [344, 188] on div "Devices Devices Storage Devices Storage Devices Clusters H-E-B Sites Sites date…" at bounding box center [272, 122] width 364 height 162
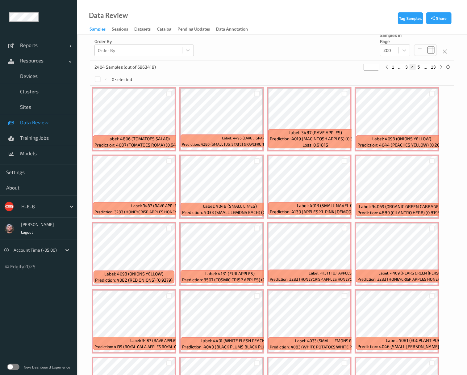
scroll to position [124, 0]
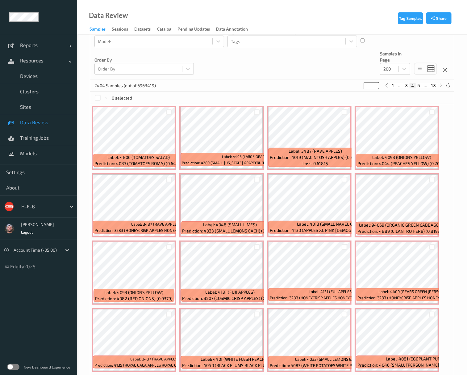
click at [394, 88] on button "5" at bounding box center [419, 86] width 6 height 6
type input "*"
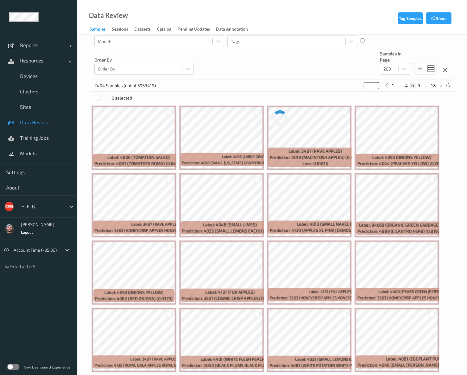
scroll to position [0, 0]
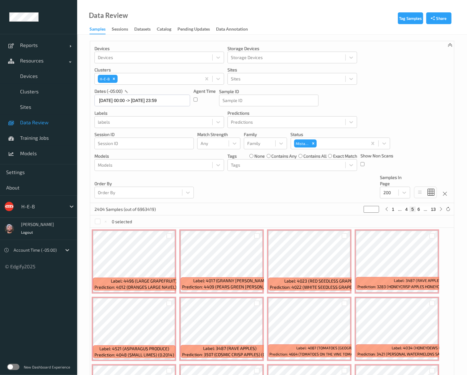
click at [223, 186] on div "Devices Devices Storage Devices Storage Devices Clusters H-E-B Sites Sites date…" at bounding box center [272, 122] width 364 height 162
click at [221, 188] on div "Devices Devices Storage Devices Storage Devices Clusters H-E-B Sites Sites date…" at bounding box center [272, 122] width 364 height 162
click at [222, 188] on div "Devices Devices Storage Devices Storage Devices Clusters H-E-B Sites Sites date…" at bounding box center [272, 122] width 364 height 162
click at [221, 184] on div "Devices Devices Storage Devices Storage Devices Clusters H-E-B Sites Sites date…" at bounding box center [272, 122] width 364 height 162
click at [46, 80] on link "Devices" at bounding box center [38, 75] width 77 height 15
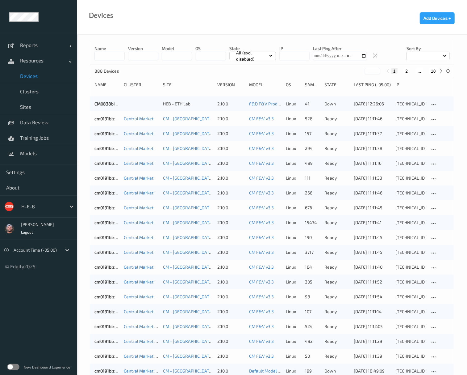
click at [394, 73] on button "18" at bounding box center [433, 71] width 9 height 6
type input "**"
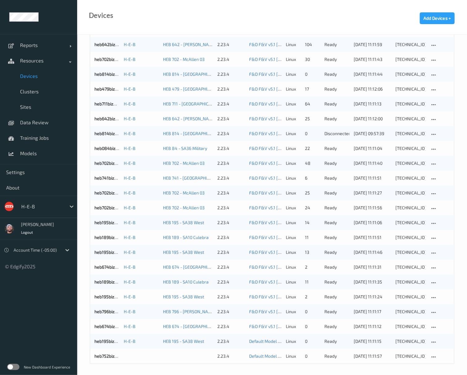
scroll to position [298, 0]
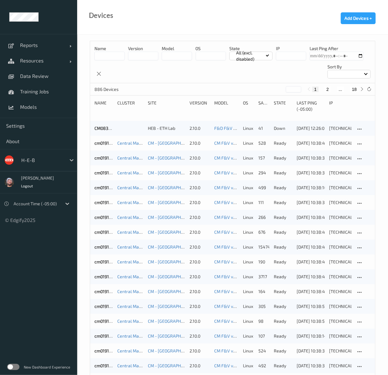
click at [355, 91] on button "18" at bounding box center [354, 89] width 9 height 6
type input "**"
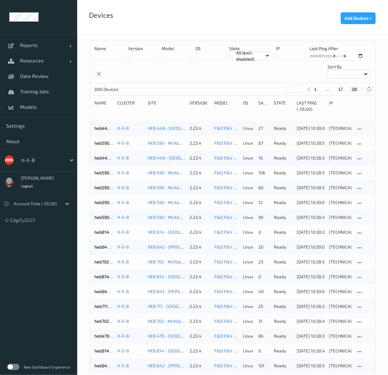
click at [367, 90] on icon at bounding box center [369, 89] width 5 height 5
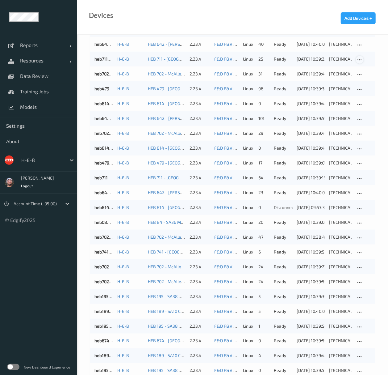
scroll to position [293, 0]
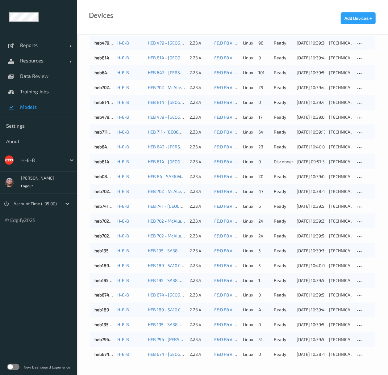
click at [31, 104] on span "Models" at bounding box center [45, 107] width 51 height 6
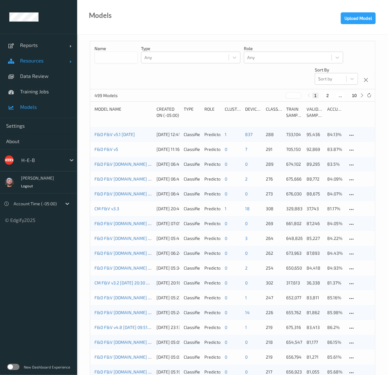
click at [45, 62] on span "Resources" at bounding box center [44, 60] width 49 height 6
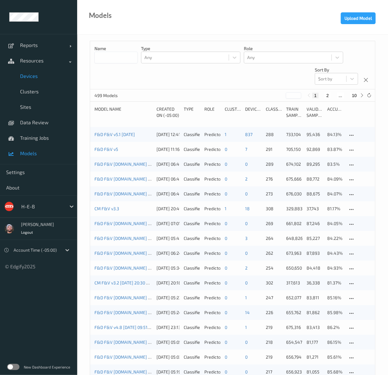
click at [45, 77] on span "Devices" at bounding box center [45, 76] width 51 height 6
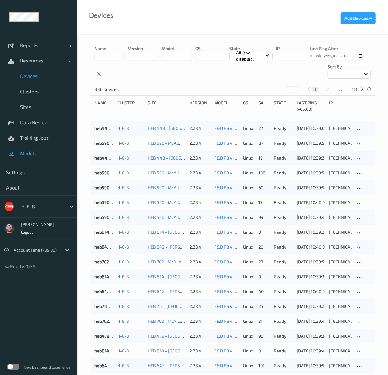
click at [44, 154] on span "Models" at bounding box center [45, 153] width 51 height 6
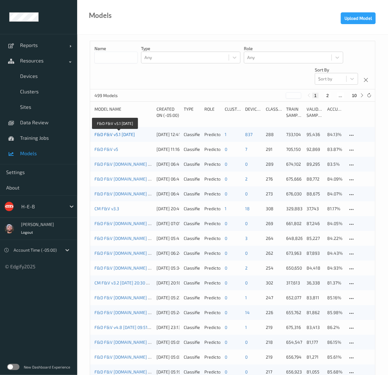
click at [121, 136] on link "F&D F&V v5.1 [DATE]" at bounding box center [114, 134] width 40 height 5
click at [52, 125] on span "Data Review" at bounding box center [45, 122] width 51 height 6
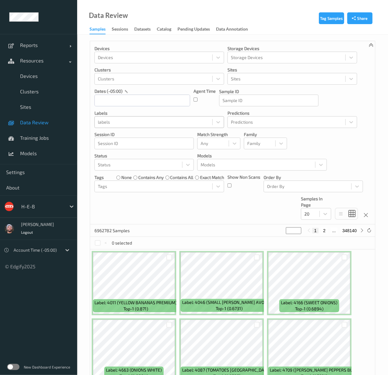
click at [139, 123] on div at bounding box center [153, 121] width 111 height 7
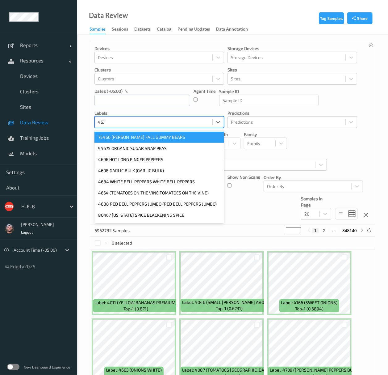
type input "4633"
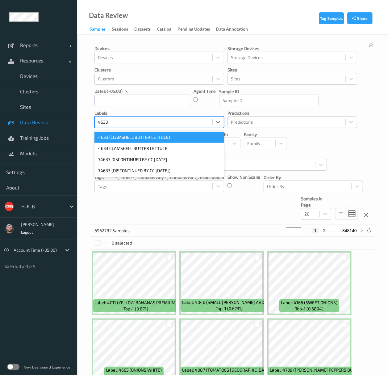
click at [155, 140] on div "4633 (CLAMSHELL BUTTER LETTUCE)" at bounding box center [159, 137] width 130 height 11
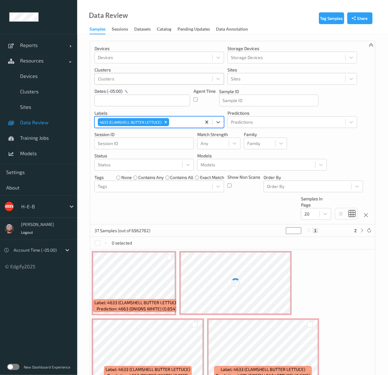
click at [156, 78] on div at bounding box center [153, 78] width 111 height 7
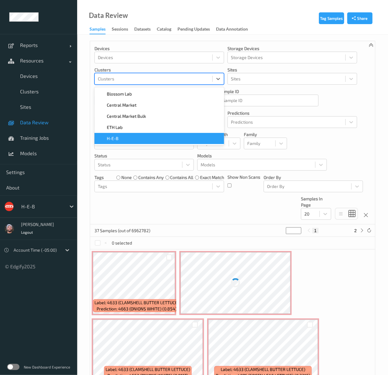
click at [136, 136] on div "H-E-B" at bounding box center [159, 138] width 122 height 6
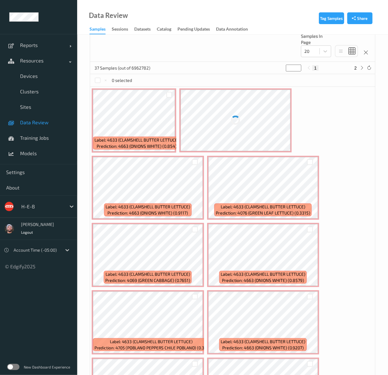
scroll to position [165, 0]
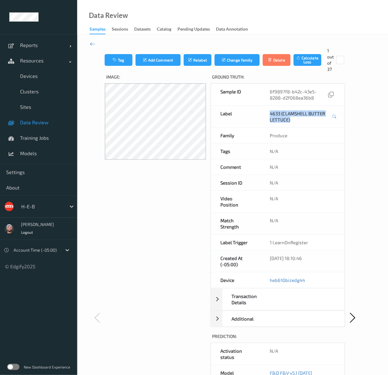
drag, startPoint x: 267, startPoint y: 114, endPoint x: 283, endPoint y: 123, distance: 18.2
click at [303, 124] on div "4633 (CLAMSHELL BUTTER LETTUCE)" at bounding box center [303, 117] width 84 height 22
click at [192, 231] on div "Image:" at bounding box center [156, 329] width 102 height 515
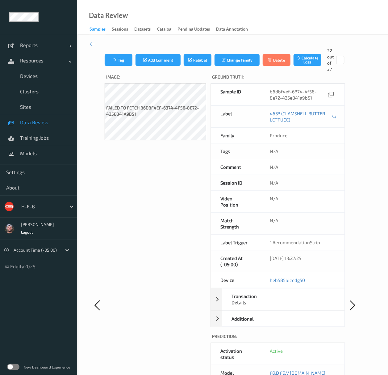
click at [92, 41] on icon at bounding box center [93, 43] width 6 height 7
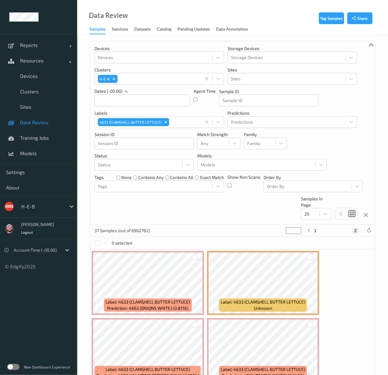
drag, startPoint x: 167, startPoint y: 122, endPoint x: 170, endPoint y: 134, distance: 12.6
click at [167, 122] on icon "Remove 4633 (CLAMSHELL BUTTER LETTUCE)" at bounding box center [166, 122] width 4 height 4
type input "*"
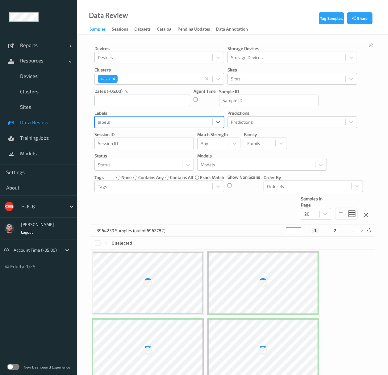
type input "3"
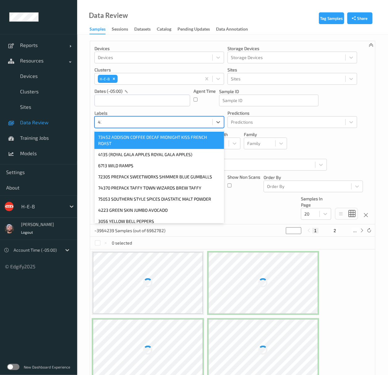
type input "4383"
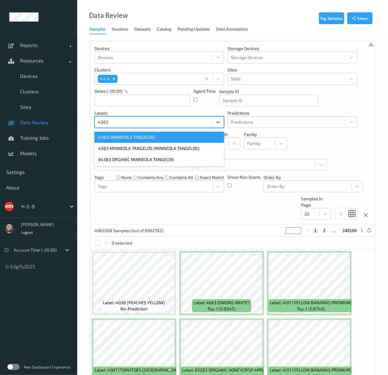
click at [149, 137] on div "4383 (MINNEOLA TANGELOS)" at bounding box center [159, 137] width 130 height 11
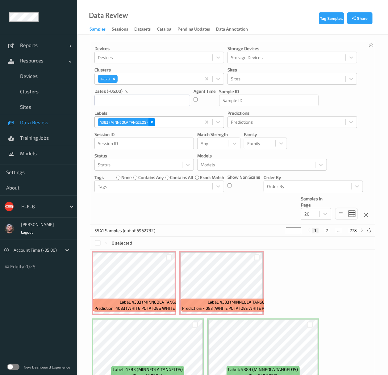
click at [152, 124] on icon "Remove 4383 (MINNEOLA TANGELOS)" at bounding box center [152, 122] width 4 height 4
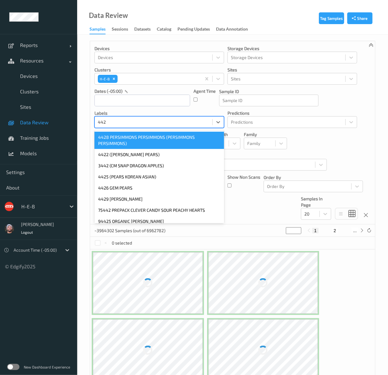
type input "4425"
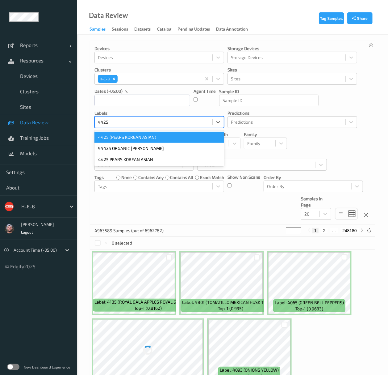
click at [118, 137] on div "4425 (PEARS KOREAN ASIAN)" at bounding box center [159, 137] width 130 height 11
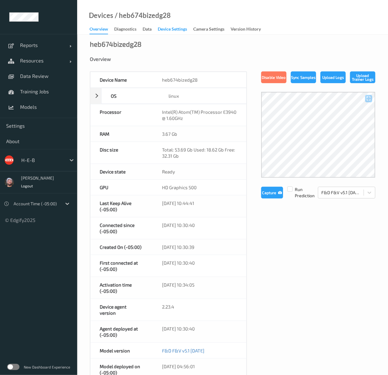
click at [173, 28] on div "Device Settings" at bounding box center [172, 30] width 29 height 8
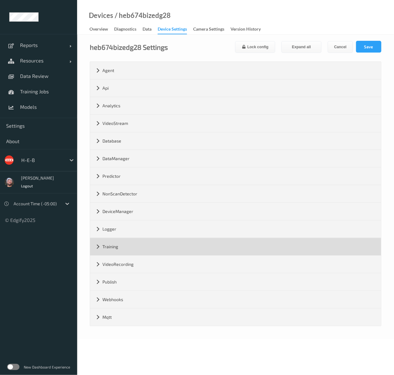
click at [133, 253] on div "Training" at bounding box center [235, 246] width 291 height 17
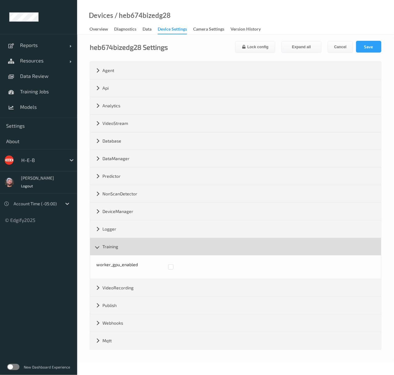
click at [122, 253] on div "Training" at bounding box center [235, 246] width 291 height 17
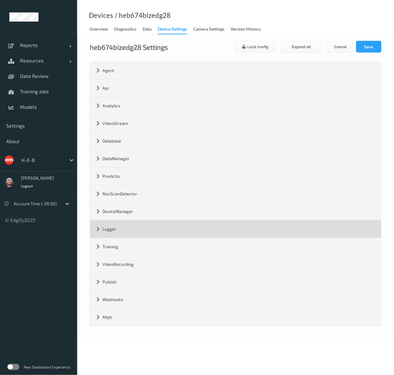
click at [113, 222] on div "Logger" at bounding box center [235, 228] width 291 height 17
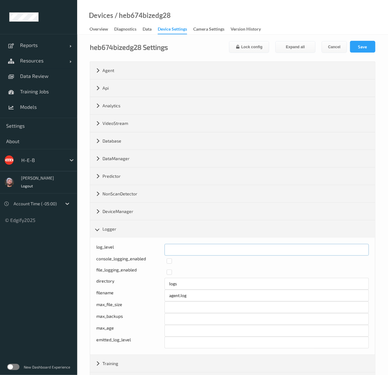
drag, startPoint x: 182, startPoint y: 253, endPoint x: 155, endPoint y: 247, distance: 27.9
click at [155, 247] on div "log_level *" at bounding box center [232, 250] width 273 height 12
type input "*"
click at [364, 41] on button "Save" at bounding box center [362, 47] width 25 height 12
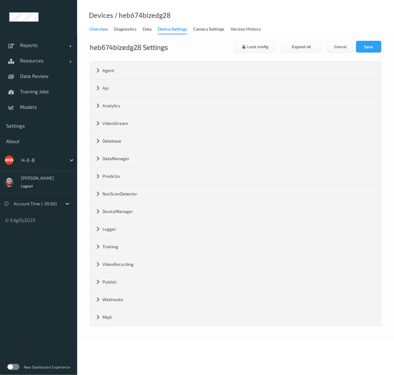
click at [106, 30] on div "Overview" at bounding box center [99, 30] width 19 height 8
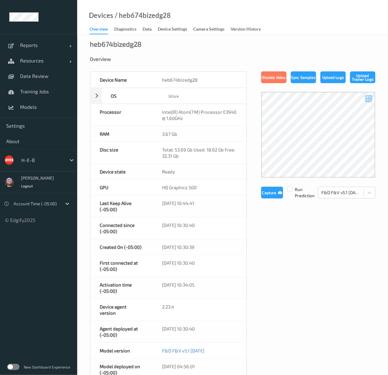
drag, startPoint x: 248, startPoint y: 53, endPoint x: 245, endPoint y: 48, distance: 5.6
click at [245, 48] on div "heb674bizedg28 Overview Device Name heb674bizedg28 OS linux Platform debian Pla…" at bounding box center [232, 309] width 311 height 548
click at [173, 27] on div "Device Settings" at bounding box center [172, 30] width 29 height 8
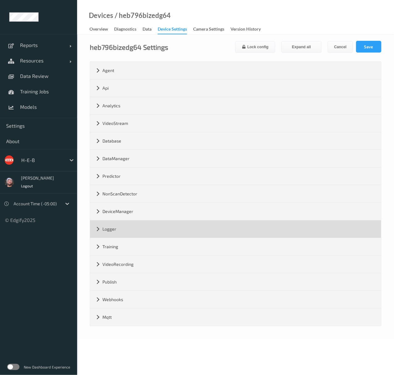
click at [117, 228] on div "Logger" at bounding box center [235, 228] width 291 height 17
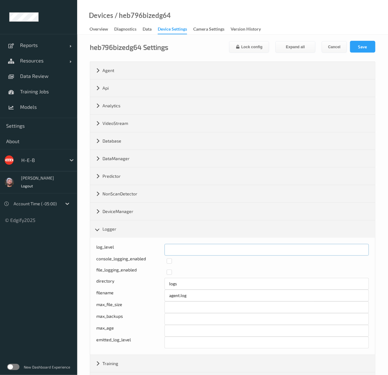
drag, startPoint x: 178, startPoint y: 247, endPoint x: 152, endPoint y: 252, distance: 26.5
click at [152, 252] on div "log_level *" at bounding box center [232, 250] width 273 height 12
type input "*"
click at [361, 48] on button "Save" at bounding box center [362, 47] width 25 height 12
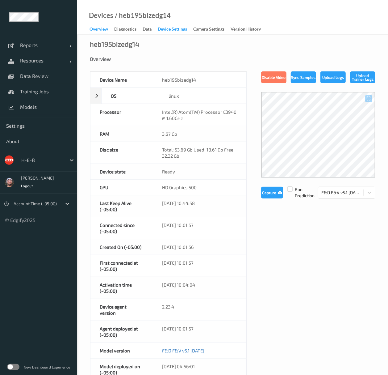
click at [165, 26] on div "Device Settings" at bounding box center [172, 30] width 29 height 8
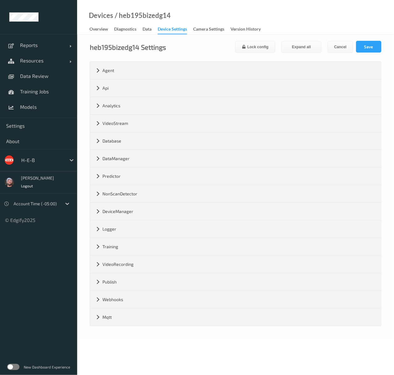
click at [128, 245] on div "Training" at bounding box center [235, 246] width 291 height 17
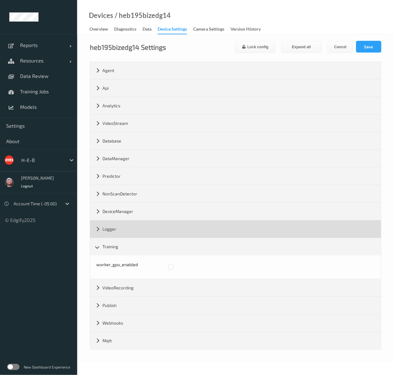
click at [127, 233] on div "Logger" at bounding box center [235, 228] width 291 height 17
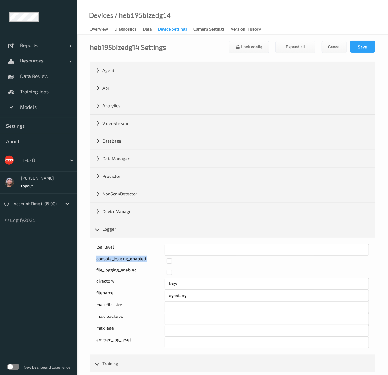
drag, startPoint x: 178, startPoint y: 257, endPoint x: 153, endPoint y: 251, distance: 25.7
click at [153, 251] on div "Log level: -1- trace, 0- debug, 1- info, 2-warn, 3-error, 4-fatal, 5-panic log_…" at bounding box center [232, 296] width 273 height 104
click at [203, 249] on input "*" at bounding box center [267, 250] width 204 height 12
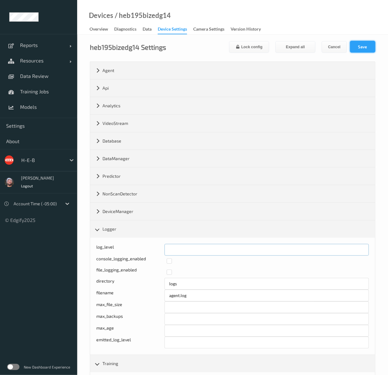
type input "*"
click at [366, 51] on button "Save" at bounding box center [362, 47] width 25 height 12
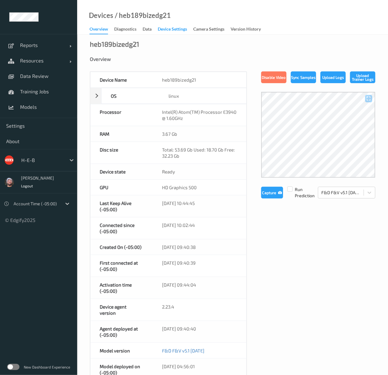
click at [173, 28] on div "Device Settings" at bounding box center [172, 30] width 29 height 8
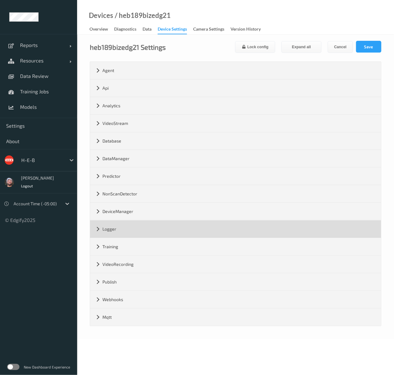
click at [125, 229] on div "Logger" at bounding box center [235, 228] width 291 height 17
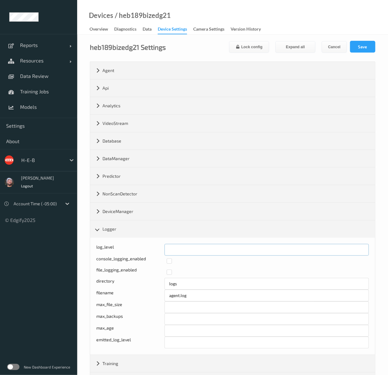
drag, startPoint x: 186, startPoint y: 249, endPoint x: 161, endPoint y: 252, distance: 24.9
click at [161, 252] on div "log_level *" at bounding box center [232, 250] width 273 height 12
type input "*"
click at [358, 45] on button "Save" at bounding box center [362, 47] width 25 height 12
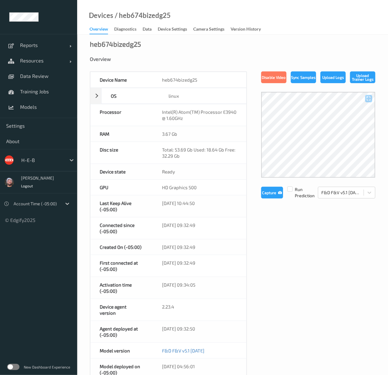
click at [168, 23] on div "Devices / heb674bizedg25" at bounding box center [124, 23] width 94 height 22
click at [166, 29] on div "Device Settings" at bounding box center [172, 30] width 29 height 8
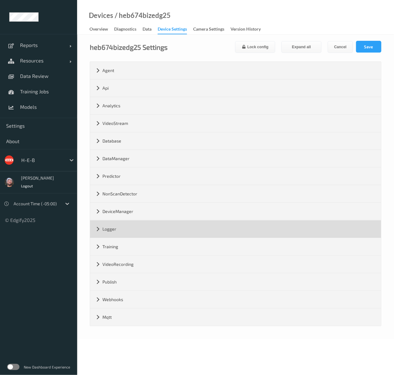
click at [122, 225] on div "Logger" at bounding box center [235, 228] width 291 height 17
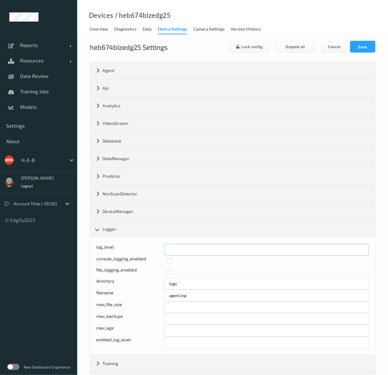
drag, startPoint x: 184, startPoint y: 250, endPoint x: 143, endPoint y: 255, distance: 41.4
click at [143, 255] on div "log_level *" at bounding box center [232, 250] width 273 height 12
type input "*"
click at [369, 47] on button "Save" at bounding box center [362, 47] width 25 height 12
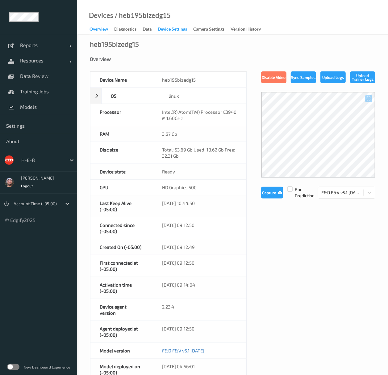
click at [169, 27] on div "Device Settings" at bounding box center [172, 30] width 29 height 8
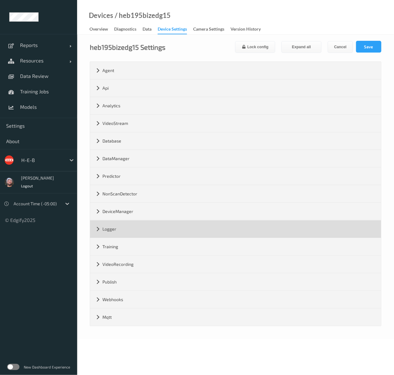
click at [136, 229] on div "Logger" at bounding box center [235, 228] width 291 height 17
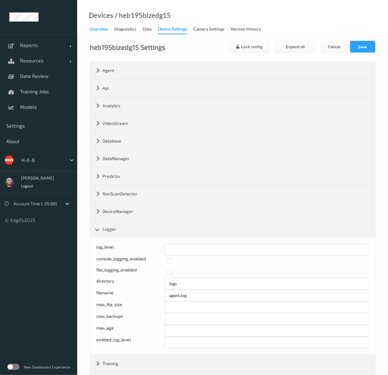
click at [103, 29] on div "Overview" at bounding box center [99, 30] width 19 height 8
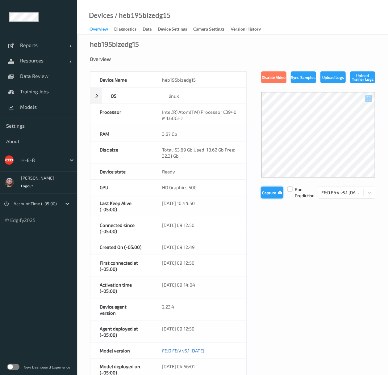
click at [266, 192] on button "Capture" at bounding box center [272, 192] width 22 height 12
click at [174, 27] on div "Device Settings" at bounding box center [172, 30] width 29 height 8
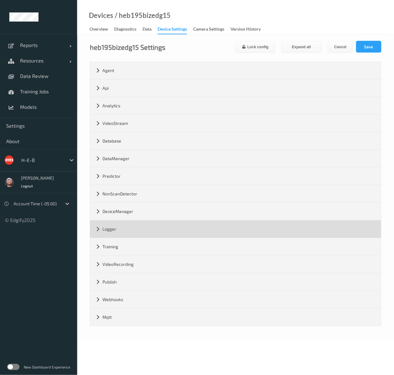
click at [121, 223] on div "Logger" at bounding box center [235, 228] width 291 height 17
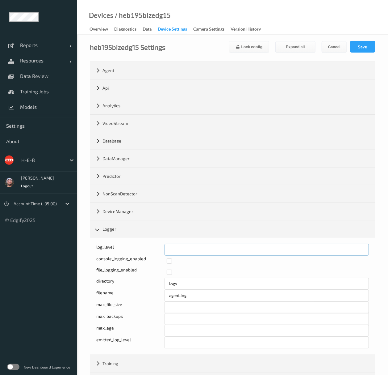
drag, startPoint x: 183, startPoint y: 241, endPoint x: 167, endPoint y: 249, distance: 18.4
click at [159, 248] on div "log_level * console_logging_enabled file_logging_enabled directory logs filenam…" at bounding box center [232, 295] width 285 height 117
type input "*"
click at [359, 46] on button "Save" at bounding box center [362, 47] width 25 height 12
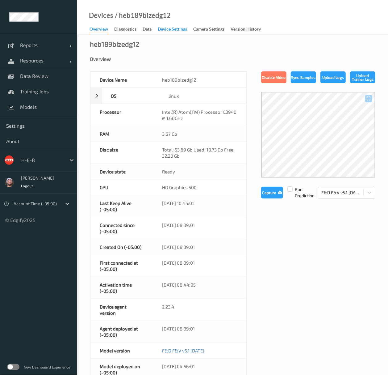
click at [170, 28] on div "Device Settings" at bounding box center [172, 30] width 29 height 8
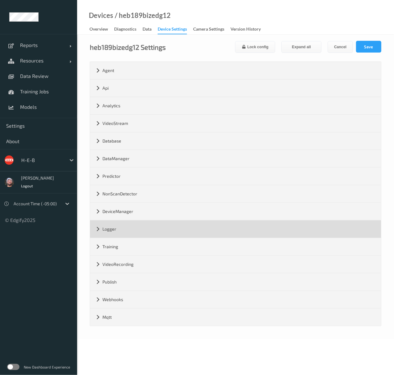
click at [124, 229] on div "Logger" at bounding box center [235, 228] width 291 height 17
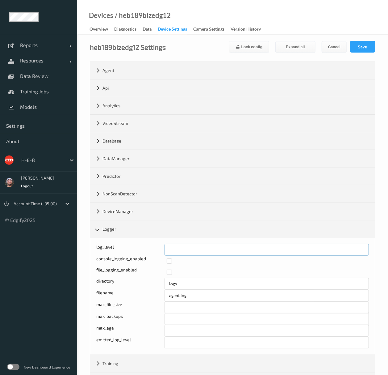
drag, startPoint x: 179, startPoint y: 249, endPoint x: 156, endPoint y: 251, distance: 23.3
click at [156, 251] on div "log_level *" at bounding box center [232, 250] width 273 height 12
type input "*"
click at [372, 45] on button "Save" at bounding box center [362, 47] width 25 height 12
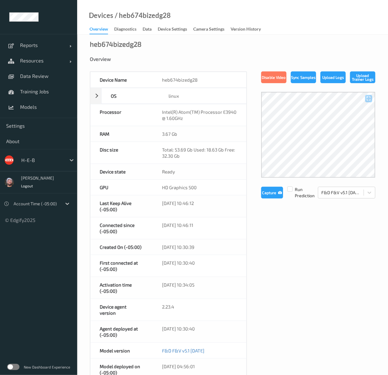
drag, startPoint x: 328, startPoint y: 108, endPoint x: 251, endPoint y: 49, distance: 97.3
click at [251, 49] on div "heb674bizedg28 Overview Device Name heb674bizedg28 OS linux Platform debian Pla…" at bounding box center [232, 309] width 311 height 548
click at [156, 16] on div "/ heb674bizedg28" at bounding box center [141, 15] width 57 height 6
copy div "heb674bizedg28"
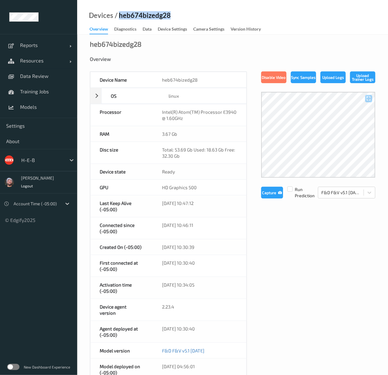
drag, startPoint x: 47, startPoint y: 61, endPoint x: 42, endPoint y: 76, distance: 15.5
click at [47, 61] on span "Resources" at bounding box center [44, 60] width 49 height 6
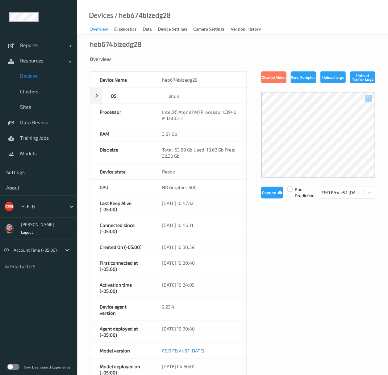
click at [41, 78] on span "Devices" at bounding box center [45, 76] width 51 height 6
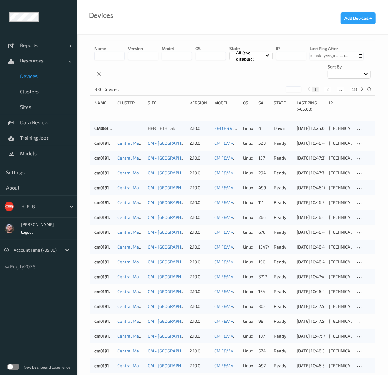
click at [355, 90] on button "18" at bounding box center [354, 89] width 9 height 6
type input "**"
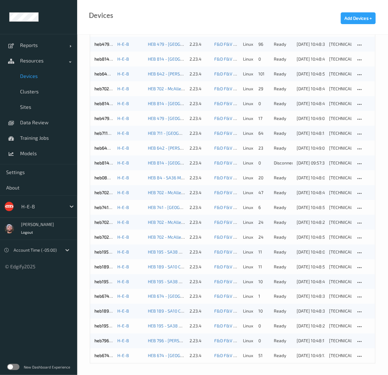
scroll to position [293, 0]
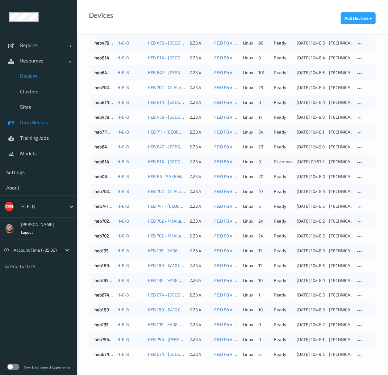
click at [43, 124] on span "Data Review" at bounding box center [45, 122] width 51 height 6
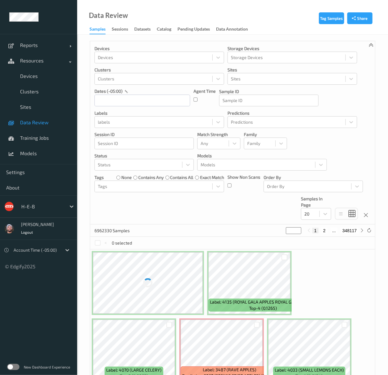
click at [209, 206] on div "Devices Devices Storage Devices Storage Devices Clusters Clusters Sites Sites d…" at bounding box center [232, 132] width 285 height 183
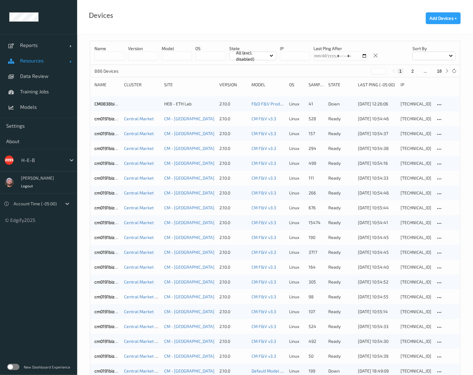
click at [53, 63] on span "Resources" at bounding box center [44, 60] width 49 height 6
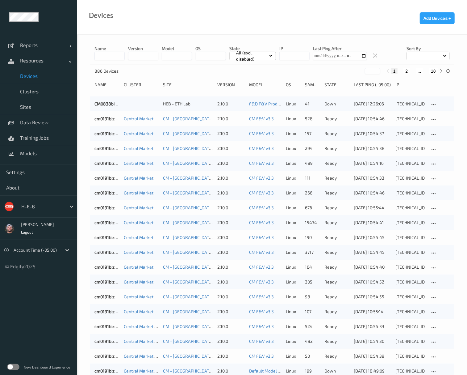
click at [430, 73] on button "18" at bounding box center [433, 71] width 9 height 6
type input "**"
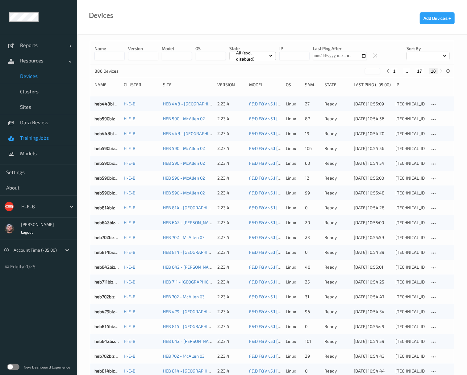
click at [55, 130] on link "Training Jobs" at bounding box center [38, 137] width 77 height 15
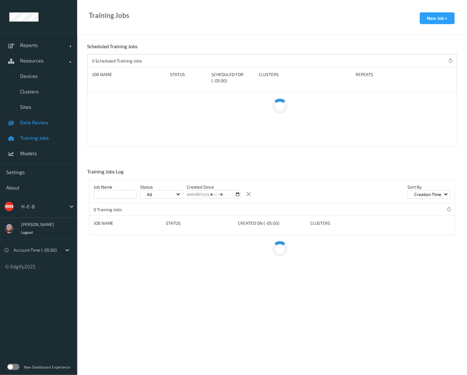
click at [54, 121] on span "Data Review" at bounding box center [45, 122] width 51 height 6
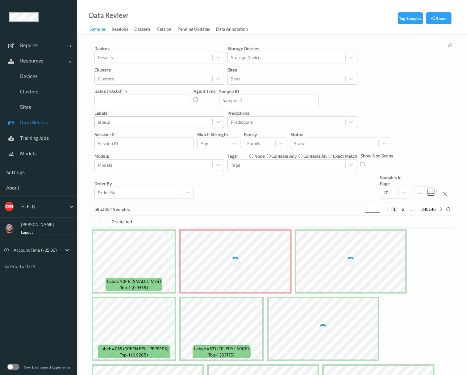
click at [184, 127] on div "labels" at bounding box center [154, 122] width 118 height 10
type input "3144"
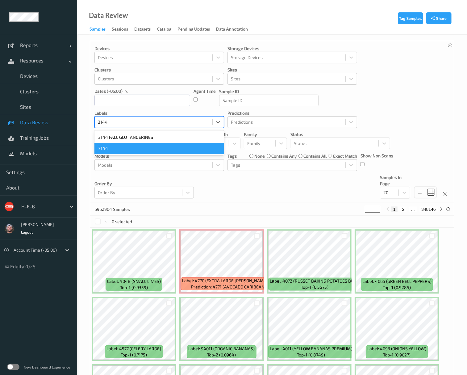
click at [129, 146] on div "3144" at bounding box center [159, 148] width 130 height 11
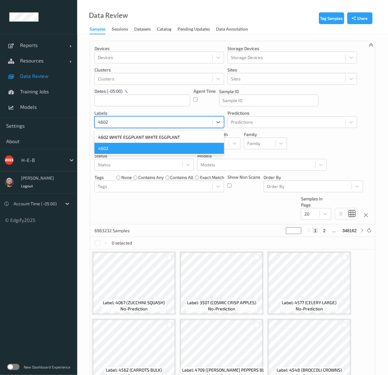
click at [119, 149] on div "4602" at bounding box center [159, 148] width 130 height 11
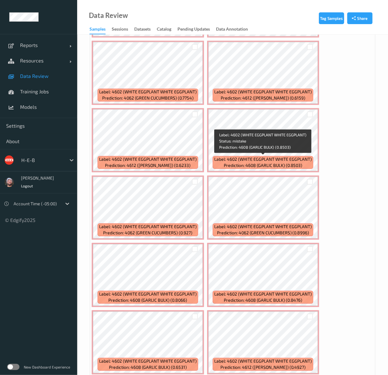
scroll to position [575, 0]
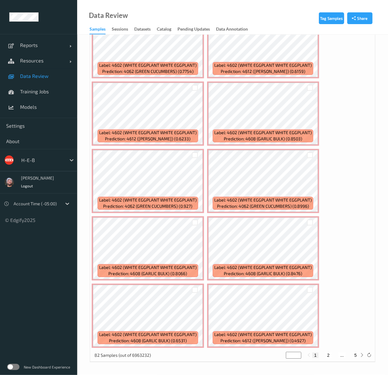
click at [331, 354] on button "2" at bounding box center [328, 355] width 6 height 6
type input "*"
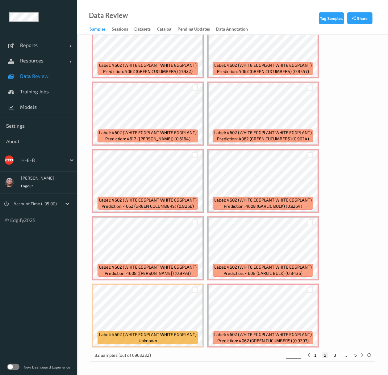
click at [333, 355] on button "3" at bounding box center [335, 355] width 6 height 6
type input "*"
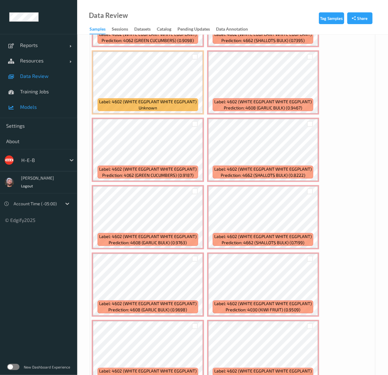
scroll to position [245, 0]
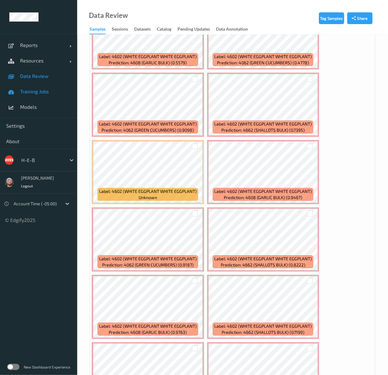
click at [50, 84] on link "Training Jobs" at bounding box center [38, 91] width 77 height 15
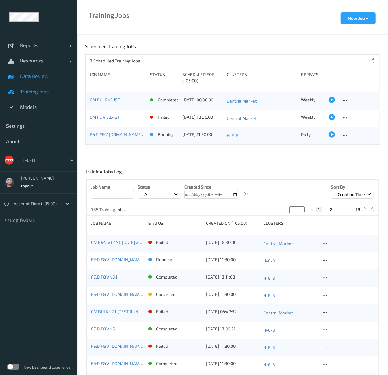
click at [51, 80] on link "Data Review" at bounding box center [38, 75] width 77 height 15
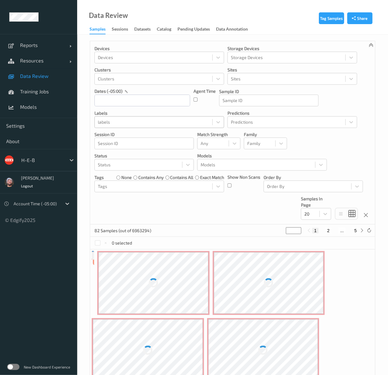
click at [124, 121] on div at bounding box center [153, 121] width 111 height 7
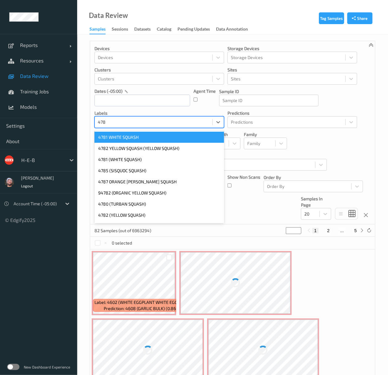
type input "4783"
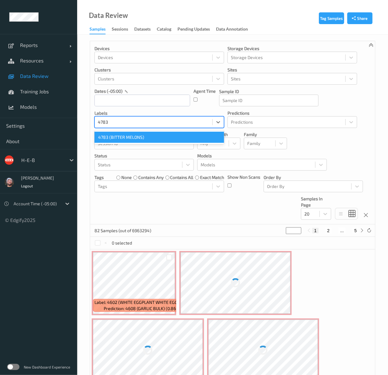
click at [137, 139] on div "4783 (BITTER MELONS)" at bounding box center [159, 137] width 130 height 11
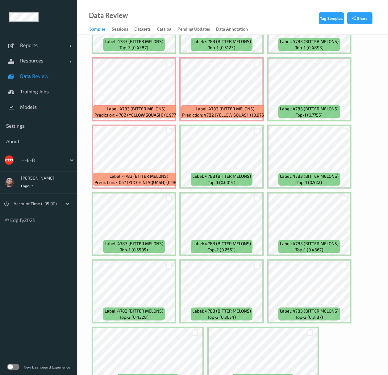
scroll to position [152, 0]
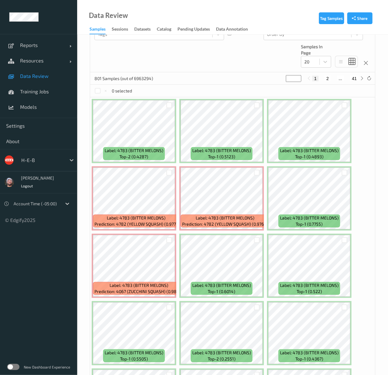
drag, startPoint x: 37, startPoint y: 315, endPoint x: 43, endPoint y: 190, distance: 124.9
click at [37, 315] on ul "Reports Default Report Customized Report Resources Devices Clusters Sites Data …" at bounding box center [38, 187] width 77 height 375
click at [34, 109] on span "Models" at bounding box center [45, 107] width 51 height 6
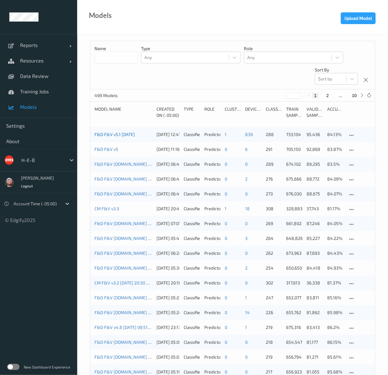
click at [117, 133] on link "F&D F&V v5.1 [DATE]" at bounding box center [114, 134] width 40 height 5
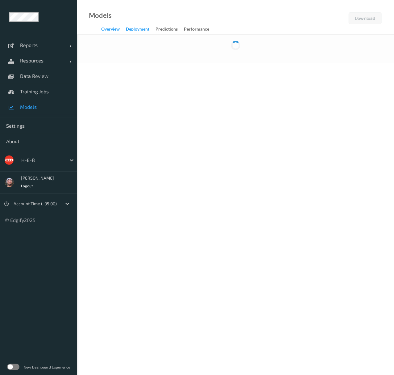
click at [146, 27] on div "Deployment" at bounding box center [137, 30] width 23 height 8
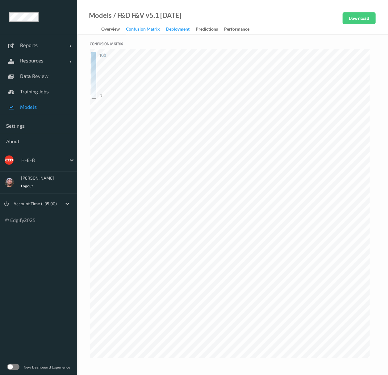
click at [167, 29] on div "Deployment" at bounding box center [177, 30] width 23 height 8
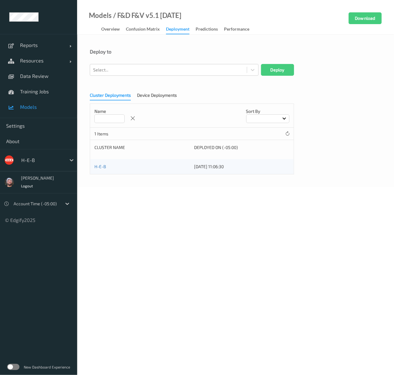
click at [170, 30] on div "Deployment" at bounding box center [177, 30] width 23 height 8
click at [141, 69] on div at bounding box center [168, 69] width 151 height 7
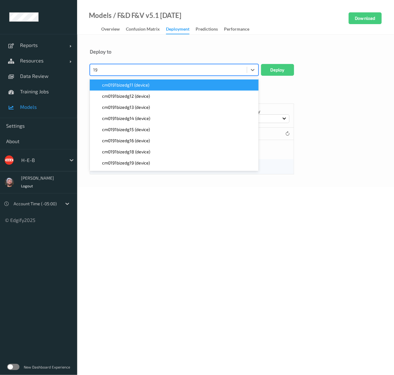
type input "195"
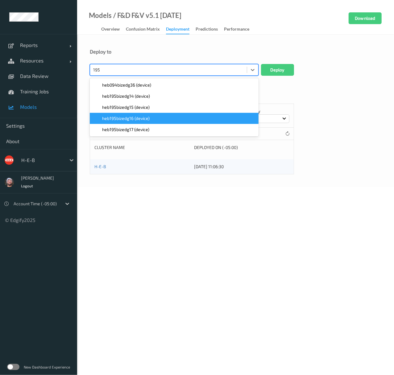
click at [145, 115] on div "heb195bizedg16 (device)" at bounding box center [174, 118] width 169 height 11
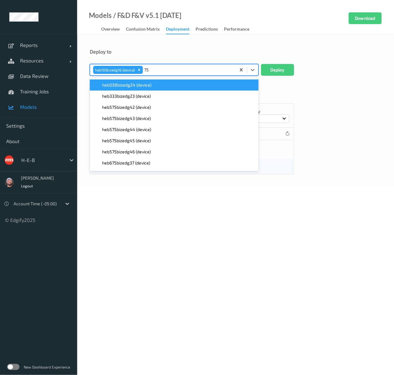
type input "752"
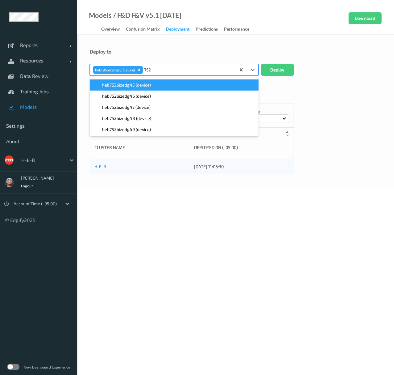
click at [145, 89] on div "heb752bizedg45 (device)" at bounding box center [174, 84] width 169 height 11
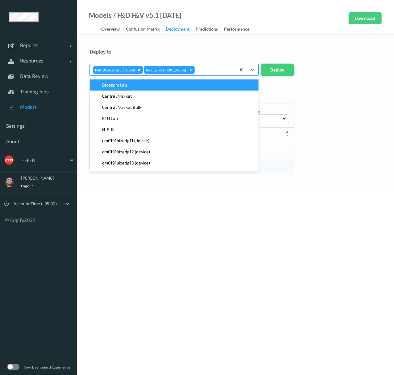
click at [273, 68] on button "Deploy" at bounding box center [277, 70] width 33 height 12
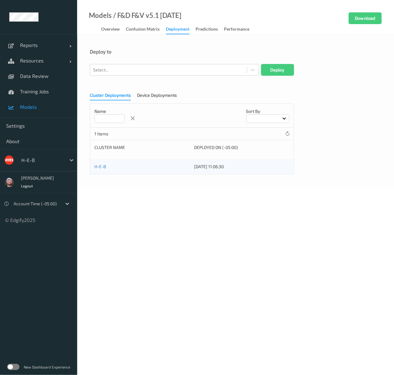
click at [282, 199] on body "Reports Default Report Customized Report Resources Devices Clusters Sites Data …" at bounding box center [197, 187] width 394 height 375
click at [231, 263] on body "Reports Default Report Customized Report Resources Devices Clusters Sites Data …" at bounding box center [197, 187] width 394 height 375
click at [208, 50] on div "Deploy to" at bounding box center [236, 51] width 292 height 6
click at [38, 59] on span "Resources" at bounding box center [44, 60] width 49 height 6
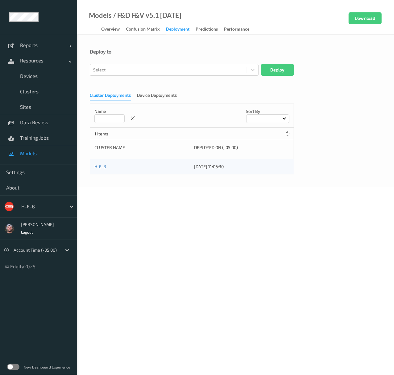
click at [51, 207] on div at bounding box center [42, 206] width 42 height 7
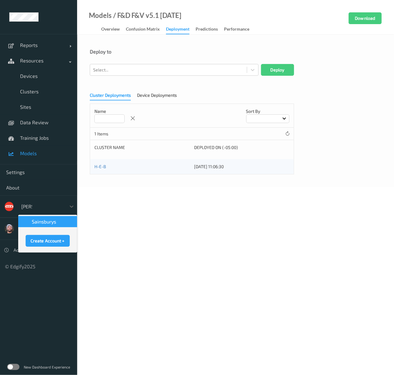
type input "sains"
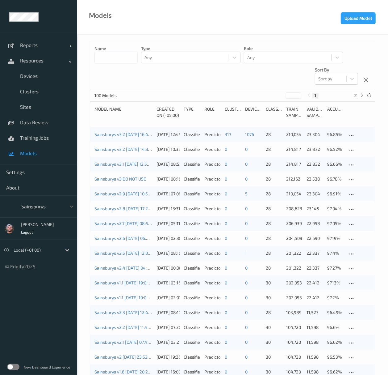
click at [112, 137] on div "Sainsburys v3.2 2025-09-19 16:44 Auto Save" at bounding box center [123, 134] width 58 height 6
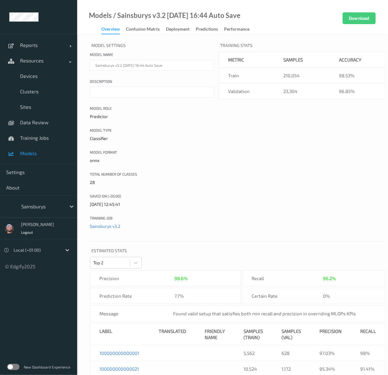
click at [11, 361] on div "New Dashboard Experience" at bounding box center [38, 366] width 77 height 16
click at [14, 369] on label at bounding box center [13, 366] width 12 height 6
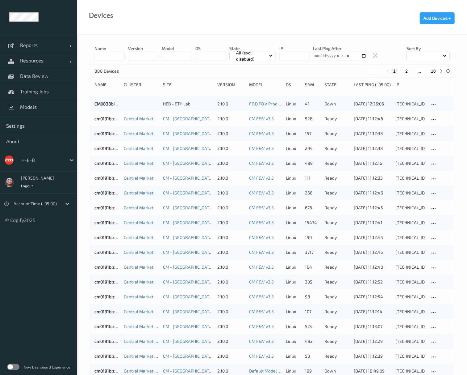
click at [433, 73] on button "18" at bounding box center [433, 71] width 9 height 6
type input "**"
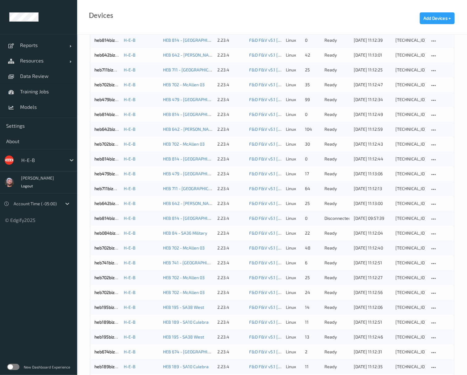
scroll to position [298, 0]
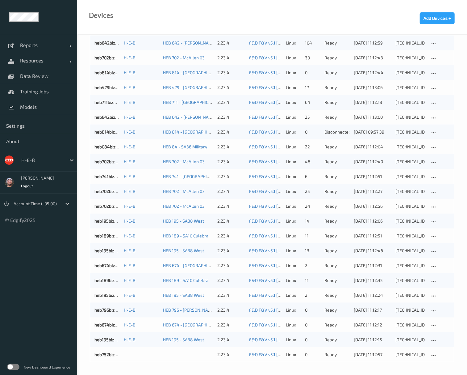
click at [153, 369] on div "Name version model OS State All (excl. disabled) IP Last Ping After Sort by 888…" at bounding box center [272, 56] width 390 height 638
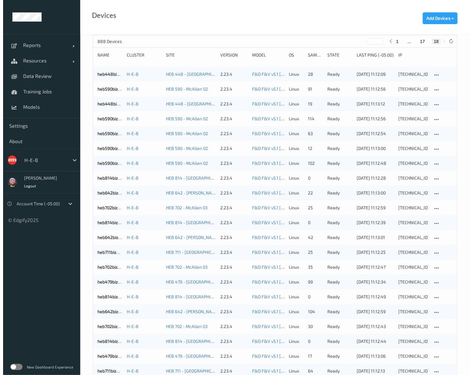
scroll to position [0, 0]
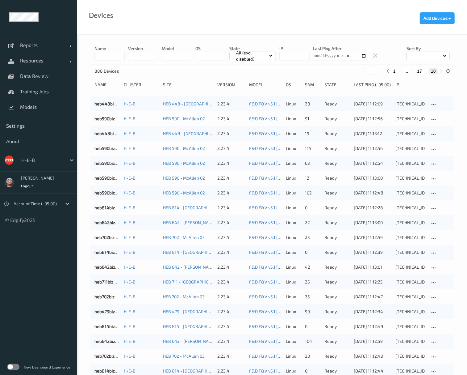
drag, startPoint x: 183, startPoint y: 30, endPoint x: 151, endPoint y: 54, distance: 39.9
click at [183, 30] on div "Devices Add Devices +" at bounding box center [272, 17] width 390 height 35
click at [111, 58] on input at bounding box center [109, 56] width 30 height 9
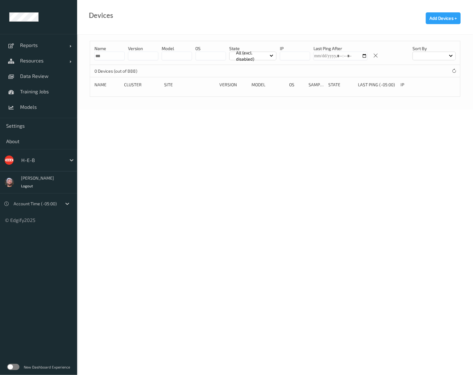
type input "***"
click at [467, 134] on body "Reports Default Report Customized Report Resources Devices Clusters Sites Data …" at bounding box center [236, 187] width 473 height 375
drag, startPoint x: 45, startPoint y: 63, endPoint x: 52, endPoint y: 68, distance: 8.7
click at [45, 63] on span "Resources" at bounding box center [44, 60] width 49 height 6
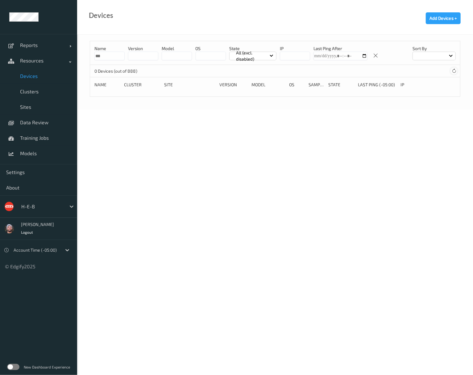
click at [454, 71] on icon at bounding box center [454, 71] width 5 height 5
click at [110, 57] on input "***" at bounding box center [109, 56] width 30 height 9
drag, startPoint x: 223, startPoint y: 19, endPoint x: 209, endPoint y: 20, distance: 14.3
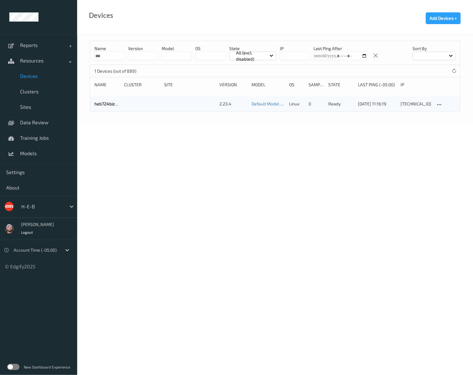
click at [223, 19] on div "Devices Add Devices +" at bounding box center [275, 17] width 396 height 35
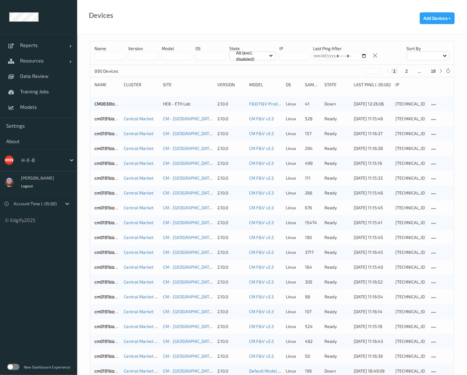
click at [106, 57] on input at bounding box center [109, 56] width 30 height 9
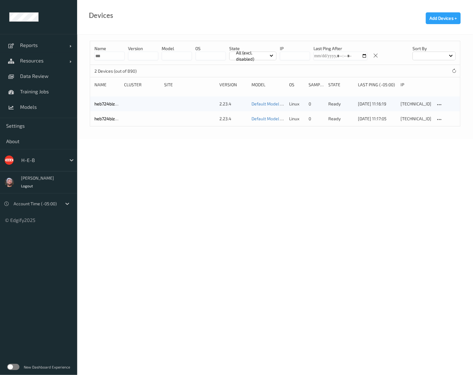
type input "***"
click at [233, 25] on div "Devices Add Devices +" at bounding box center [275, 17] width 396 height 35
click at [34, 104] on span "Models" at bounding box center [45, 107] width 51 height 6
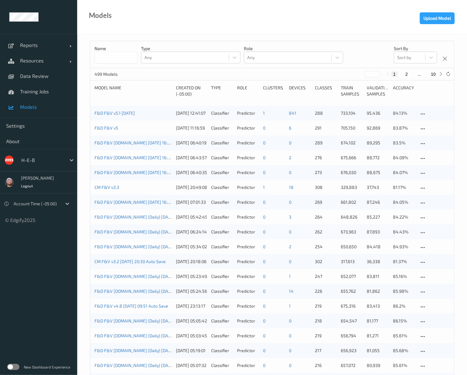
drag, startPoint x: 115, startPoint y: 57, endPoint x: 114, endPoint y: 60, distance: 3.3
click at [115, 57] on input at bounding box center [115, 58] width 43 height 12
click at [94, 113] on div "F&D F&V v5.1 2025-10-10 11/10/2025 12:41:07 Classifier Predictor 1 841 288 733,…" at bounding box center [272, 113] width 364 height 15
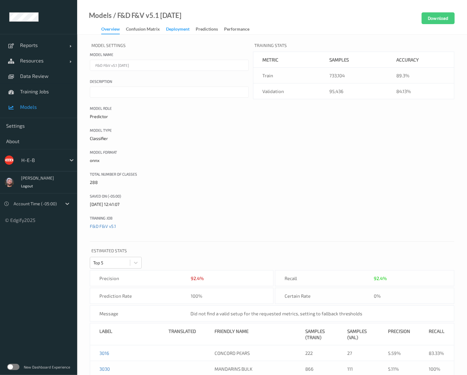
click at [168, 31] on div "Deployment" at bounding box center [177, 30] width 23 height 8
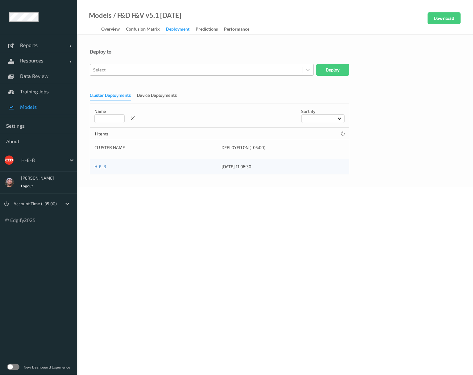
drag, startPoint x: 137, startPoint y: 66, endPoint x: 136, endPoint y: 61, distance: 4.8
click at [137, 66] on div at bounding box center [196, 69] width 206 height 7
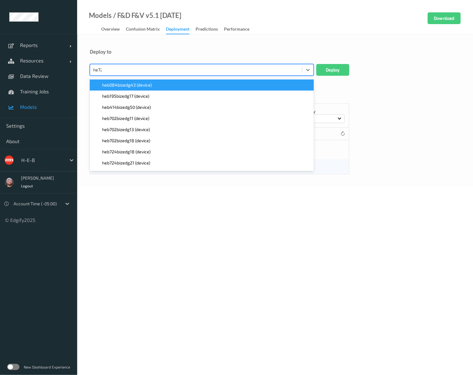
type input "heb724"
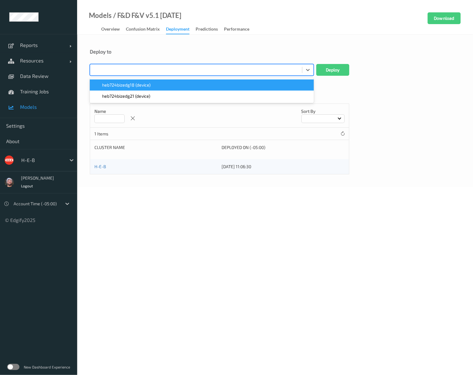
paste input "heb724"
type input "heb724"
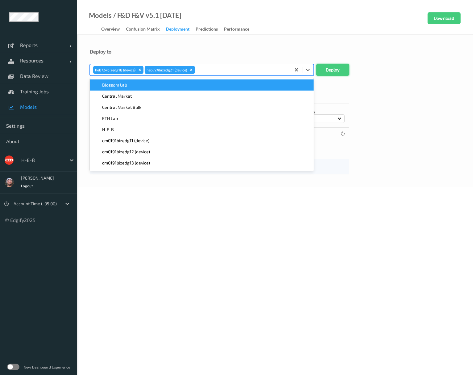
click at [325, 65] on button "Deploy" at bounding box center [332, 70] width 33 height 12
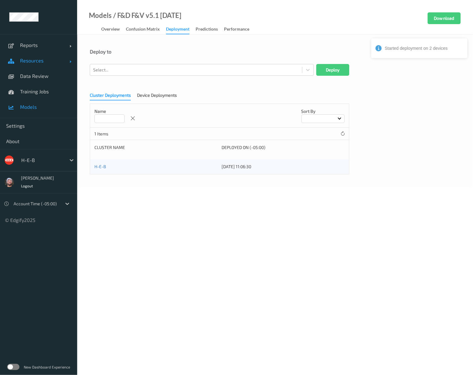
click at [65, 60] on span "Resources" at bounding box center [44, 60] width 49 height 6
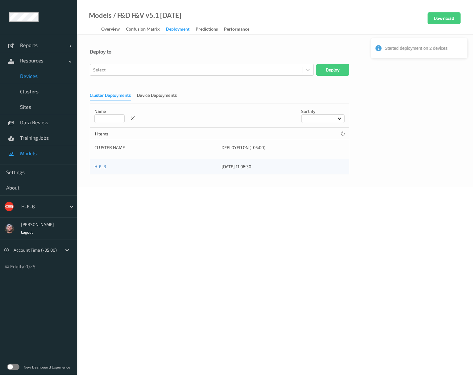
click at [30, 78] on span "Devices" at bounding box center [45, 76] width 51 height 6
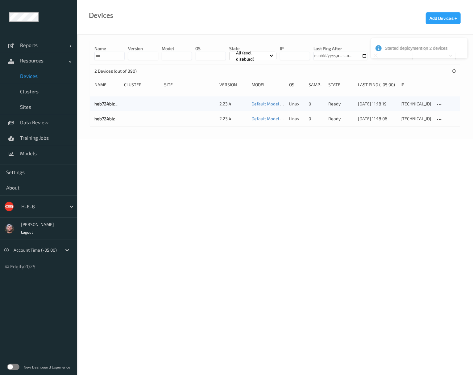
click at [27, 78] on span "Devices" at bounding box center [45, 76] width 51 height 6
drag, startPoint x: 114, startPoint y: 56, endPoint x: 84, endPoint y: 54, distance: 29.7
click at [84, 54] on div "Name *** version model OS State All (excl. disabled) IP Last Ping After Sort by…" at bounding box center [275, 87] width 396 height 104
click at [36, 152] on span "Models" at bounding box center [45, 153] width 51 height 6
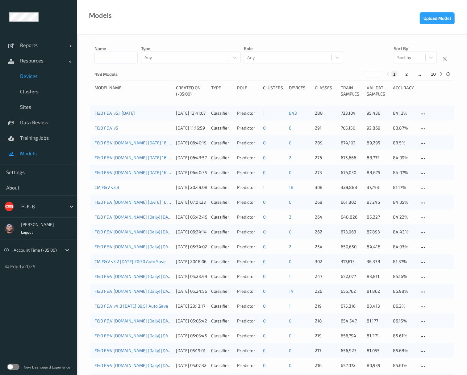
click at [57, 76] on span "Devices" at bounding box center [45, 76] width 51 height 6
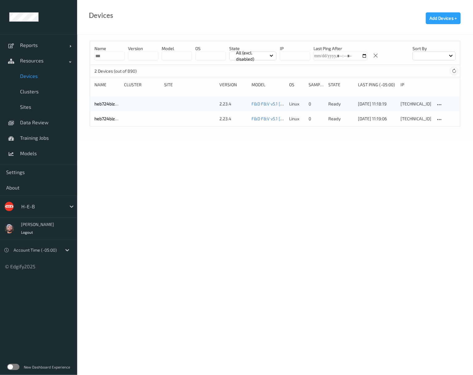
click at [452, 69] on icon at bounding box center [454, 71] width 5 height 5
click at [108, 54] on input "***" at bounding box center [109, 56] width 30 height 9
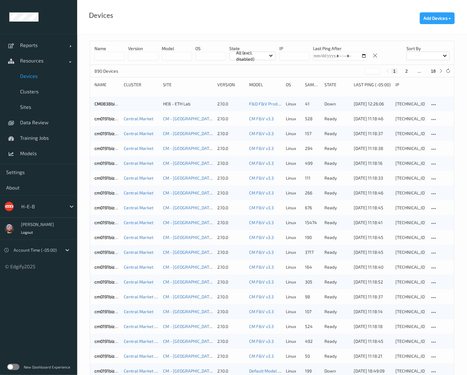
click at [436, 69] on button "18" at bounding box center [433, 71] width 9 height 6
type input "**"
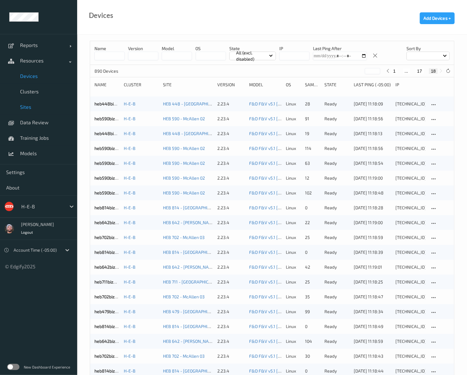
click at [25, 103] on link "Sites" at bounding box center [38, 106] width 77 height 15
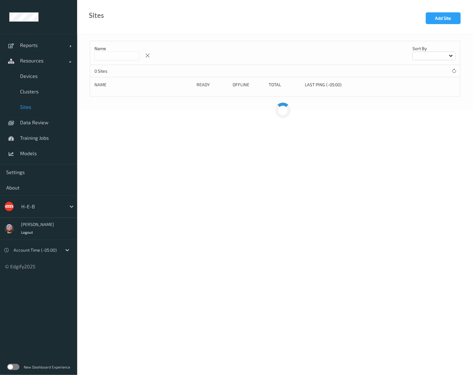
click at [109, 53] on input at bounding box center [116, 56] width 45 height 9
type input "***"
click at [139, 41] on div "Name *** Sort by 1 Sites (out of 294) Name Ready Offline Total Last Ping (-05:0…" at bounding box center [275, 76] width 371 height 71
click at [411, 103] on icon at bounding box center [410, 105] width 5 height 6
click at [428, 115] on div "Edit Site" at bounding box center [425, 114] width 14 height 6
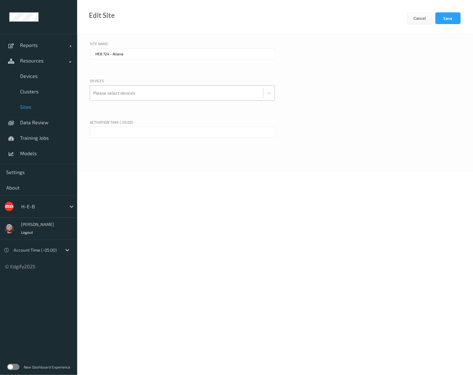
click at [139, 90] on div at bounding box center [176, 93] width 167 height 12
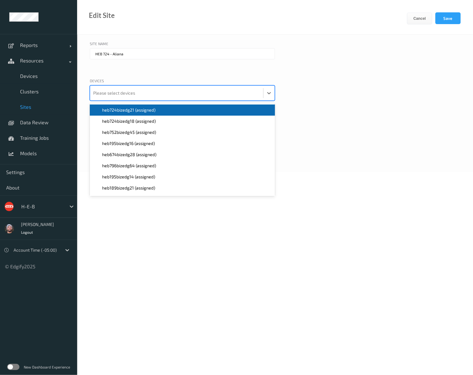
click at [140, 107] on span "heb724bizedg21 (assigned)" at bounding box center [128, 110] width 53 height 6
click at [138, 109] on span "heb724bizedg18 (assigned)" at bounding box center [129, 110] width 54 height 6
click at [152, 67] on div "HEB 724 - Aliana" at bounding box center [182, 61] width 185 height 27
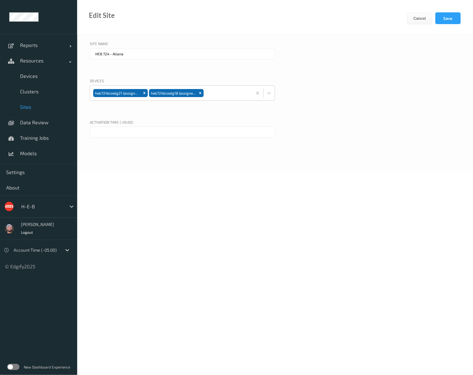
click at [119, 133] on input "text" at bounding box center [182, 132] width 185 height 11
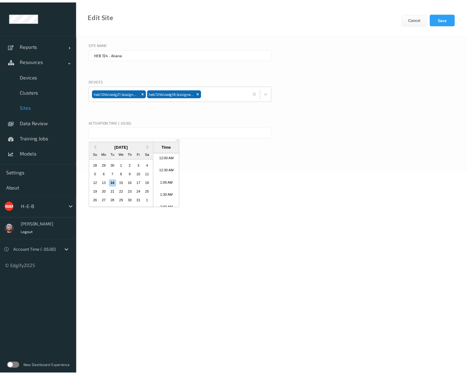
scroll to position [399, 0]
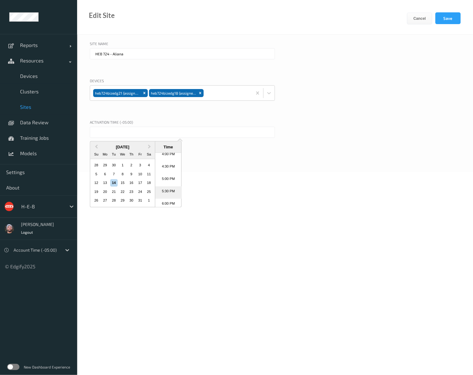
click at [168, 188] on li "5:30 PM" at bounding box center [168, 192] width 26 height 12
type input "14/10/2025 5:30 PM"
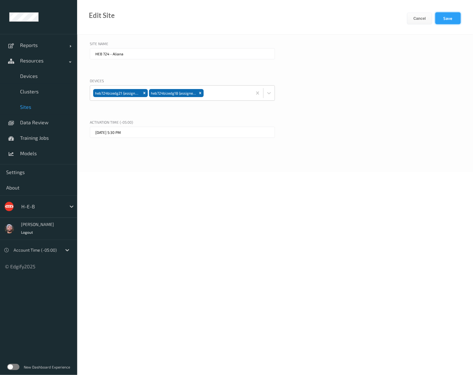
click at [446, 17] on button "Save" at bounding box center [448, 18] width 25 height 12
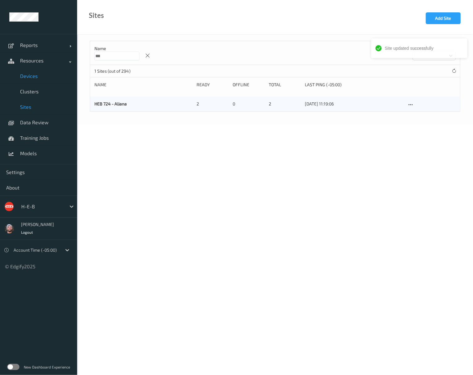
click at [33, 72] on link "Devices" at bounding box center [38, 75] width 77 height 15
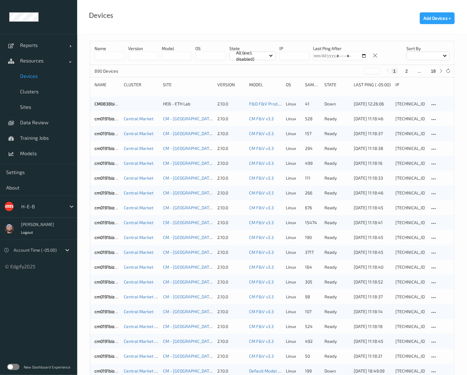
click at [432, 71] on button "18" at bounding box center [433, 71] width 9 height 6
type input "**"
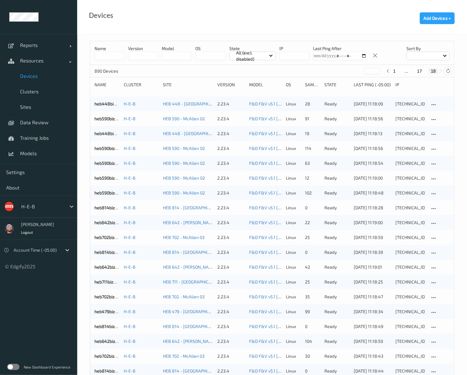
click at [446, 72] on icon at bounding box center [448, 71] width 5 height 5
drag, startPoint x: 292, startPoint y: 27, endPoint x: 248, endPoint y: 53, distance: 51.1
click at [292, 27] on div "Devices Add Devices +" at bounding box center [272, 17] width 390 height 35
click at [52, 125] on span "Data Review" at bounding box center [45, 122] width 51 height 6
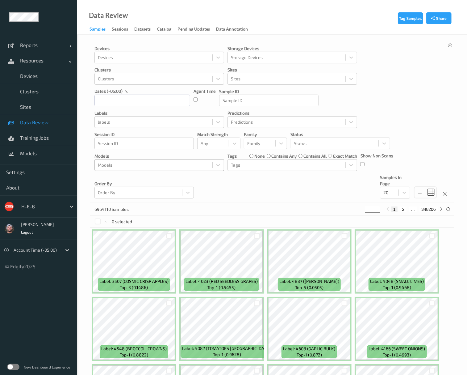
click at [195, 167] on div at bounding box center [153, 164] width 111 height 7
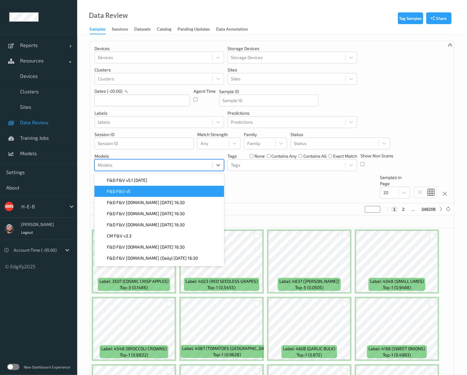
click at [164, 181] on div "F&D F&V v5.1 2025-10-10" at bounding box center [159, 180] width 122 height 6
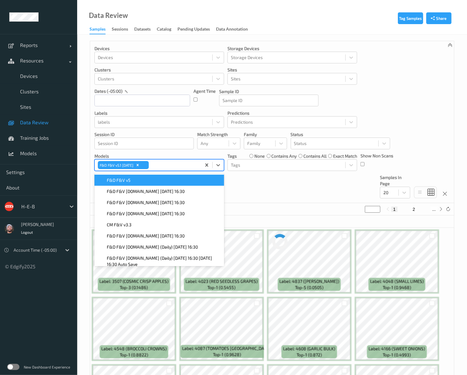
click at [275, 196] on div "Devices Devices Storage Devices Storage Devices Clusters Clusters Sites Sites d…" at bounding box center [272, 122] width 364 height 162
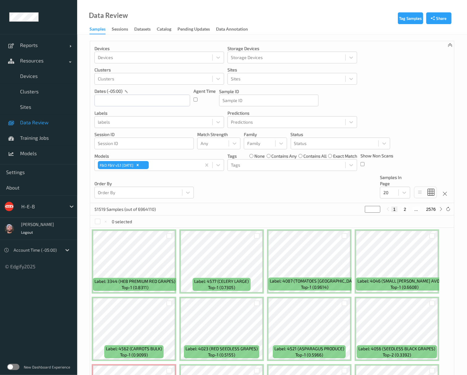
click at [41, 120] on span "Data Review" at bounding box center [45, 122] width 51 height 6
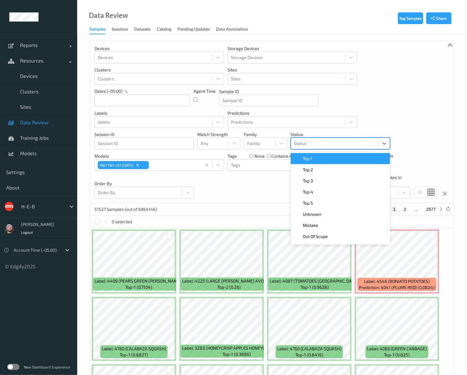
click at [317, 146] on div at bounding box center [334, 143] width 81 height 7
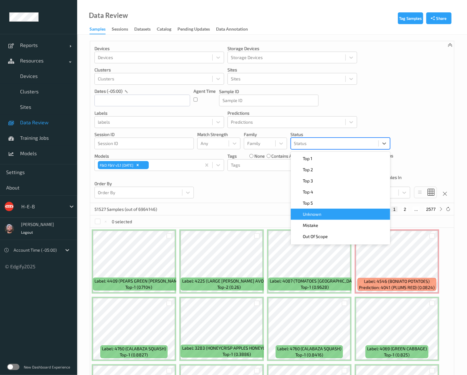
click at [322, 216] on div "Unknown" at bounding box center [341, 214] width 92 height 6
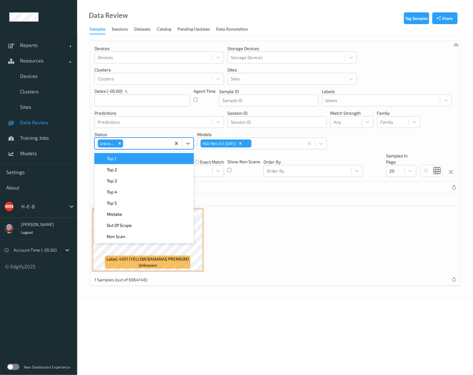
click at [299, 231] on div "Label: 4011 (YELLOW BANANAS PREMIUM) unknown" at bounding box center [275, 239] width 370 height 67
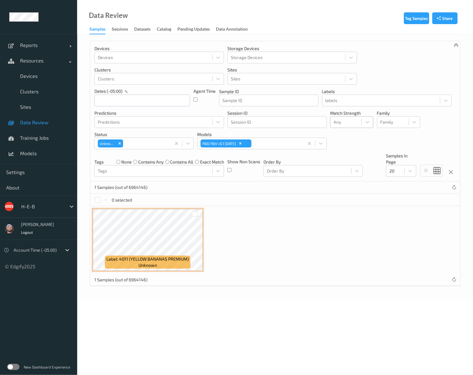
click at [349, 124] on div at bounding box center [346, 121] width 25 height 7
click at [119, 143] on icon "Remove Unknown" at bounding box center [120, 143] width 4 height 4
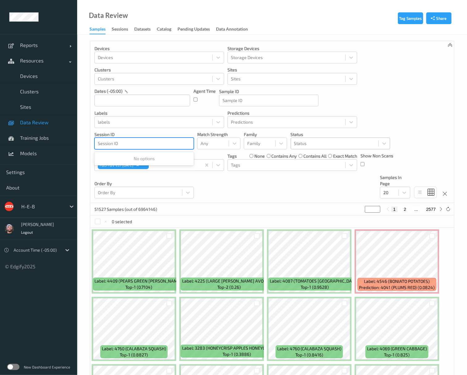
click at [303, 144] on div at bounding box center [334, 143] width 81 height 7
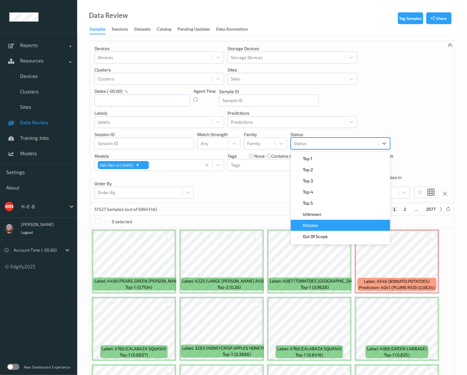
click at [321, 226] on div "Mistake" at bounding box center [341, 225] width 92 height 6
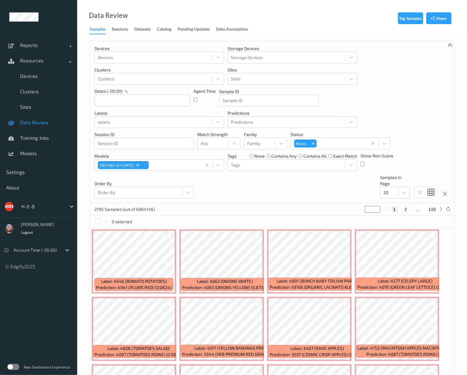
click at [287, 32] on div "Data Review Samples Sessions Datasets Catalog Pending Updates Data Annotation" at bounding box center [272, 17] width 390 height 35
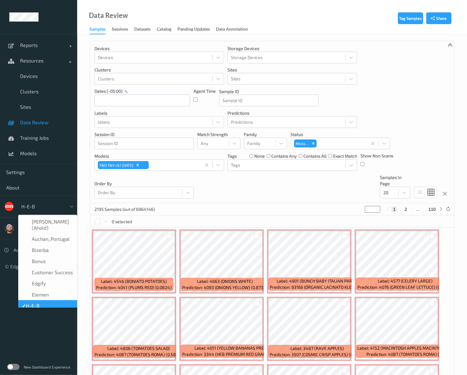
click at [40, 207] on div at bounding box center [42, 206] width 42 height 7
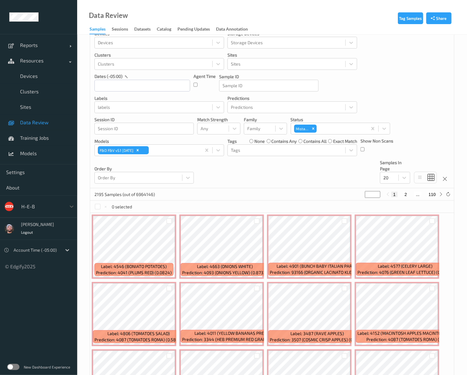
scroll to position [10, 0]
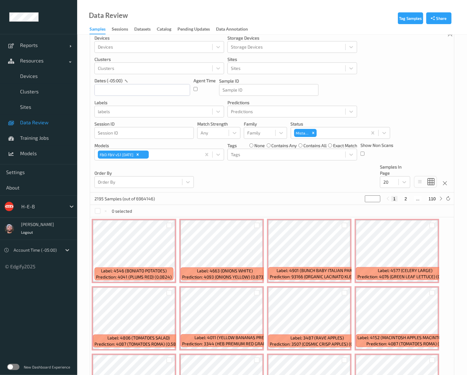
click at [205, 182] on div "Devices Devices Storage Devices Storage Devices Clusters Clusters Sites Sites d…" at bounding box center [272, 112] width 364 height 162
click at [269, 184] on div "Devices Devices Storage Devices Storage Devices Clusters Clusters Sites Sites d…" at bounding box center [272, 112] width 364 height 162
click at [47, 206] on div at bounding box center [42, 206] width 42 height 7
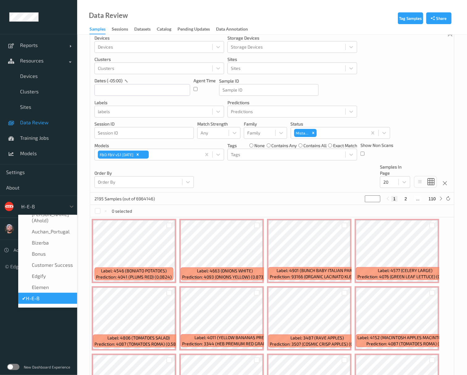
scroll to position [0, 0]
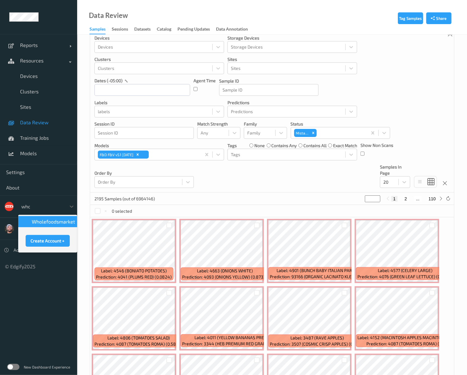
type input "whol"
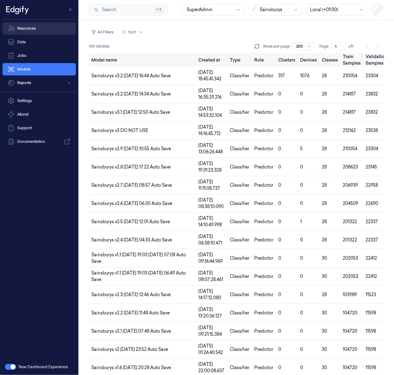
click at [39, 34] on link "Resources" at bounding box center [38, 28] width 73 height 12
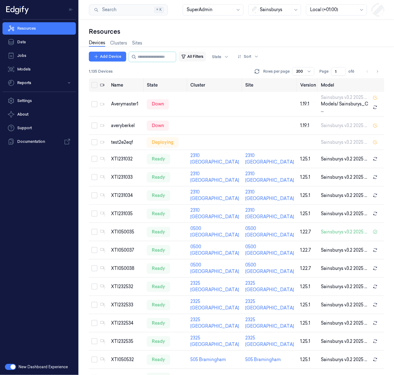
click at [206, 53] on button "All Filters" at bounding box center [192, 57] width 27 height 10
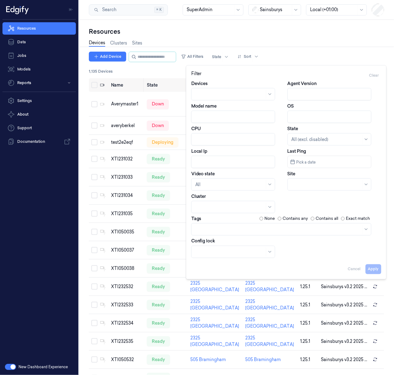
click at [228, 107] on div "Model name" at bounding box center [238, 113] width 94 height 20
click at [227, 113] on input "Model name" at bounding box center [233, 117] width 84 height 12
click at [371, 266] on button "Apply" at bounding box center [374, 269] width 16 height 10
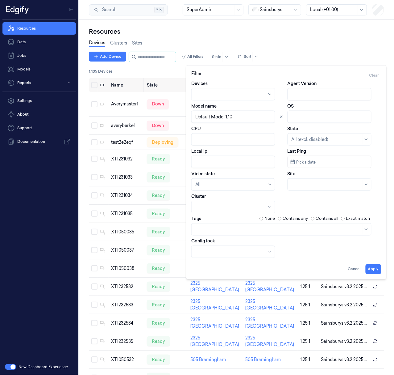
type input "Default Model 1.10"
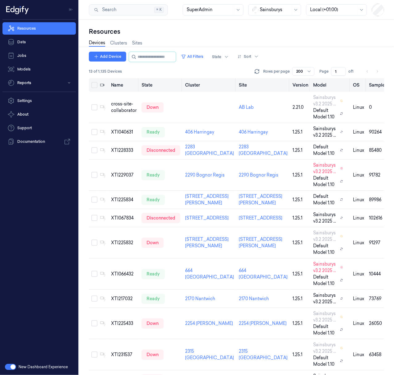
click at [93, 85] on button "Select all" at bounding box center [94, 85] width 6 height 6
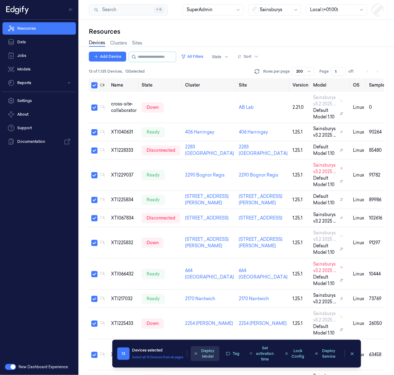
click at [207, 352] on button "Deploy Model" at bounding box center [205, 353] width 28 height 15
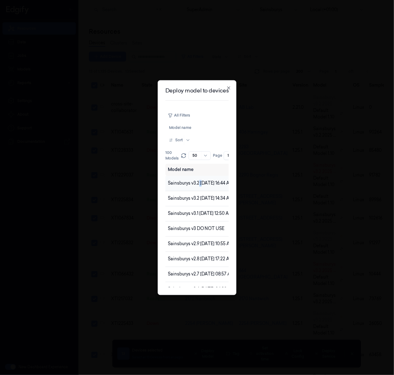
click at [202, 180] on span "Sainsburys v3.2 [DATE] 16:44 Auto Save" at bounding box center [207, 183] width 79 height 6
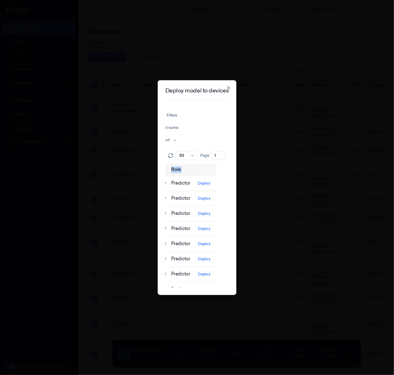
scroll to position [0, 17]
drag, startPoint x: 208, startPoint y: 182, endPoint x: 195, endPoint y: 181, distance: 13.0
click at [195, 181] on tr "Sainsburys v3.2 [DATE] 16:44 Auto Save [DATE] 12:45:41.342 Classifier Predictor…" at bounding box center [75, 183] width 274 height 15
click at [195, 181] on button "Deploy" at bounding box center [200, 183] width 18 height 10
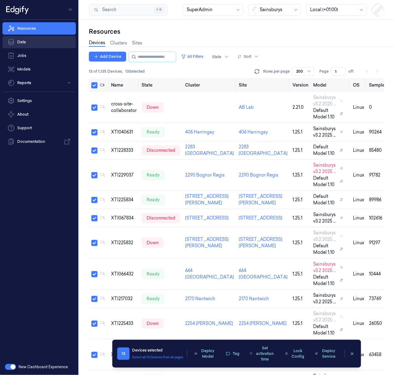
click at [48, 44] on link "Data" at bounding box center [38, 42] width 73 height 12
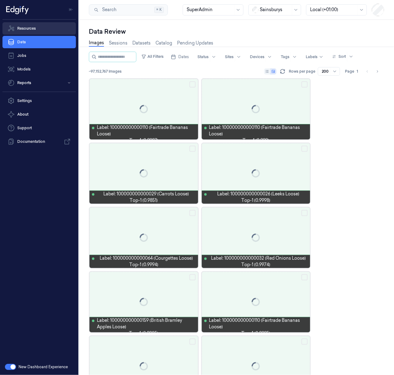
click at [46, 26] on link "Resources" at bounding box center [38, 28] width 73 height 12
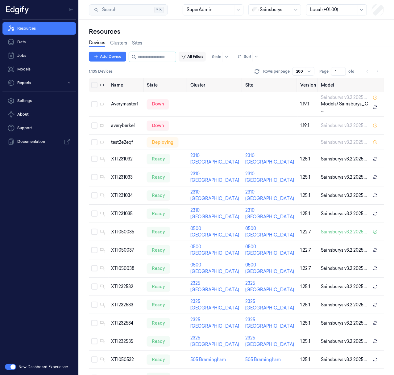
click at [197, 57] on button "All Filters" at bounding box center [192, 57] width 27 height 10
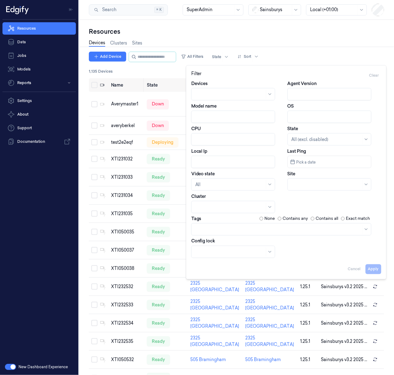
click at [224, 114] on input "Model name" at bounding box center [233, 117] width 84 height 12
click at [371, 270] on button "Apply" at bounding box center [374, 269] width 16 height 10
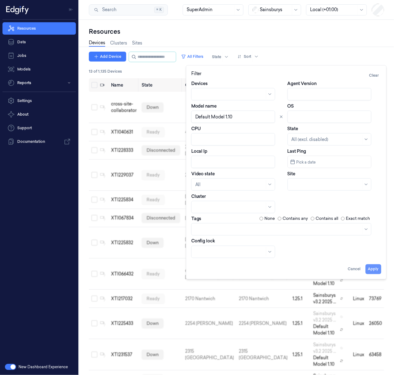
type input "Default Model 1.10"
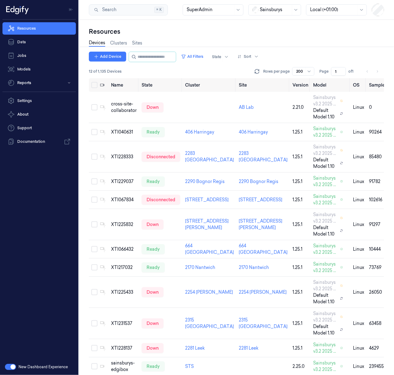
click at [12, 370] on div "New Dashboard Experience" at bounding box center [39, 366] width 78 height 16
click at [11, 370] on div "New Dashboard Experience" at bounding box center [39, 366] width 78 height 16
click at [10, 366] on button "button" at bounding box center [10, 366] width 11 height 6
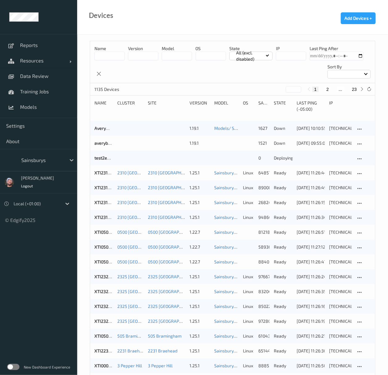
click at [51, 162] on div at bounding box center [42, 159] width 42 height 7
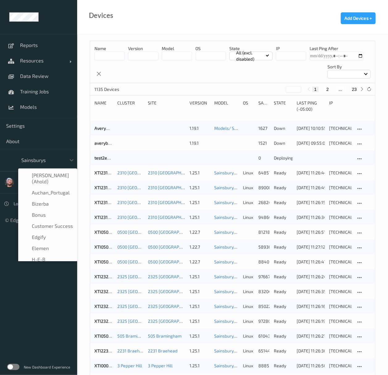
scroll to position [74, 0]
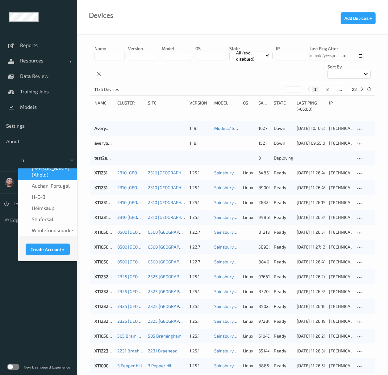
type input "h-"
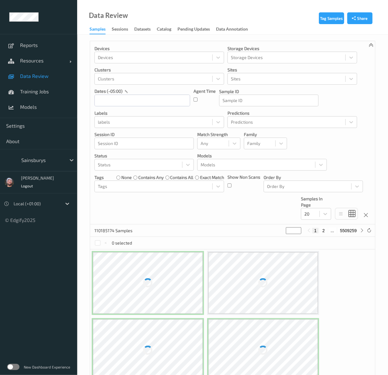
drag, startPoint x: 0, startPoint y: 0, endPoint x: 44, endPoint y: 161, distance: 166.4
click at [44, 161] on div at bounding box center [42, 159] width 42 height 7
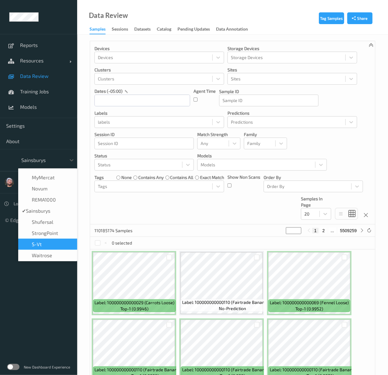
scroll to position [154, 0]
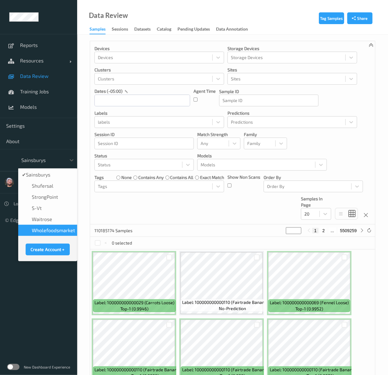
drag, startPoint x: 56, startPoint y: 219, endPoint x: 54, endPoint y: 232, distance: 12.9
click at [54, 232] on div "[PERSON_NAME] (Ahold)    Auchan_Portugal    Bizerba    Bonus    Customer Succes…" at bounding box center [47, 214] width 59 height 93
click at [55, 230] on span "wholefoodsmarket" at bounding box center [53, 230] width 43 height 6
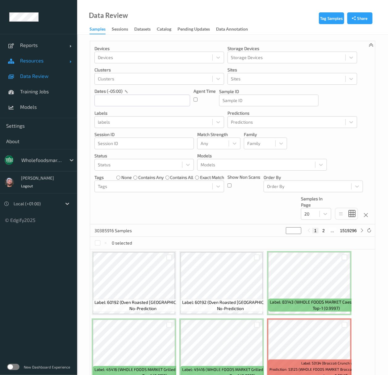
click at [31, 58] on span "Resources" at bounding box center [44, 60] width 49 height 6
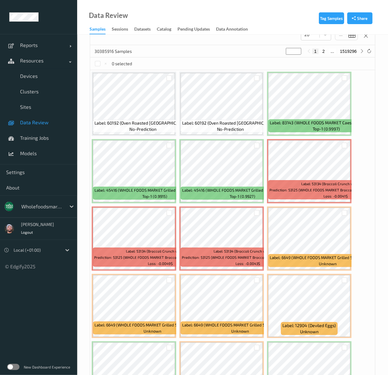
scroll to position [165, 0]
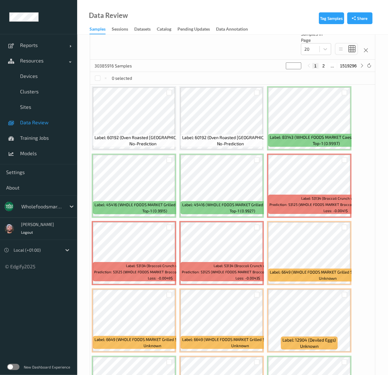
click at [45, 208] on div at bounding box center [42, 206] width 42 height 7
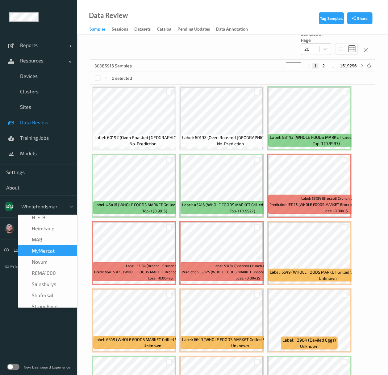
scroll to position [47, 0]
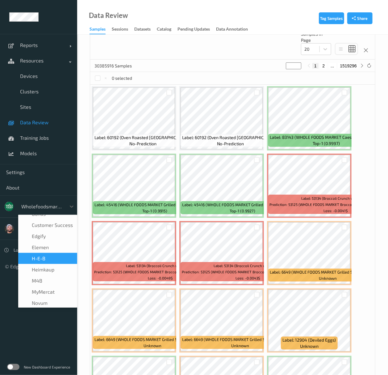
click at [46, 255] on div "H-E-B" at bounding box center [48, 258] width 52 height 6
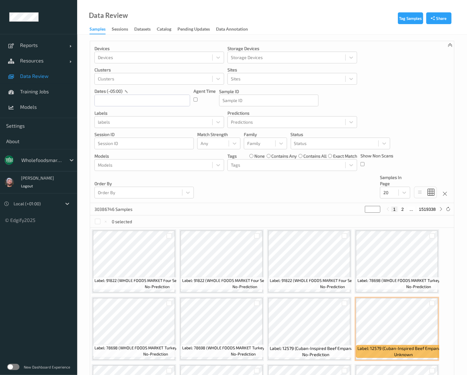
drag, startPoint x: 269, startPoint y: 206, endPoint x: 265, endPoint y: 204, distance: 5.0
click at [269, 206] on div "30386746 Samples * 1 2 ... 1519338" at bounding box center [272, 209] width 364 height 12
drag, startPoint x: 51, startPoint y: 130, endPoint x: 60, endPoint y: 125, distance: 10.2
click at [51, 130] on link "Settings" at bounding box center [38, 125] width 77 height 15
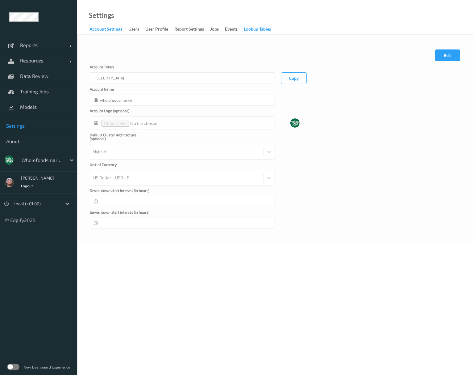
click at [251, 29] on div "Lookup Tables" at bounding box center [257, 30] width 27 height 8
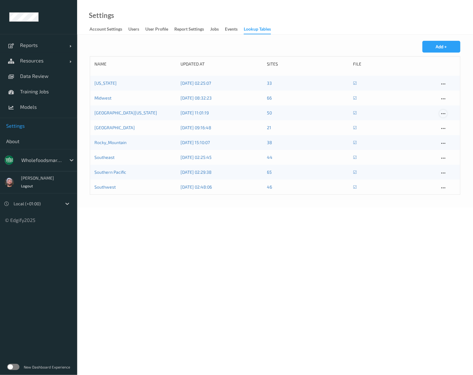
click at [444, 114] on icon at bounding box center [443, 114] width 5 height 6
click at [122, 112] on link "[GEOGRAPHIC_DATA][US_STATE]" at bounding box center [125, 112] width 63 height 5
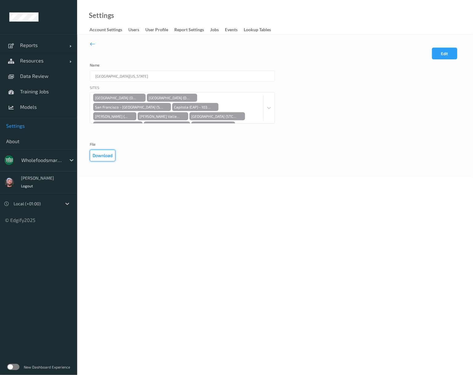
click at [104, 155] on button "Download" at bounding box center [103, 155] width 26 height 12
click at [179, 57] on div "Edit Cancel Save" at bounding box center [275, 55] width 371 height 15
click at [36, 76] on span "Data Review" at bounding box center [45, 76] width 51 height 6
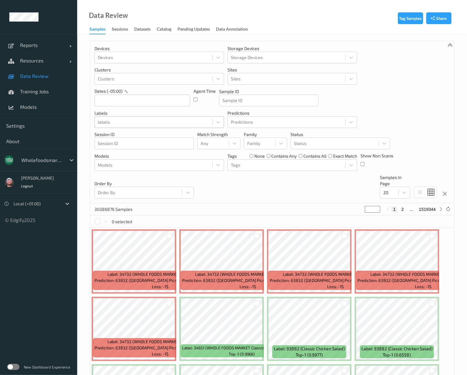
drag, startPoint x: 148, startPoint y: 120, endPoint x: 145, endPoint y: 124, distance: 4.8
click at [148, 120] on div at bounding box center [153, 121] width 111 height 7
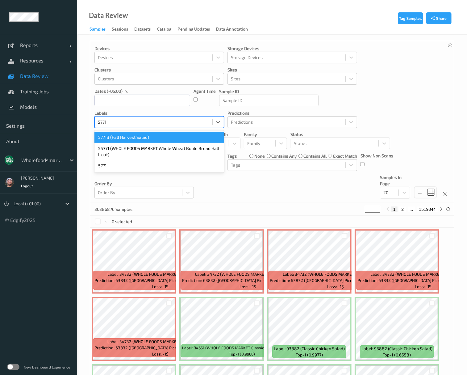
type input "57713"
click at [150, 136] on div "57713 (Fall Harvest Salad)" at bounding box center [159, 137] width 130 height 11
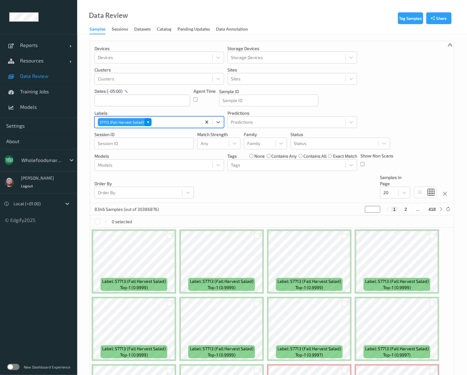
click at [146, 122] on icon "Remove 57713 (Fall Harvest Salad)" at bounding box center [148, 122] width 4 height 4
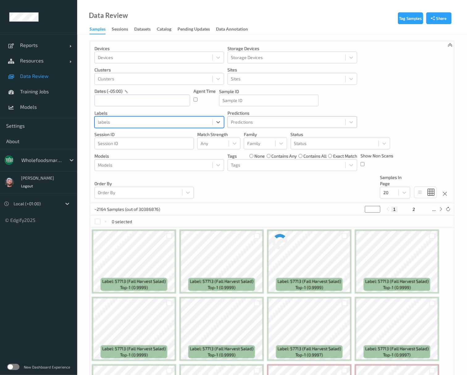
click at [247, 119] on div at bounding box center [286, 121] width 111 height 7
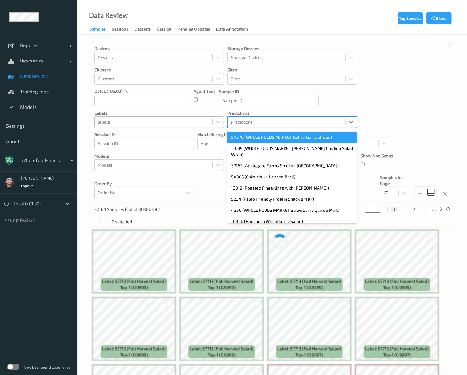
type input "57713"
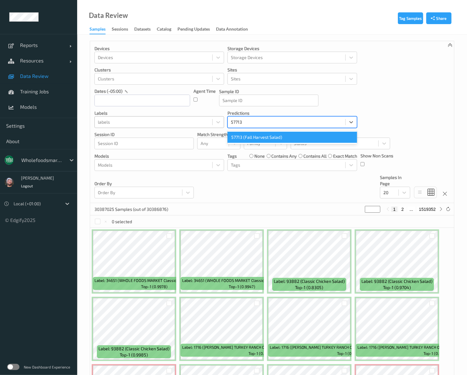
click at [252, 136] on div "57713 (Fall Harvest Salad)" at bounding box center [293, 137] width 130 height 11
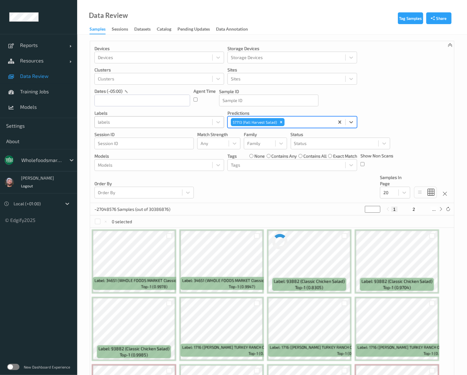
click at [371, 106] on div "Devices Devices Storage Devices Storage Devices Clusters Clusters Sites Sites d…" at bounding box center [272, 122] width 364 height 162
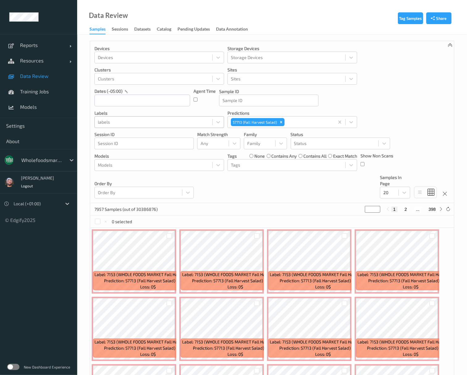
drag, startPoint x: 386, startPoint y: 190, endPoint x: 391, endPoint y: 199, distance: 10.6
click at [386, 190] on div at bounding box center [389, 192] width 12 height 7
click at [396, 242] on span "100" at bounding box center [395, 241] width 7 height 6
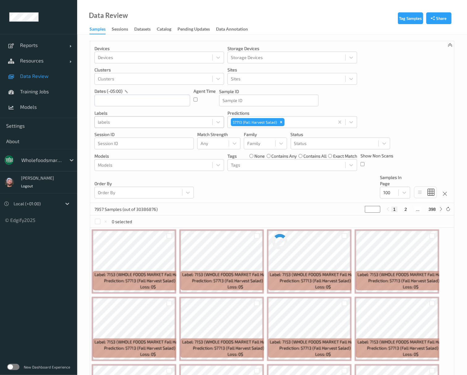
click at [306, 191] on div "Devices Devices Storage Devices Storage Devices Clusters Clusters Sites Sites d…" at bounding box center [272, 122] width 364 height 162
click at [267, 188] on div "Devices Devices Storage Devices Storage Devices Clusters Clusters Sites Sites d…" at bounding box center [272, 122] width 364 height 162
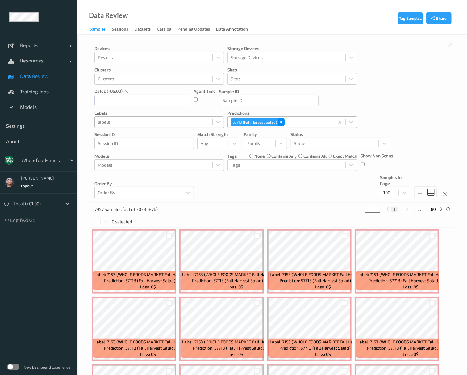
click at [282, 124] on icon "Remove 57713 (Fall Harvest Salad)" at bounding box center [281, 122] width 4 height 4
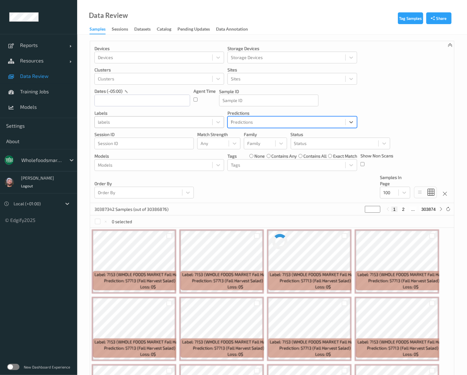
type input "13990"
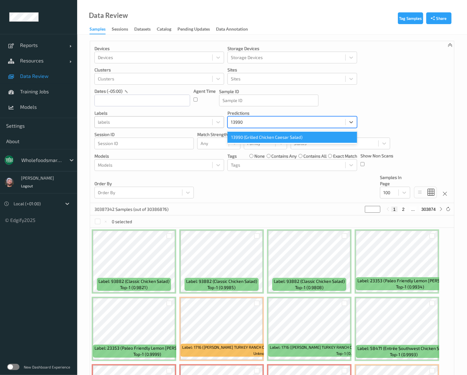
click at [267, 134] on div "13990 (Grilled Chicken Caesar Salad)" at bounding box center [293, 137] width 130 height 11
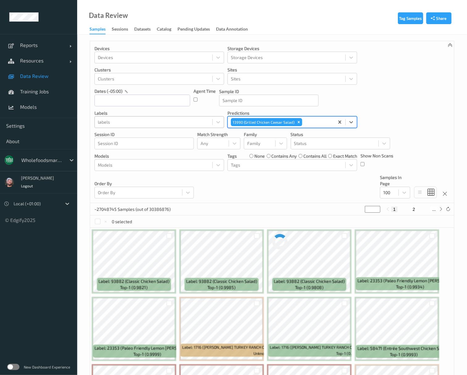
click at [248, 184] on div "Devices Devices Storage Devices Storage Devices Clusters Clusters Sites Sites d…" at bounding box center [272, 122] width 364 height 162
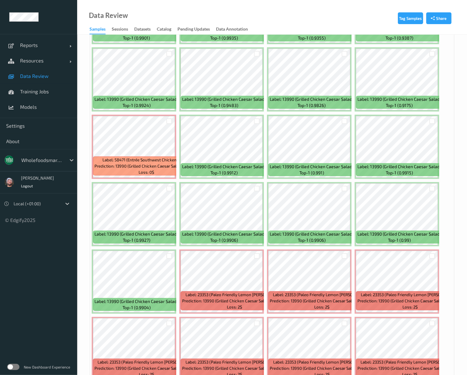
scroll to position [1563, 0]
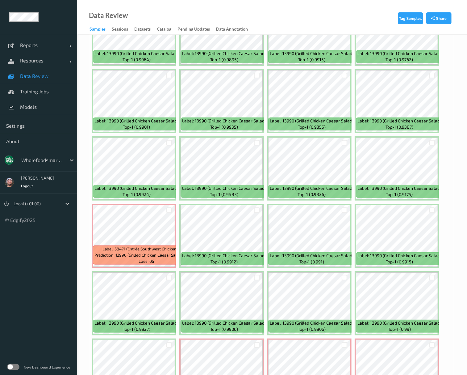
drag, startPoint x: 249, startPoint y: 256, endPoint x: 338, endPoint y: 331, distance: 116.5
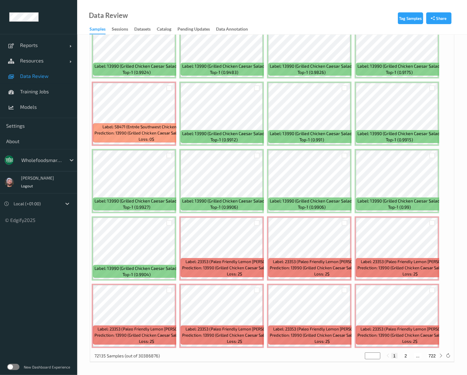
click at [408, 354] on button "2" at bounding box center [406, 356] width 6 height 6
type input "*"
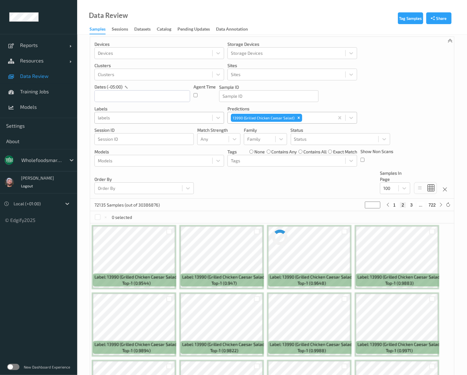
scroll to position [0, 0]
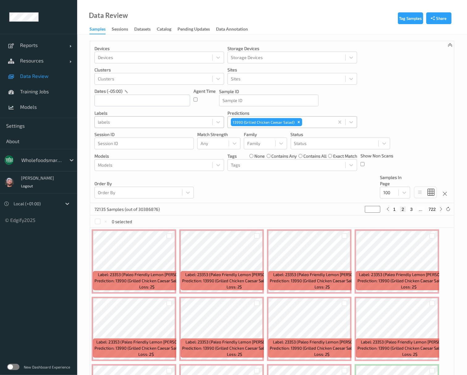
click at [395, 210] on button "1" at bounding box center [395, 209] width 6 height 6
type input "*"
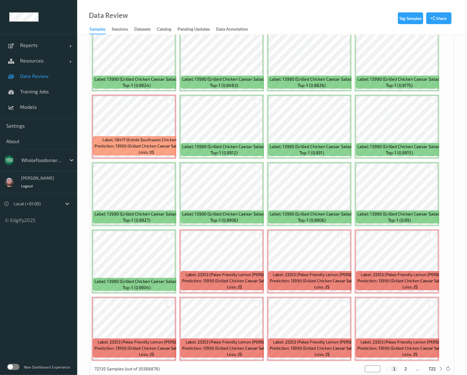
scroll to position [1563, 0]
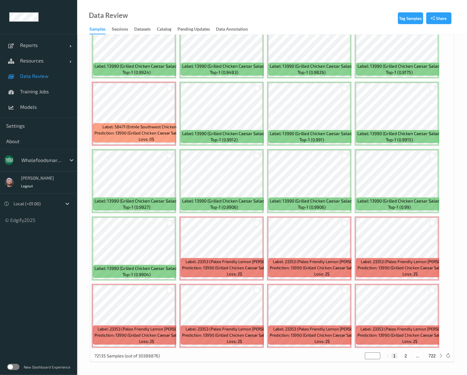
click at [409, 357] on div "1 2 ... 722" at bounding box center [415, 356] width 46 height 6
click at [408, 357] on button "2" at bounding box center [406, 356] width 6 height 6
type input "*"
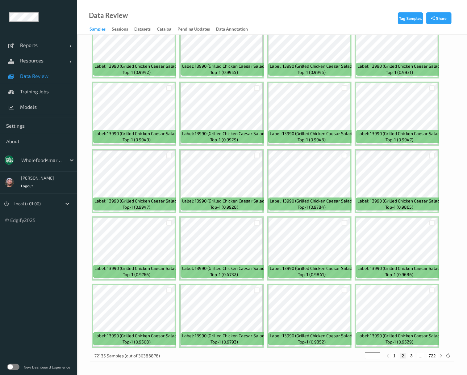
click at [34, 163] on div at bounding box center [42, 159] width 42 height 7
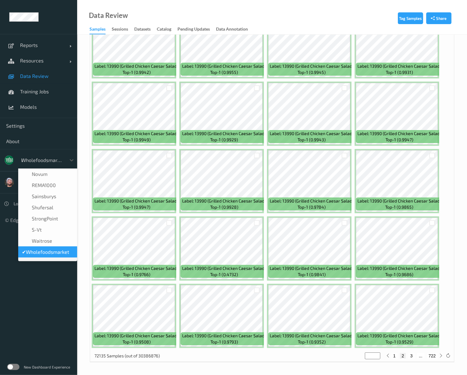
scroll to position [1, 0]
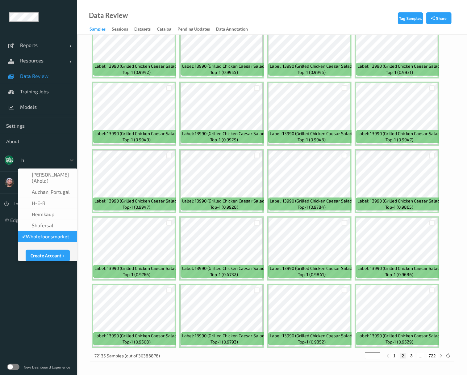
type input "h-"
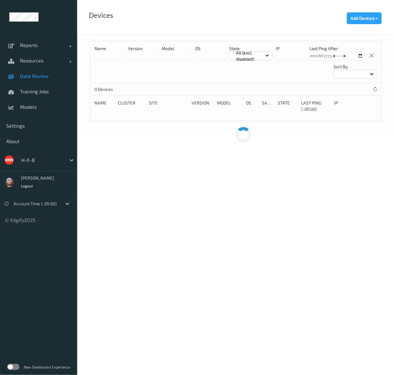
click at [43, 74] on span "Data Review" at bounding box center [45, 76] width 51 height 6
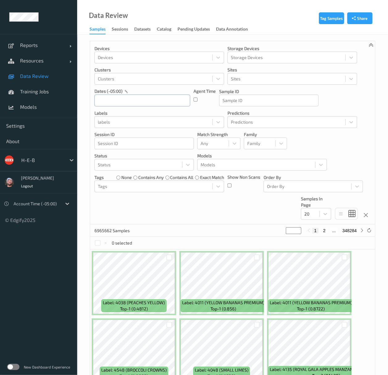
click at [145, 100] on input "text" at bounding box center [142, 100] width 96 height 12
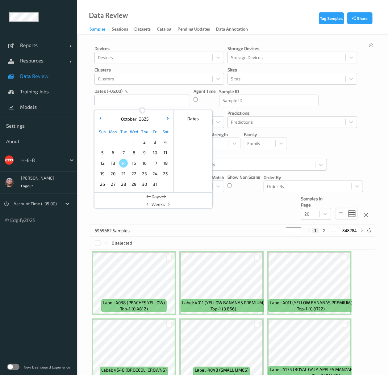
click at [269, 113] on p "Predictions" at bounding box center [293, 113] width 130 height 6
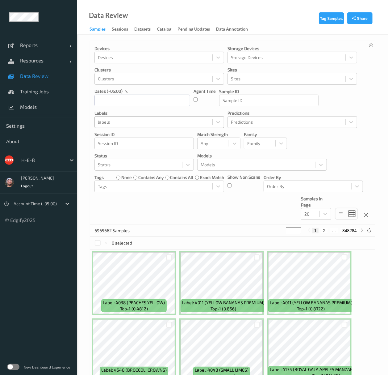
click at [161, 123] on div at bounding box center [153, 121] width 111 height 7
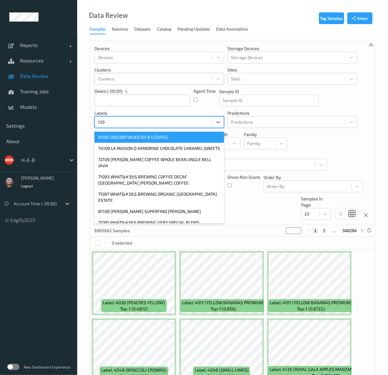
type input "109"
click at [152, 79] on div at bounding box center [153, 78] width 111 height 7
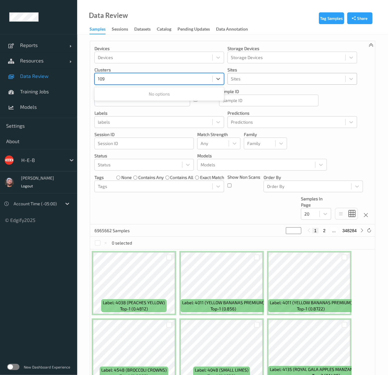
type input "109"
click at [247, 79] on div at bounding box center [286, 78] width 111 height 7
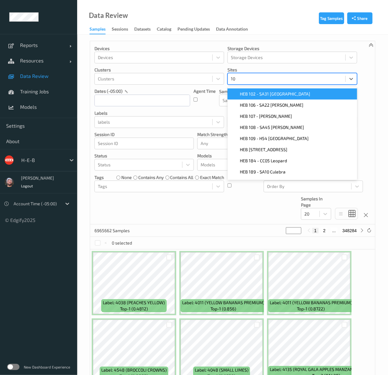
type input "109"
click at [295, 93] on div "HEB 109 - H54 [GEOGRAPHIC_DATA]" at bounding box center [292, 94] width 122 height 6
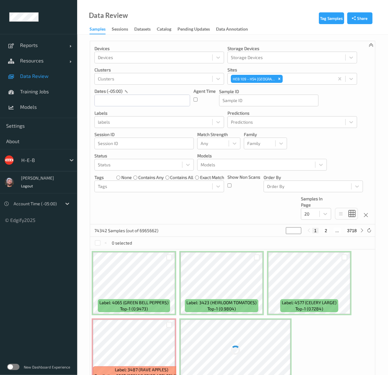
click at [244, 205] on div "Devices Devices Storage Devices Storage Devices Clusters Clusters Sites HEB 109…" at bounding box center [232, 132] width 285 height 183
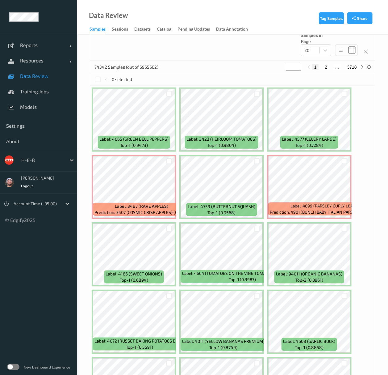
scroll to position [247, 0]
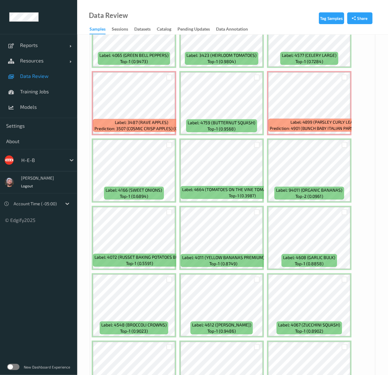
click at [266, 153] on div "Label: 4065 (GREEN BELL PEPPERS) top-1 (0.9473) Label: 3423 (HEIRLOOM TOMATOES)…" at bounding box center [232, 237] width 285 height 471
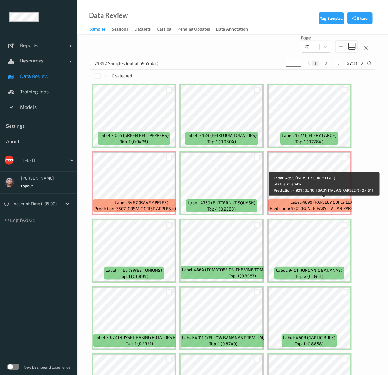
scroll to position [44, 0]
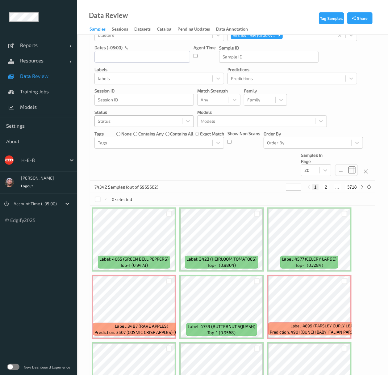
click at [155, 126] on div "Status" at bounding box center [138, 121] width 87 height 10
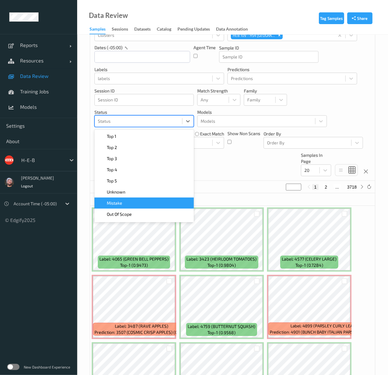
click at [137, 203] on div "Mistake" at bounding box center [144, 203] width 92 height 6
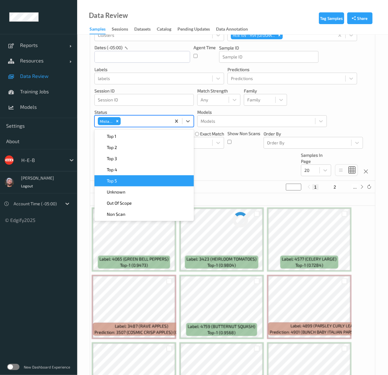
click at [227, 175] on div "Devices Devices Storage Devices Storage Devices Clusters Clusters Sites HEB 109…" at bounding box center [232, 89] width 285 height 183
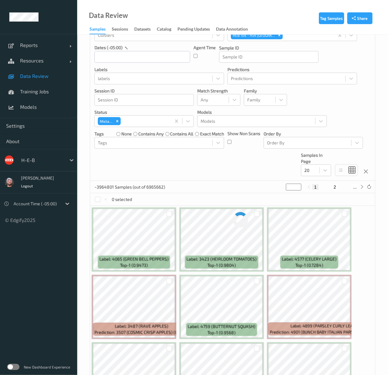
click at [333, 169] on div "Devices Devices Storage Devices Storage Devices Clusters Clusters Sites HEB 109…" at bounding box center [232, 89] width 285 height 183
click at [329, 172] on div at bounding box center [325, 170] width 11 height 11
click at [246, 161] on div "Devices Devices Storage Devices Storage Devices Clusters Clusters Sites HEB 109…" at bounding box center [232, 89] width 285 height 183
click at [308, 171] on div at bounding box center [310, 169] width 12 height 7
click at [320, 233] on span "200" at bounding box center [316, 230] width 7 height 6
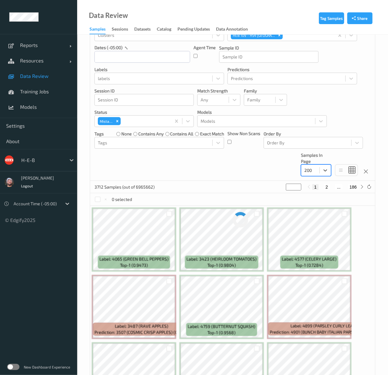
click at [240, 167] on div "Devices Devices Storage Devices Storage Devices Clusters Clusters Sites HEB 109…" at bounding box center [232, 89] width 285 height 183
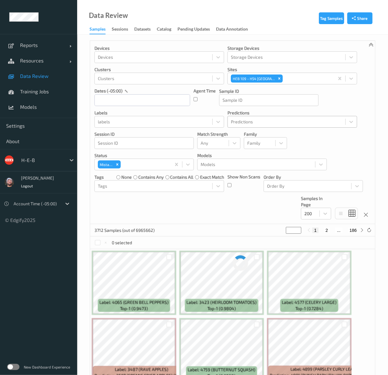
scroll to position [0, 0]
click at [143, 98] on input "text" at bounding box center [142, 100] width 96 height 12
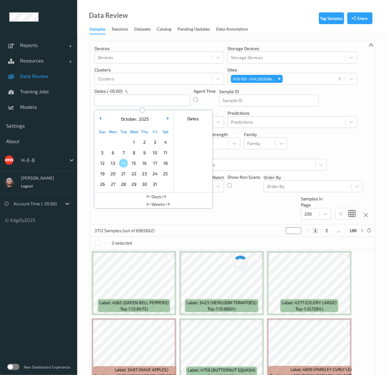
click at [120, 161] on span "14" at bounding box center [123, 163] width 9 height 9
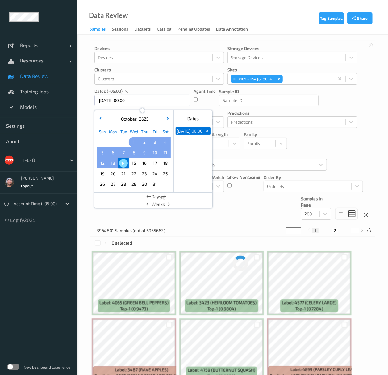
click at [135, 142] on span "1" at bounding box center [134, 142] width 9 height 9
type input "[DATE] 00:00 -> [DATE] 23:59"
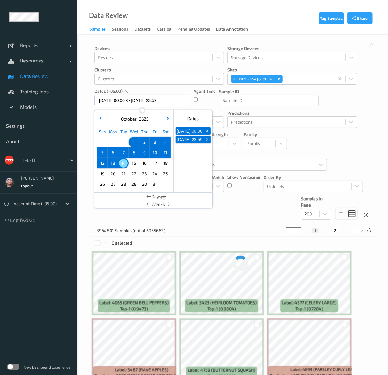
click at [238, 201] on div "Devices Devices Storage Devices Storage Devices Clusters Clusters Sites HEB 109…" at bounding box center [232, 132] width 285 height 183
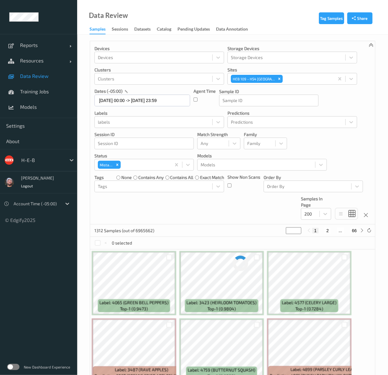
click at [242, 210] on div "Devices Devices Storage Devices Storage Devices Clusters Clusters Sites HEB 109…" at bounding box center [232, 132] width 285 height 183
click at [237, 196] on div "Devices Devices Storage Devices Storage Devices Clusters Clusters Sites HEB 109…" at bounding box center [232, 132] width 285 height 183
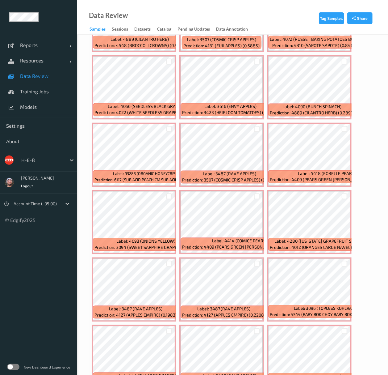
scroll to position [1647, 0]
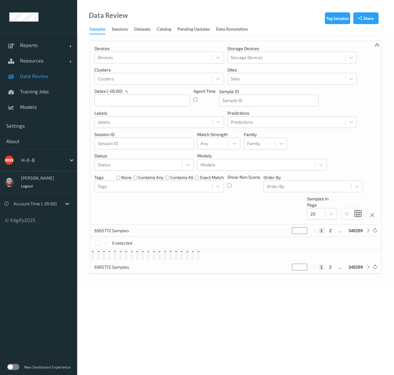
click at [48, 77] on span "Data Review" at bounding box center [45, 76] width 51 height 6
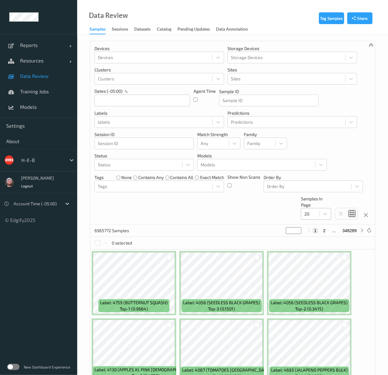
click at [319, 217] on div "20" at bounding box center [310, 214] width 18 height 10
click at [136, 121] on div at bounding box center [153, 121] width 111 height 7
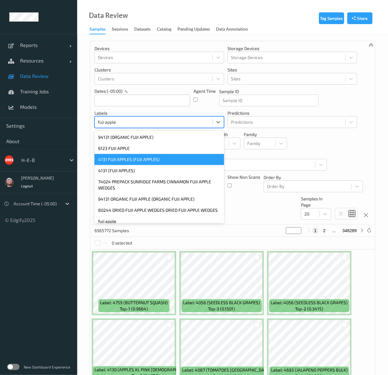
type input "fuji apple"
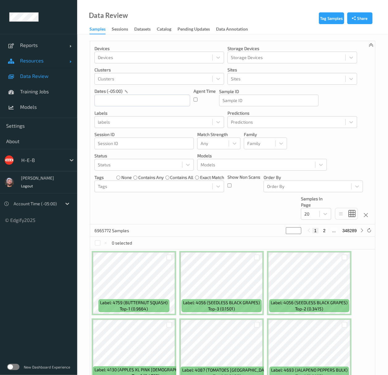
click at [46, 60] on span "Resources" at bounding box center [44, 60] width 49 height 6
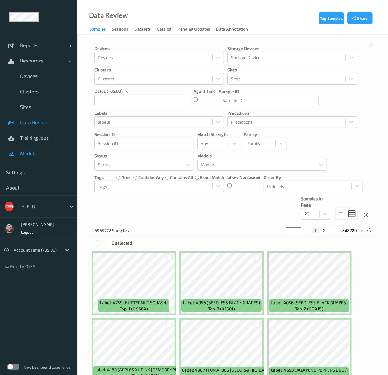
click at [50, 158] on link "Models" at bounding box center [38, 152] width 77 height 15
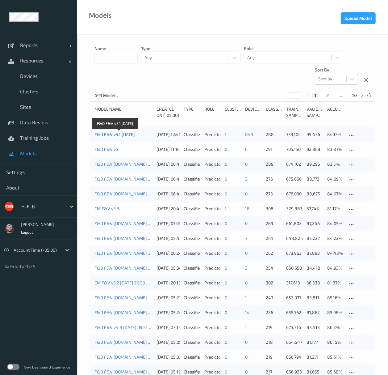
click at [119, 135] on link "F&D F&V v5.1 [DATE]" at bounding box center [114, 134] width 40 height 5
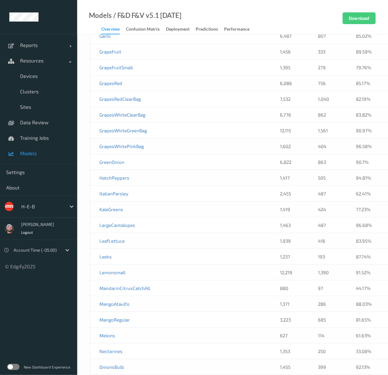
scroll to position [4826, 0]
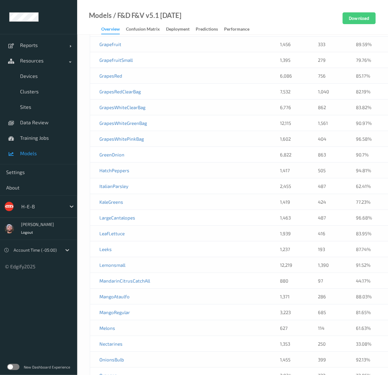
drag, startPoint x: 260, startPoint y: 180, endPoint x: 267, endPoint y: 182, distance: 7.3
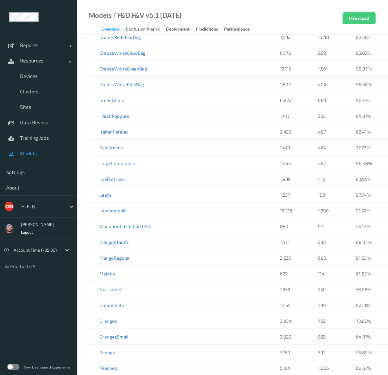
scroll to position [4785, 0]
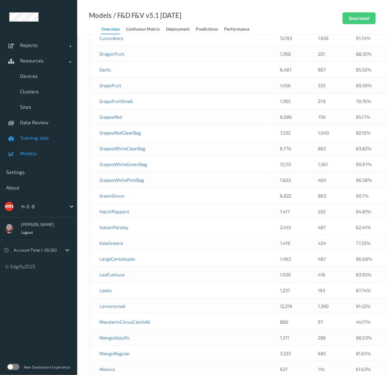
click at [48, 135] on span "Training Jobs" at bounding box center [45, 138] width 51 height 6
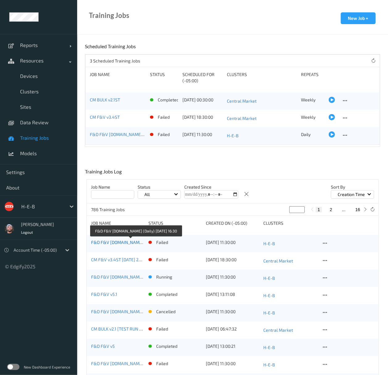
click at [126, 242] on link "F&D F&V [DOMAIN_NAME] (Daily) [DATE] 16:30" at bounding box center [136, 241] width 91 height 5
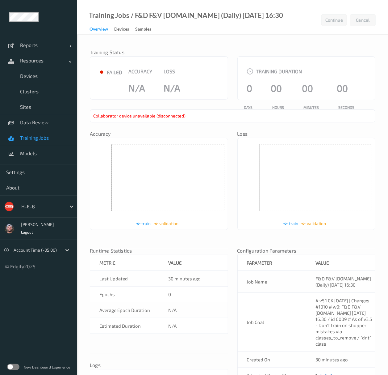
click at [144, 117] on div "Collaborator device unavailable (disconnected)" at bounding box center [233, 115] width 286 height 13
click at [145, 115] on div "Collaborator device unavailable (disconnected)" at bounding box center [233, 115] width 286 height 13
click at [36, 207] on div at bounding box center [42, 206] width 42 height 7
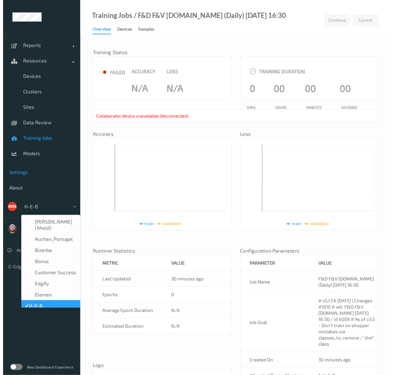
scroll to position [7, 0]
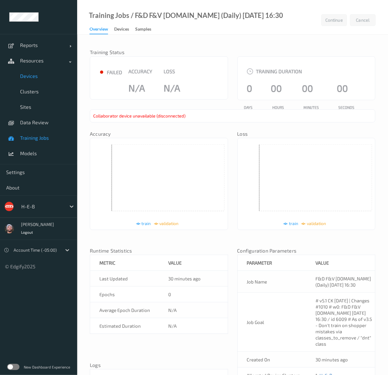
click at [37, 76] on span "Devices" at bounding box center [45, 76] width 51 height 6
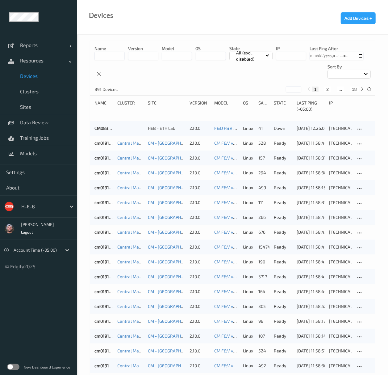
click at [117, 57] on input at bounding box center [109, 56] width 30 height 9
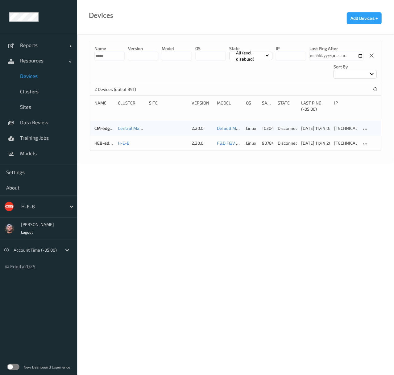
type input "*****"
click at [244, 188] on body "Reports Default Report Customized Report Resources Devices Clusters Sites Data …" at bounding box center [197, 187] width 394 height 375
click at [125, 165] on body "Reports Default Report Customized Report Resources Devices Clusters Sites Data …" at bounding box center [197, 187] width 394 height 375
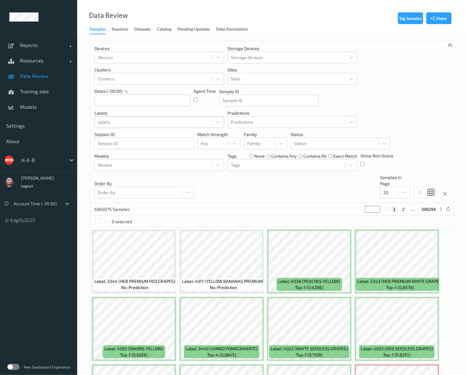
drag, startPoint x: 131, startPoint y: 124, endPoint x: 123, endPoint y: 118, distance: 10.3
click at [131, 124] on div at bounding box center [153, 121] width 111 height 7
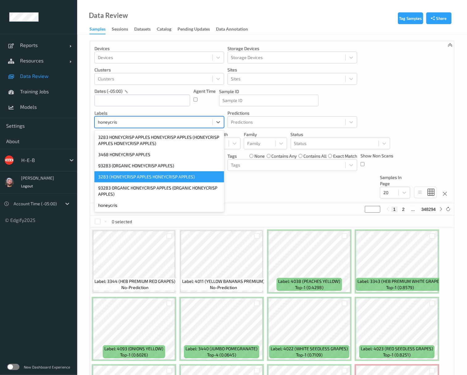
type input "honeycris"
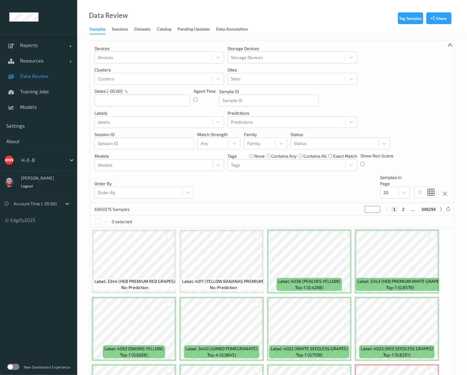
drag, startPoint x: 210, startPoint y: 184, endPoint x: 196, endPoint y: 112, distance: 73.0
click at [210, 184] on div "Devices Devices Storage Devices Storage Devices Clusters Clusters Sites Sites d…" at bounding box center [272, 122] width 364 height 162
click at [161, 120] on div at bounding box center [153, 121] width 111 height 7
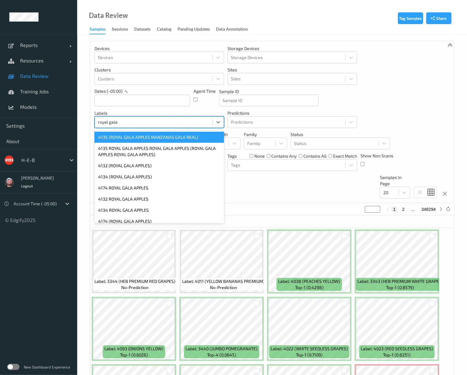
type input "royal gala"
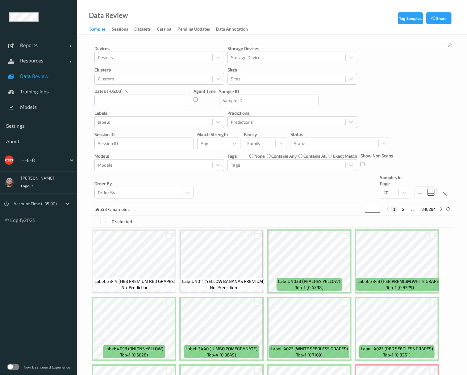
click at [215, 199] on div "Devices Devices Storage Devices Storage Devices Clusters Clusters Sites Sites d…" at bounding box center [272, 122] width 364 height 162
drag, startPoint x: 212, startPoint y: 182, endPoint x: 204, endPoint y: 159, distance: 24.3
click at [212, 182] on div "Devices Devices Storage Devices Storage Devices Clusters Clusters Sites Sites d…" at bounding box center [272, 122] width 364 height 162
